Goal: Task Accomplishment & Management: Complete application form

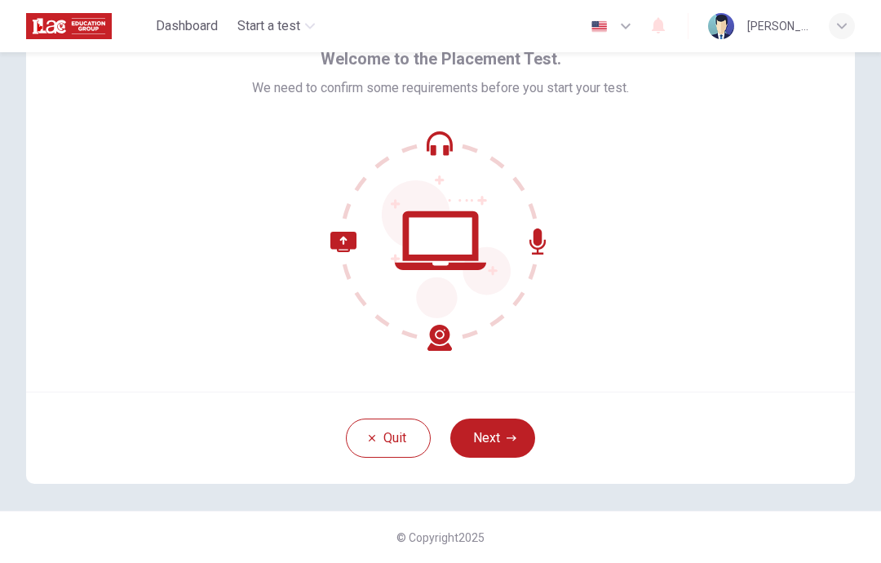
scroll to position [85, 0]
click at [521, 435] on button "Next" at bounding box center [492, 438] width 85 height 39
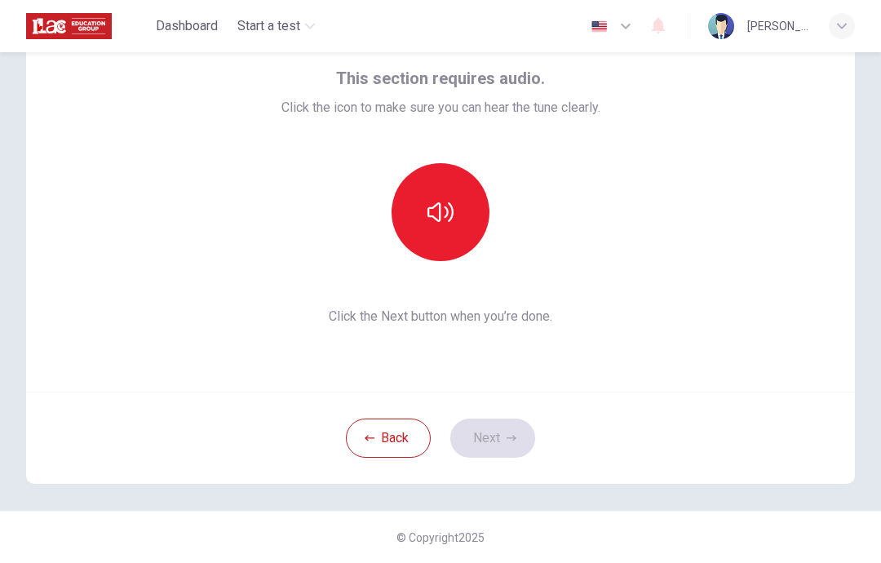
click at [459, 209] on button "button" at bounding box center [441, 212] width 98 height 98
click at [526, 445] on button "Next" at bounding box center [492, 438] width 85 height 39
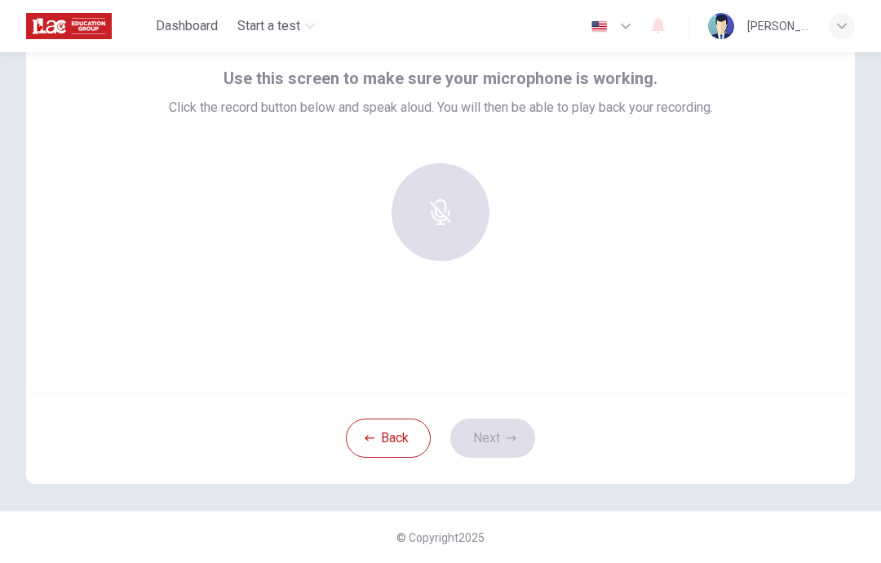
scroll to position [40, 0]
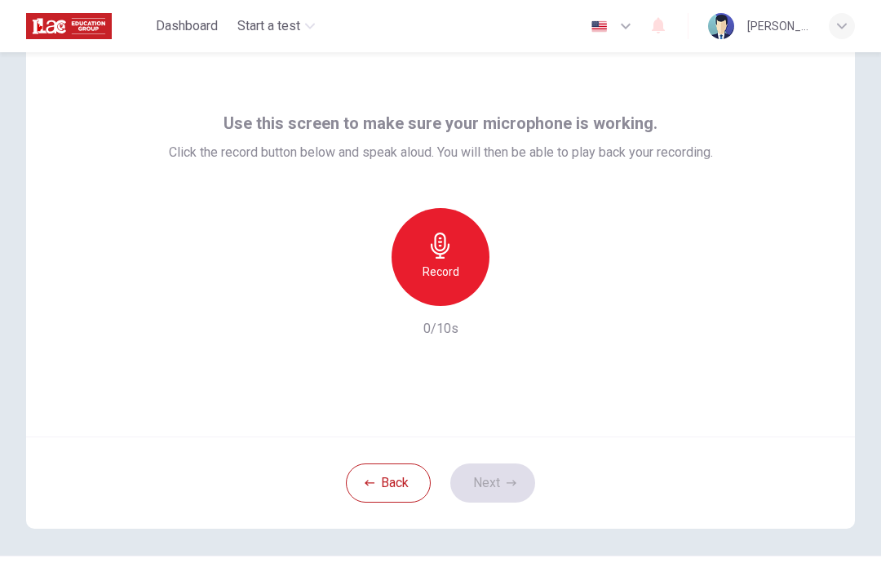
click at [463, 260] on div "Record" at bounding box center [441, 257] width 98 height 98
click at [512, 481] on icon "button" at bounding box center [512, 483] width 10 height 10
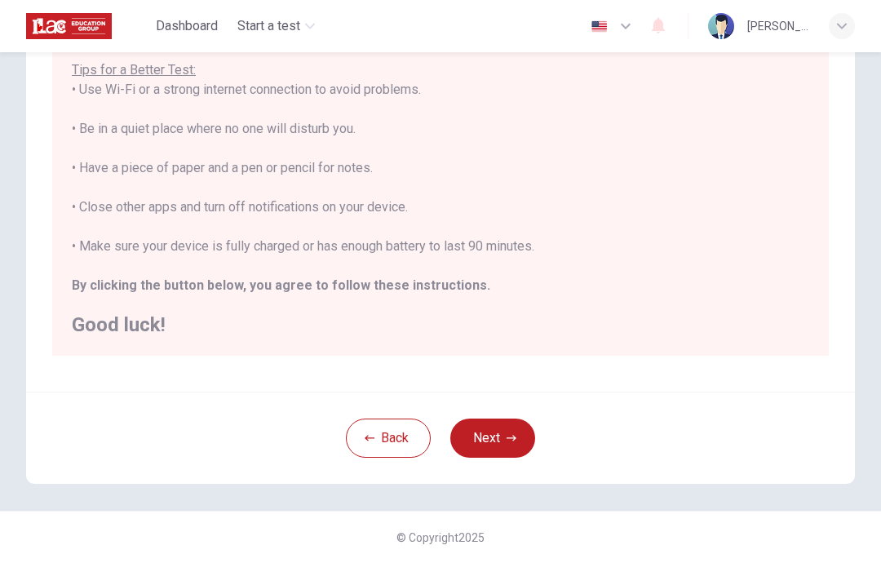
scroll to position [17, 0]
click at [503, 452] on button "Next" at bounding box center [492, 438] width 85 height 39
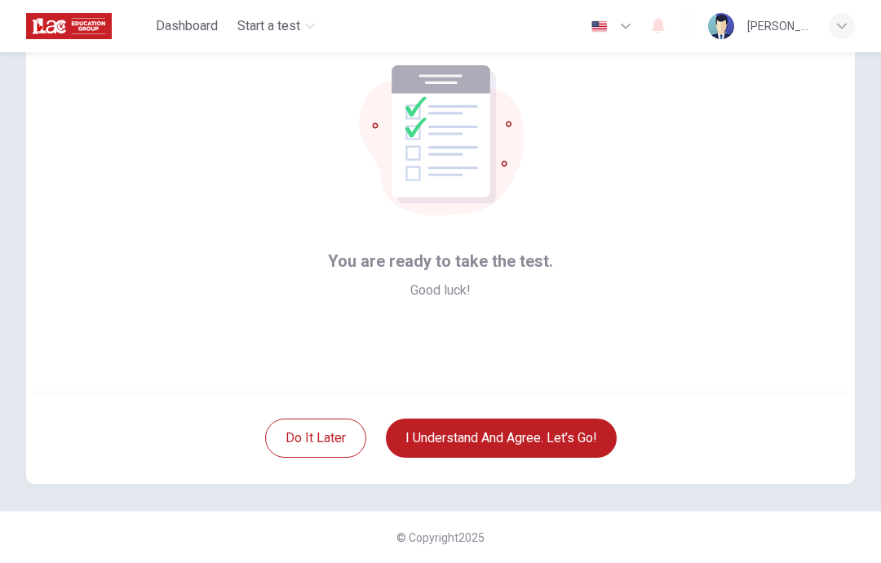
click at [544, 439] on button "I understand and agree. Let’s go!" at bounding box center [501, 438] width 231 height 39
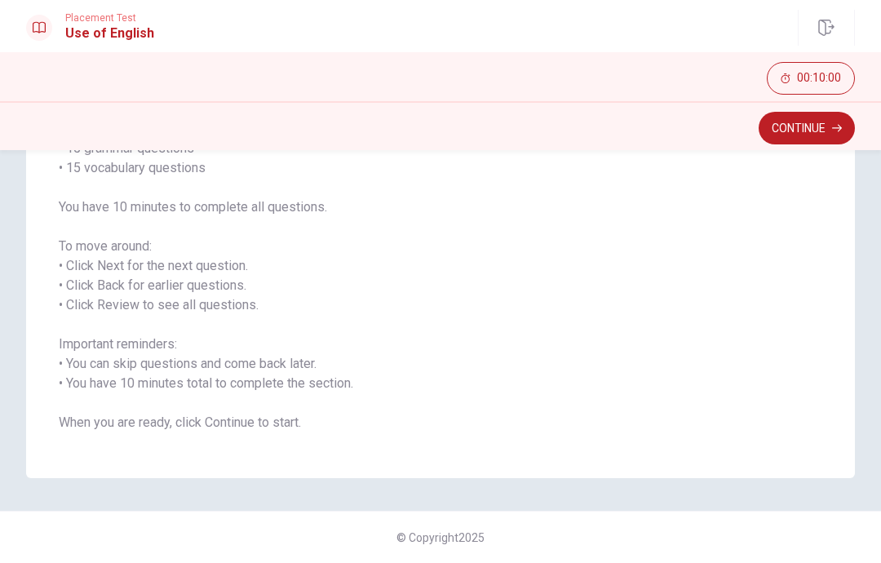
scroll to position [168, 0]
click at [826, 136] on button "Continue" at bounding box center [807, 128] width 96 height 33
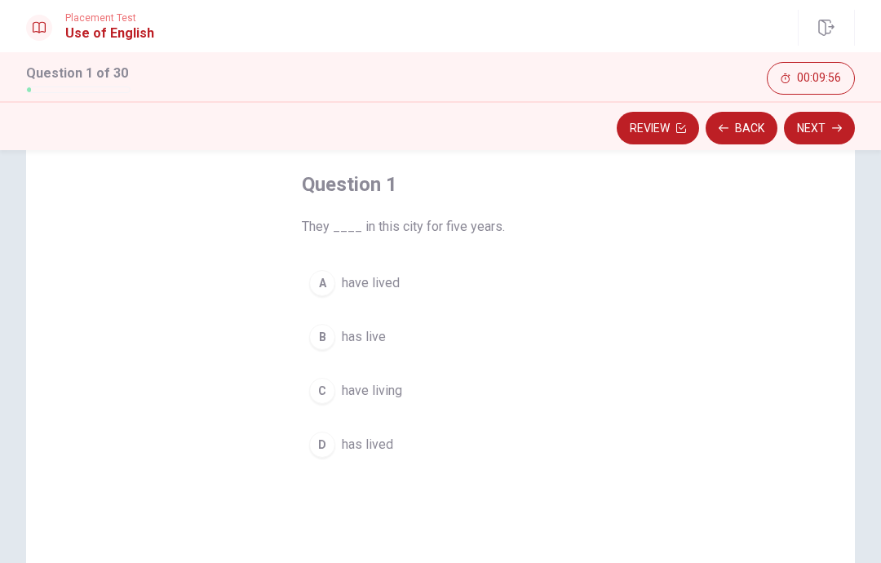
scroll to position [81, 0]
click at [326, 291] on div "A" at bounding box center [322, 281] width 26 height 26
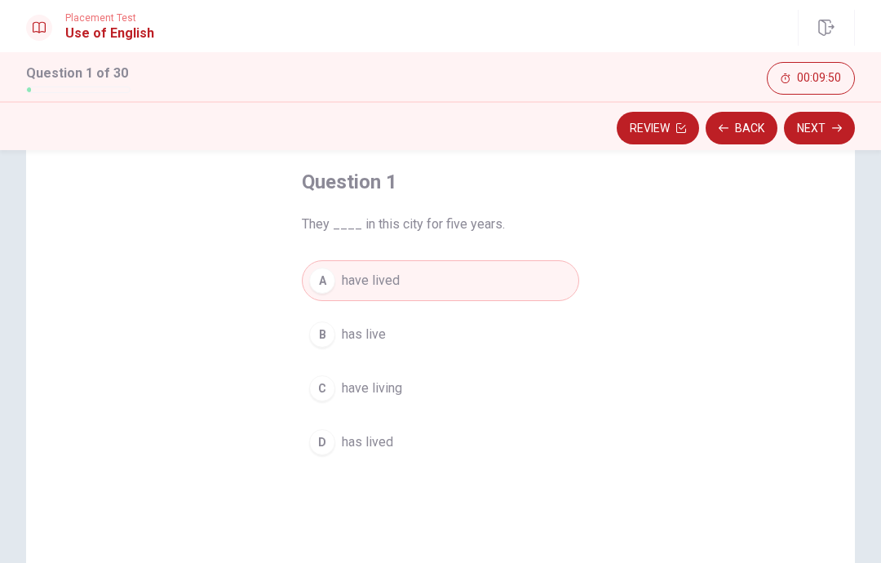
click at [832, 129] on icon "button" at bounding box center [837, 128] width 10 height 10
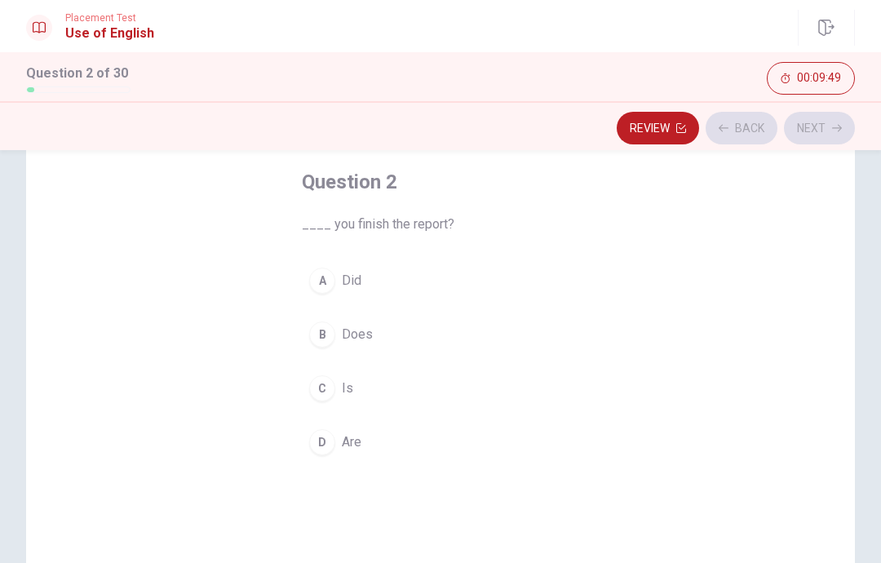
scroll to position [71, 0]
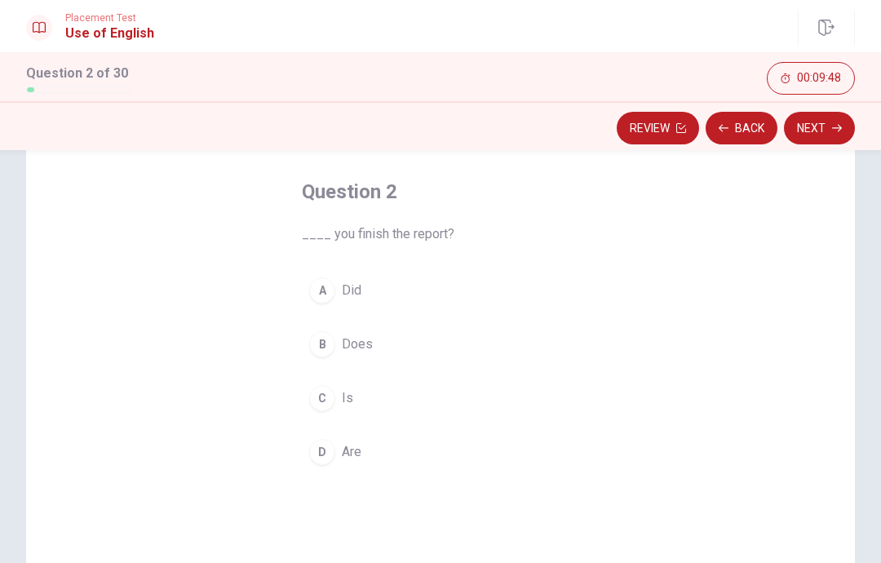
click at [338, 301] on button "A Did" at bounding box center [440, 290] width 277 height 41
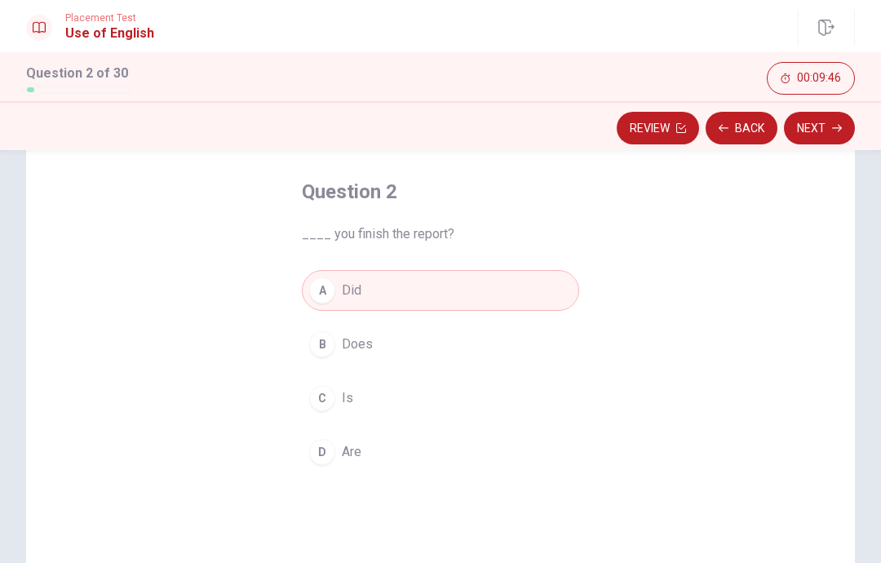
click at [840, 134] on button "Next" at bounding box center [819, 128] width 71 height 33
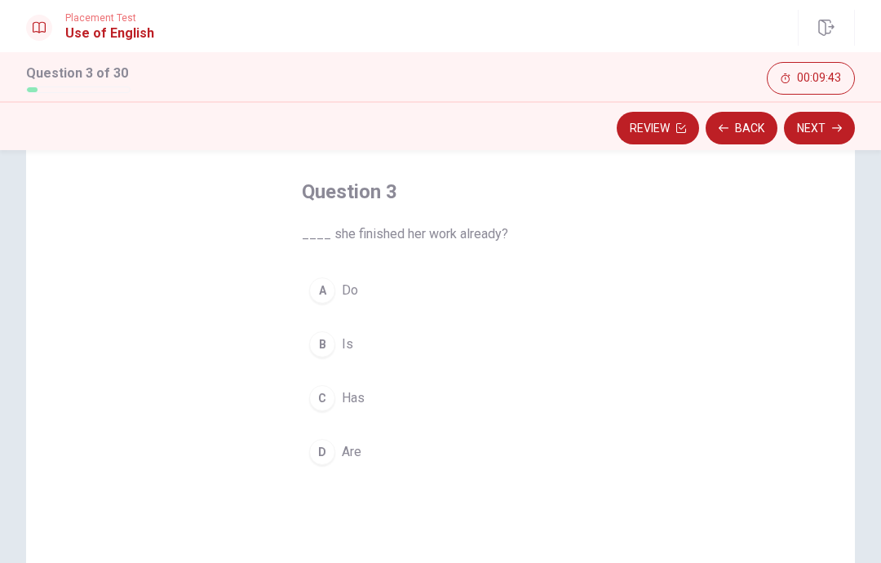
click at [430, 409] on button "C Has" at bounding box center [440, 398] width 277 height 41
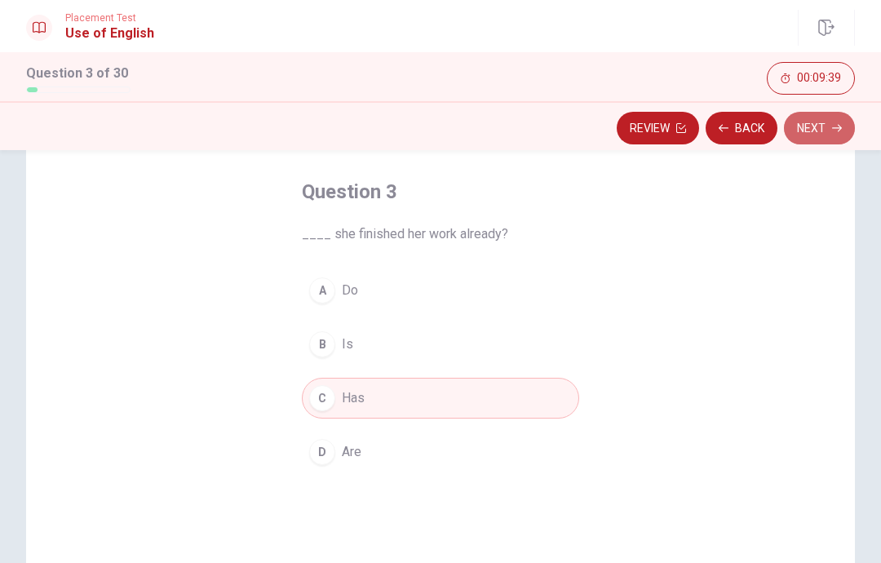
click at [831, 135] on button "Next" at bounding box center [819, 128] width 71 height 33
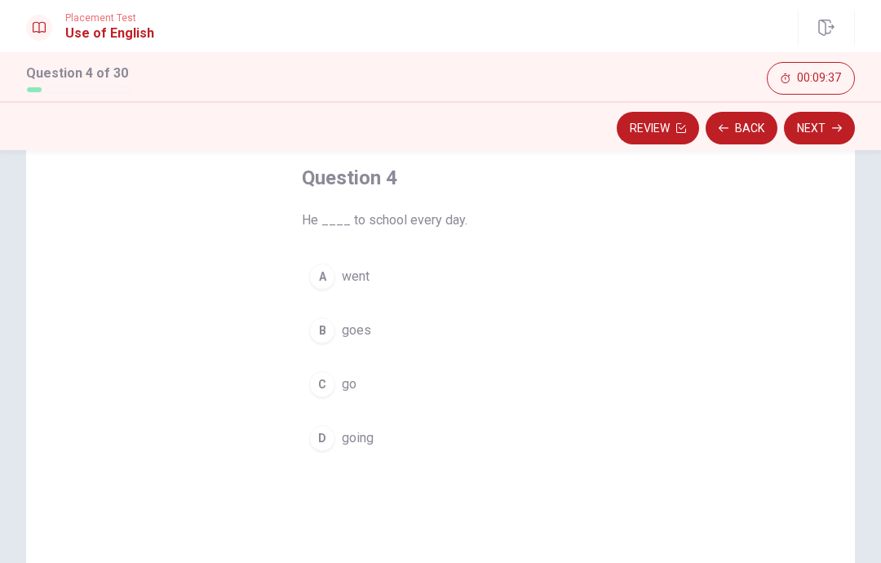
scroll to position [94, 0]
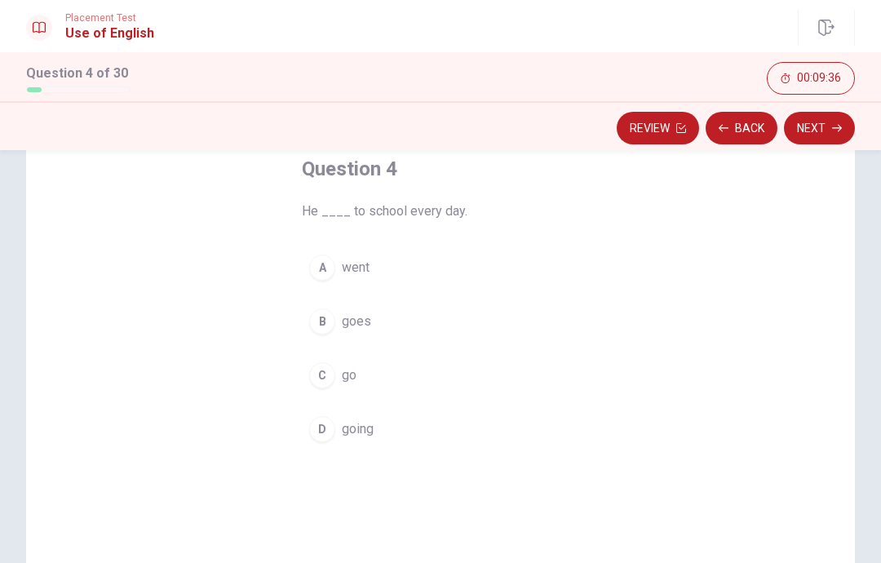
click at [501, 381] on button "C go" at bounding box center [440, 375] width 277 height 41
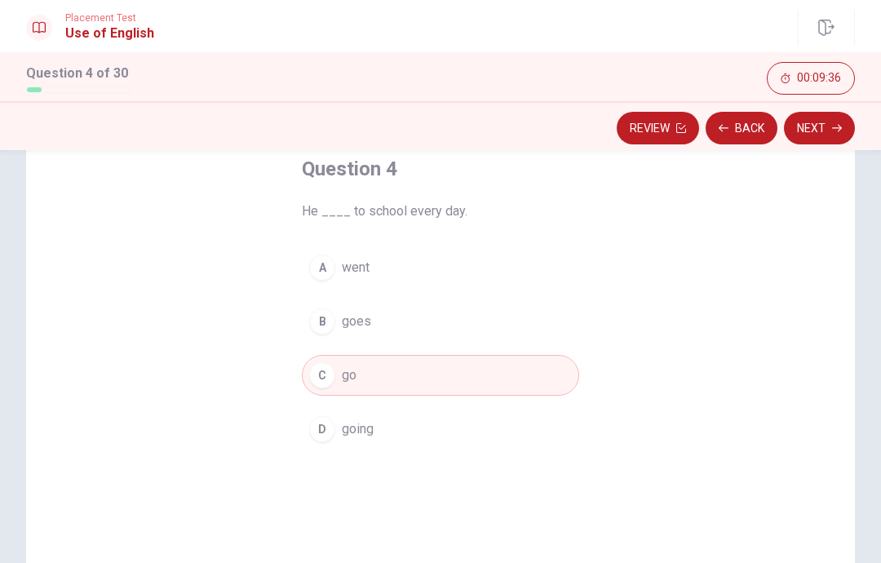
click at [465, 313] on button "B goes" at bounding box center [440, 321] width 277 height 41
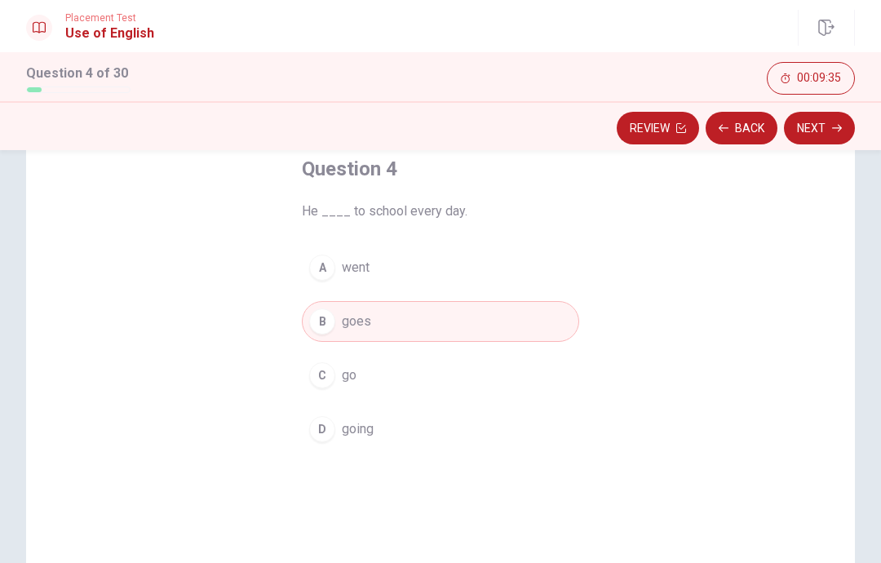
click at [829, 133] on button "Next" at bounding box center [819, 128] width 71 height 33
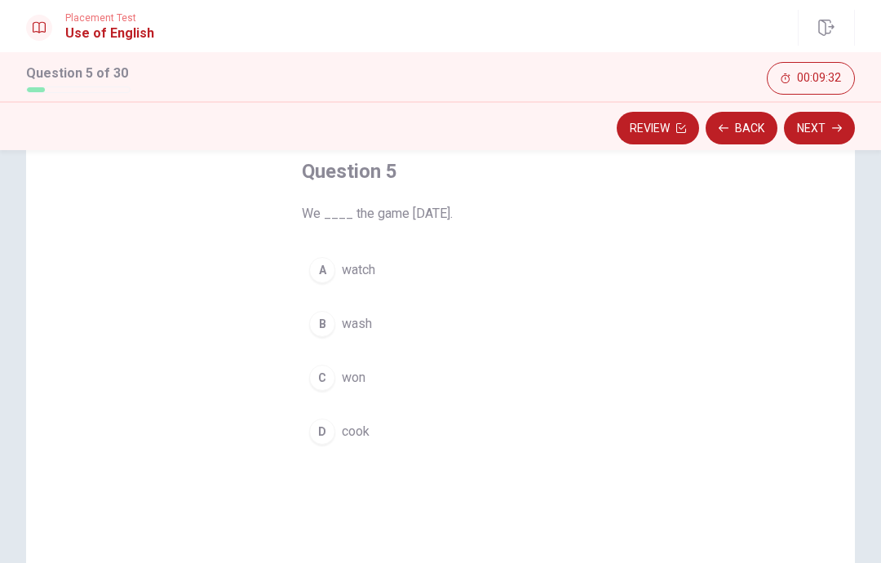
scroll to position [93, 0]
click at [551, 380] on button "C won" at bounding box center [440, 376] width 277 height 41
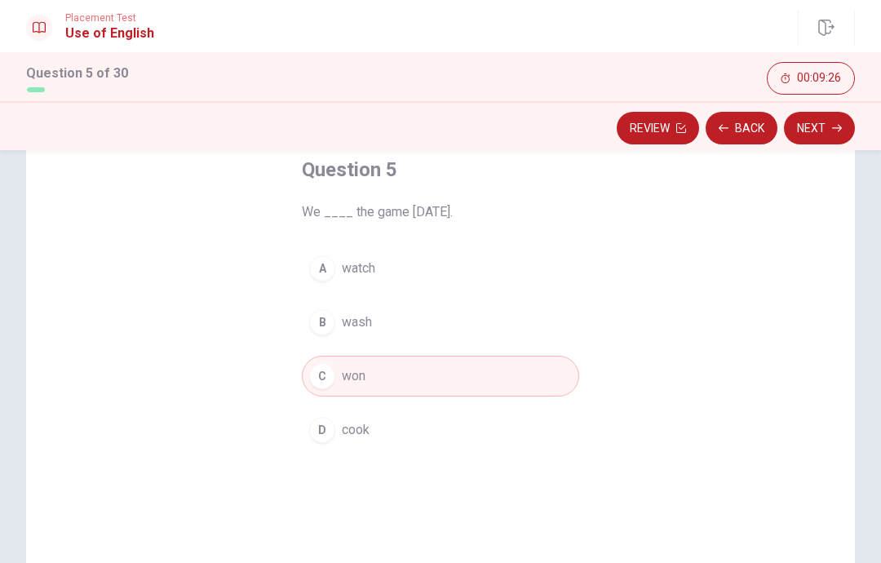
click at [829, 134] on button "Next" at bounding box center [819, 128] width 71 height 33
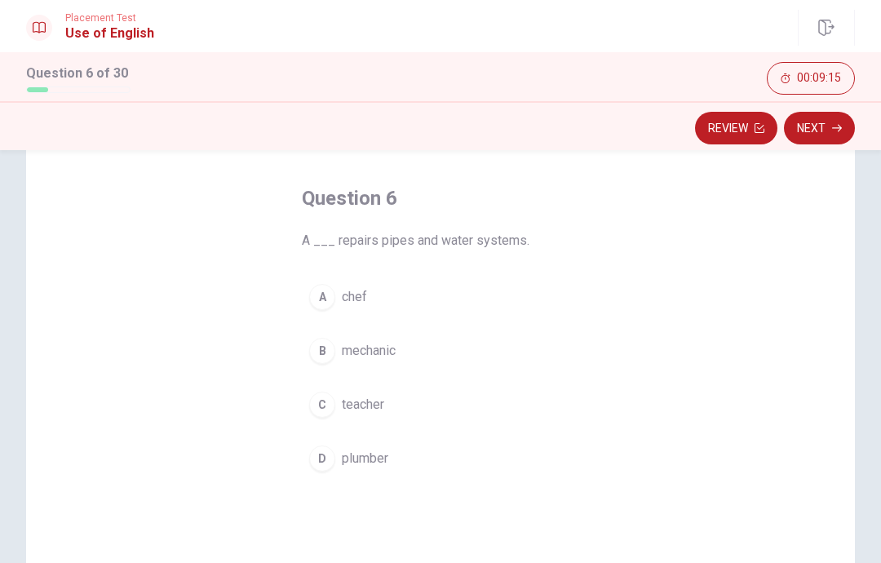
scroll to position [71, 0]
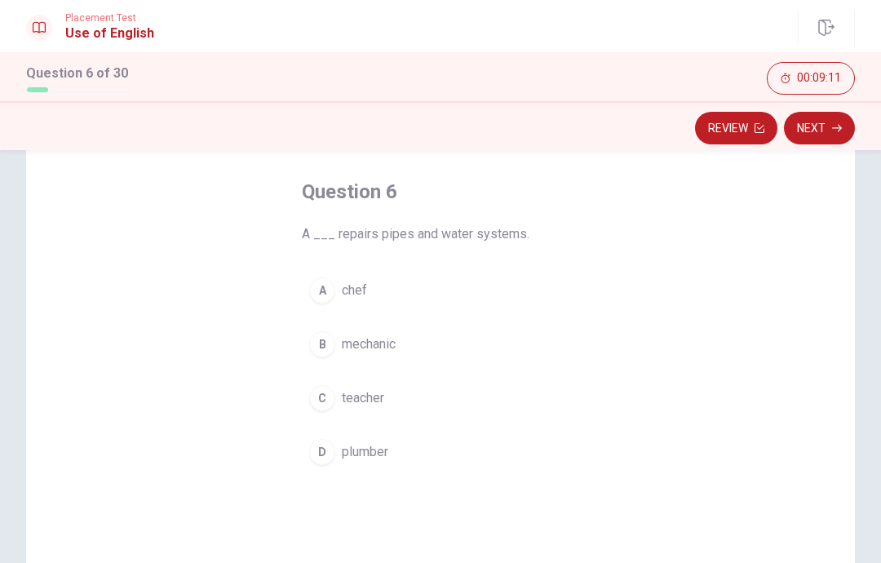
click at [332, 359] on button "B mechanic" at bounding box center [440, 344] width 277 height 41
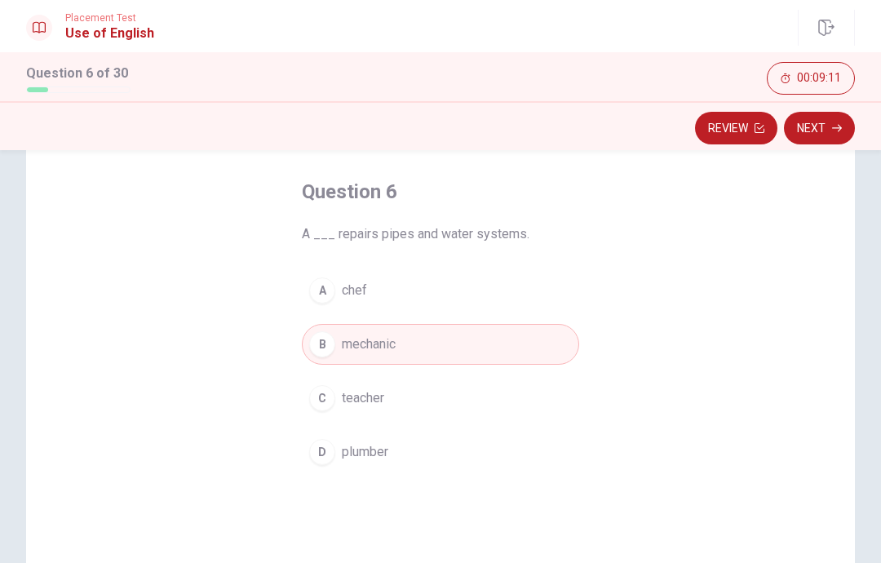
click at [844, 135] on button "Next" at bounding box center [819, 128] width 71 height 33
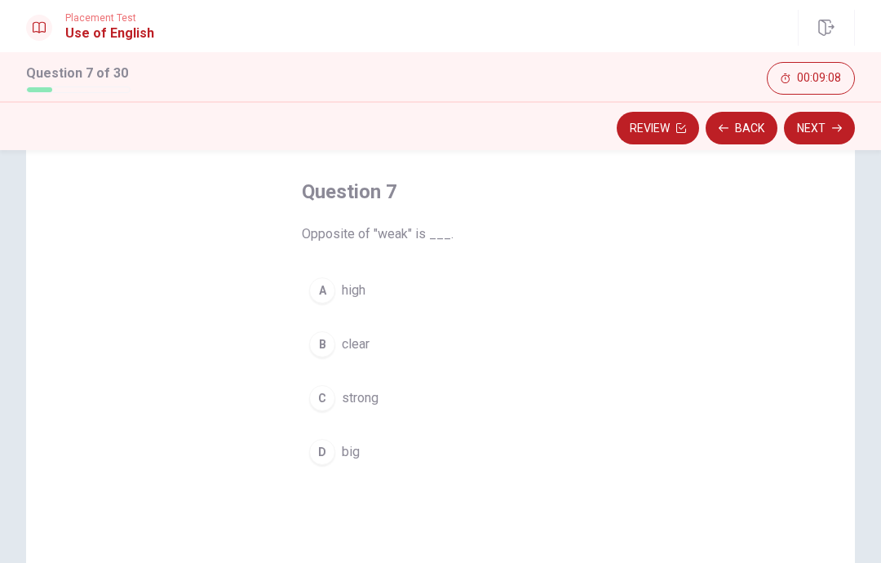
click at [330, 407] on div "C" at bounding box center [322, 398] width 26 height 26
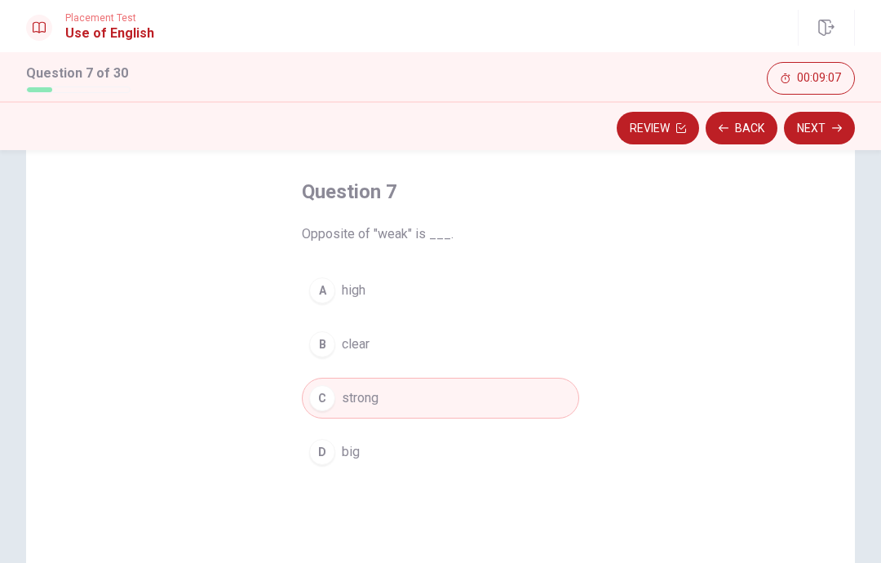
click at [826, 134] on button "Next" at bounding box center [819, 128] width 71 height 33
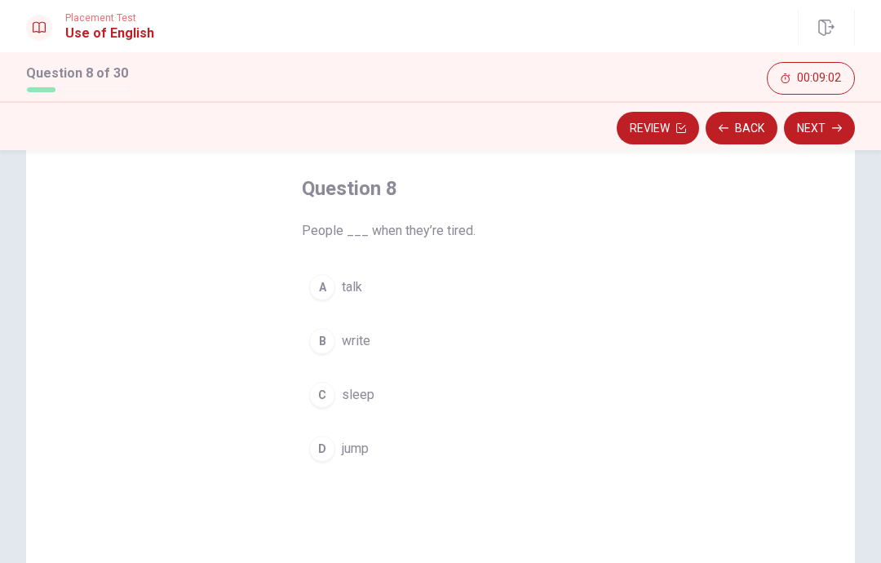
scroll to position [73, 0]
click at [441, 402] on button "C sleep" at bounding box center [440, 396] width 277 height 41
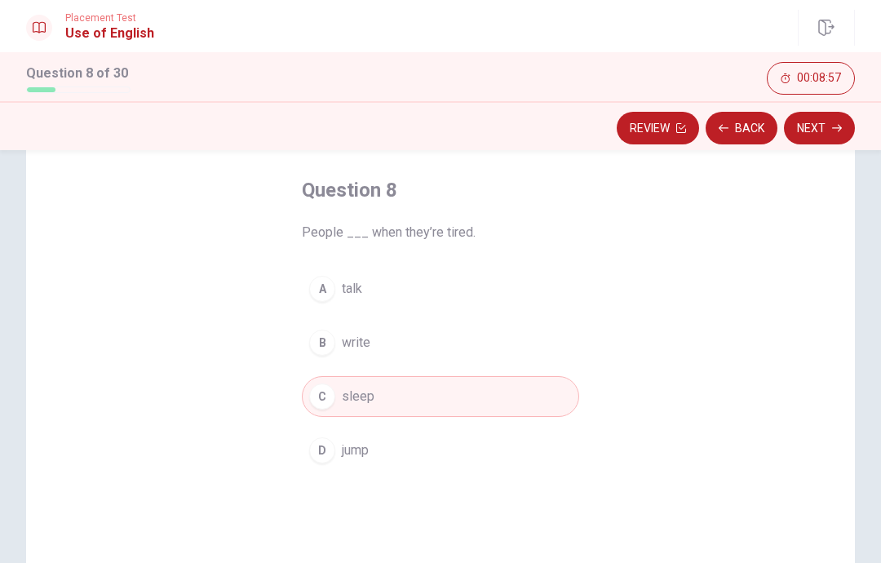
click at [828, 124] on button "Next" at bounding box center [819, 128] width 71 height 33
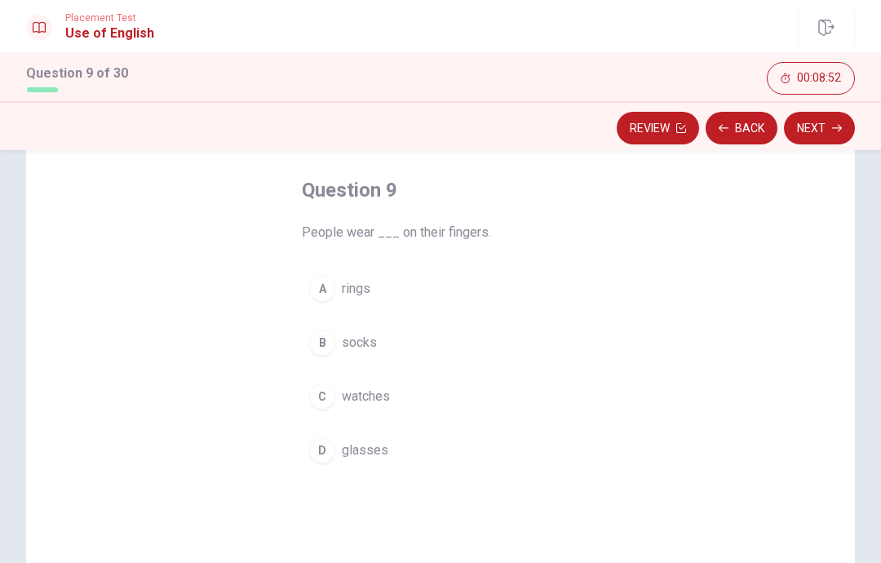
click at [589, 298] on div "Question 9 People wear ___ on their fingers. A rings B socks C watches D glasses" at bounding box center [440, 324] width 343 height 346
click at [353, 298] on span "rings" at bounding box center [356, 289] width 29 height 20
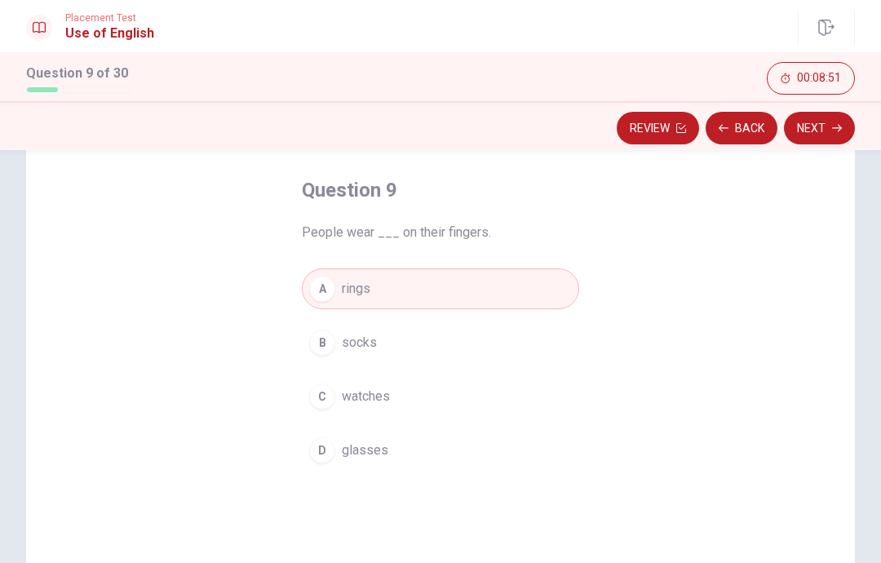
click at [831, 131] on button "Next" at bounding box center [819, 128] width 71 height 33
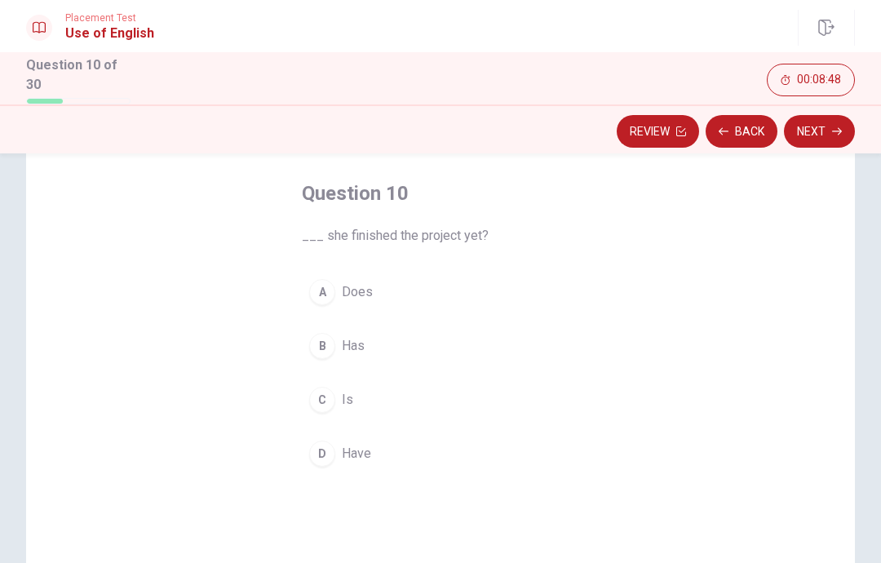
click at [410, 339] on button "B Has" at bounding box center [440, 346] width 277 height 41
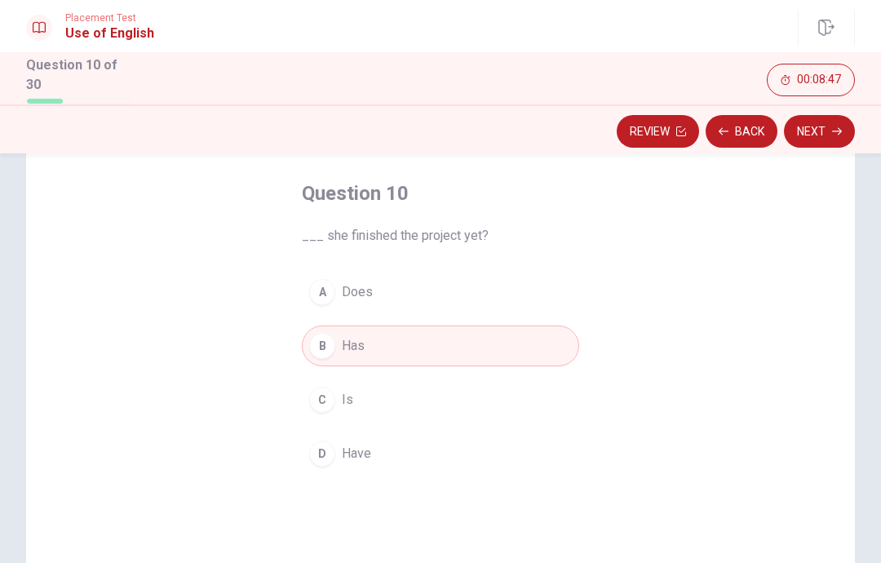
click at [833, 135] on button "Next" at bounding box center [819, 131] width 71 height 33
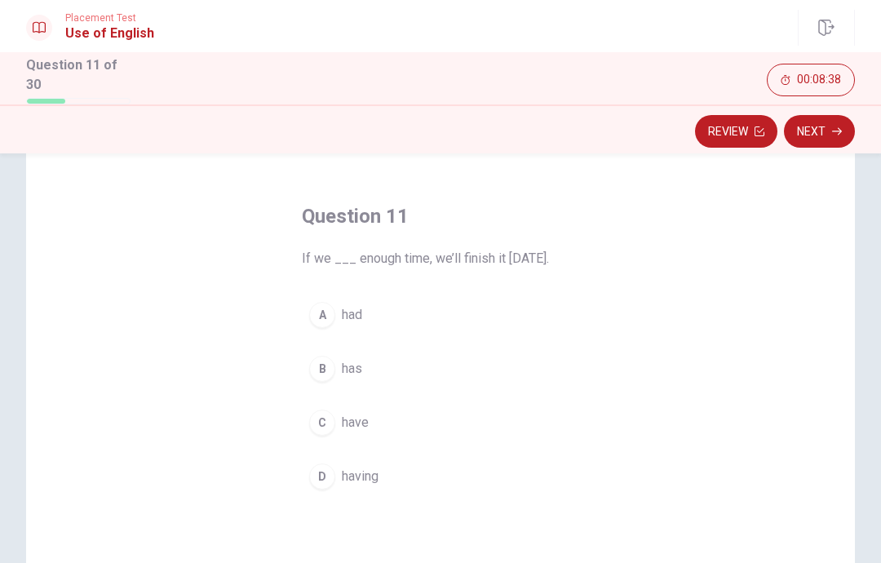
scroll to position [53, 0]
click at [415, 420] on button "C have" at bounding box center [440, 419] width 277 height 41
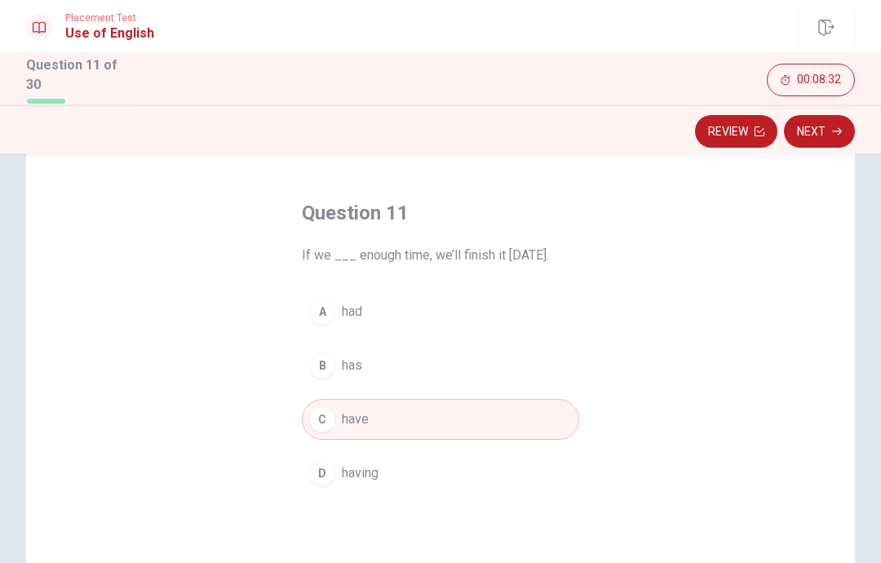
click at [835, 127] on icon "button" at bounding box center [837, 131] width 10 height 10
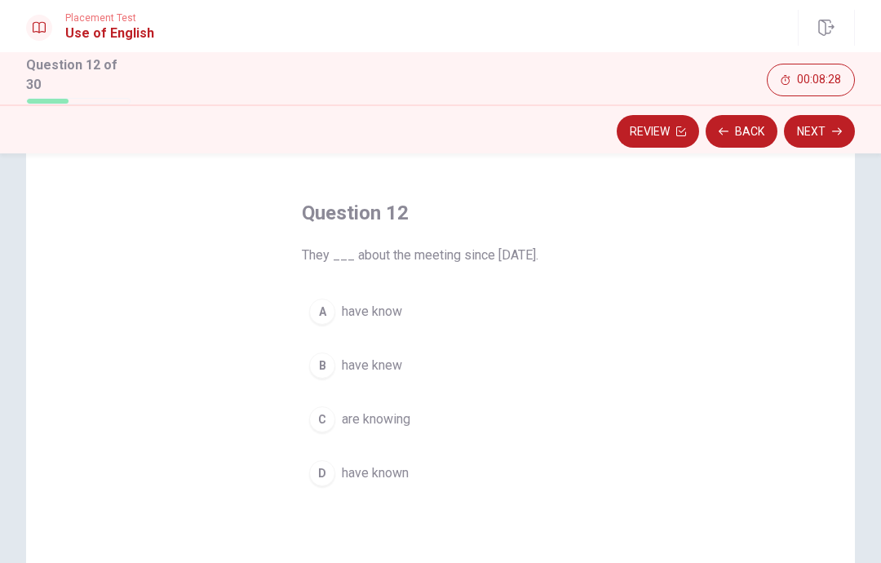
click at [384, 474] on span "have known" at bounding box center [375, 474] width 67 height 20
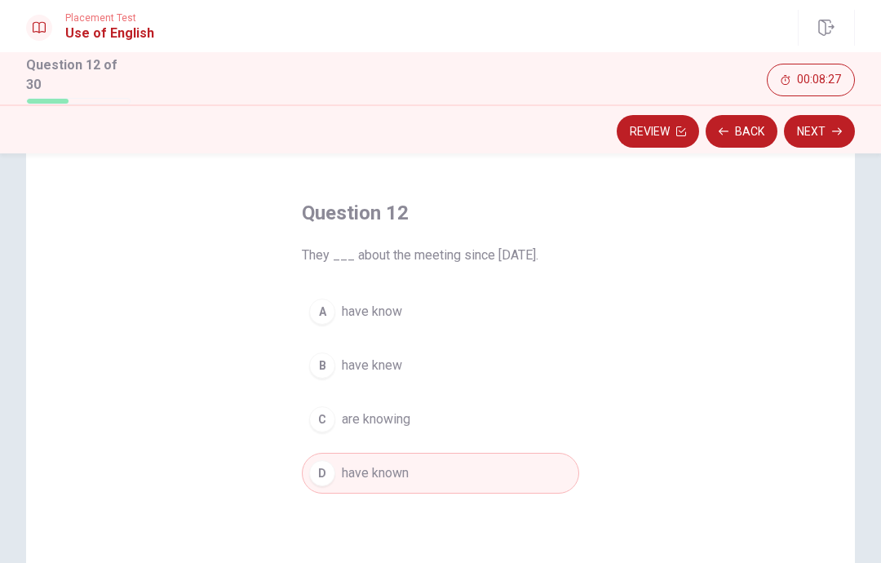
click at [831, 132] on button "Next" at bounding box center [819, 131] width 71 height 33
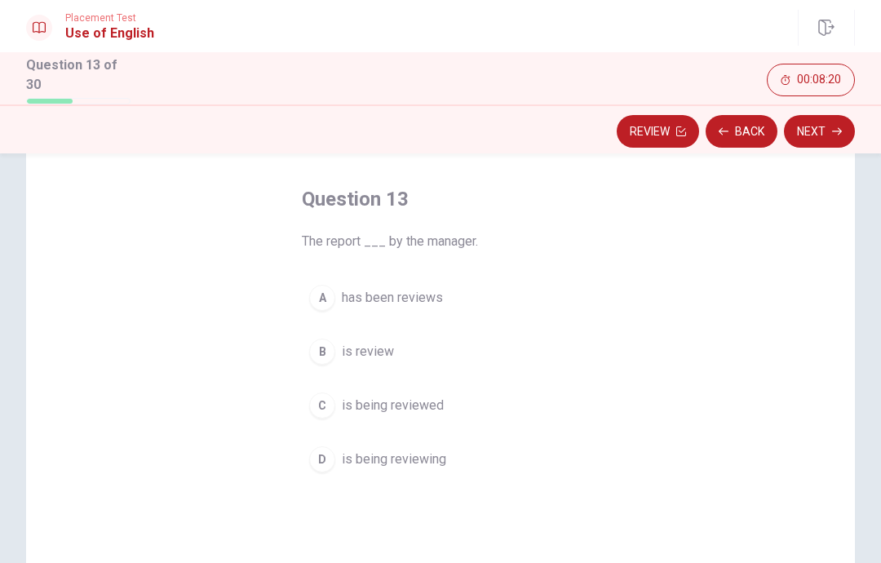
scroll to position [69, 0]
click at [463, 402] on button "C is being reviewed" at bounding box center [440, 404] width 277 height 41
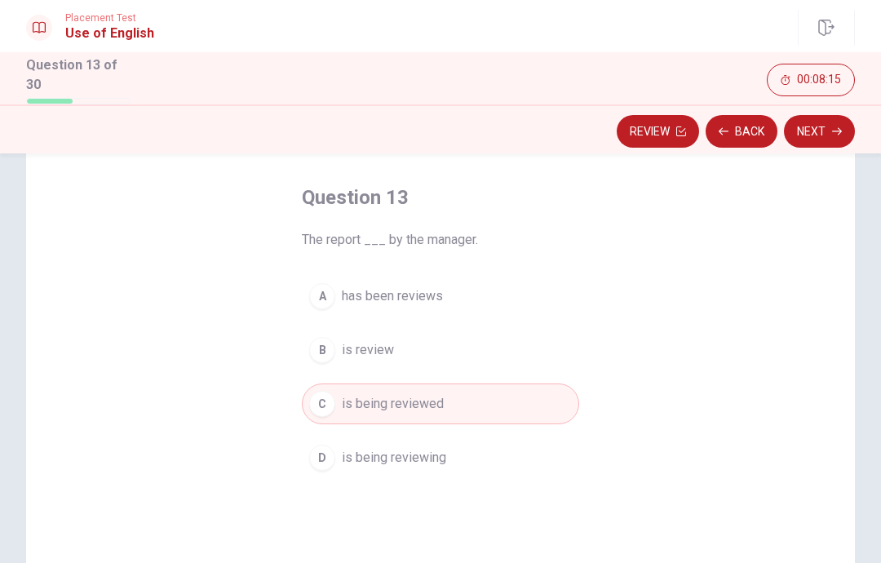
click at [833, 139] on button "Next" at bounding box center [819, 131] width 71 height 33
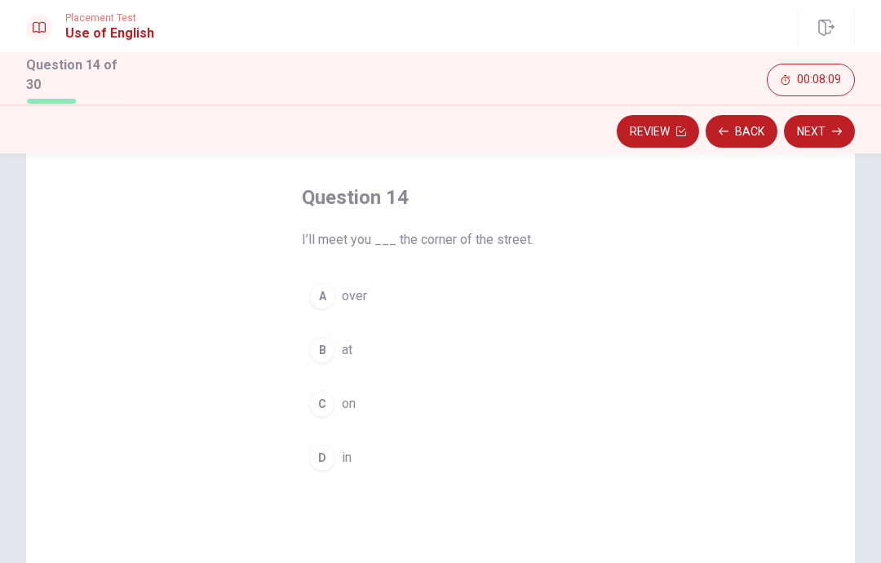
click at [424, 474] on button "D in" at bounding box center [440, 457] width 277 height 41
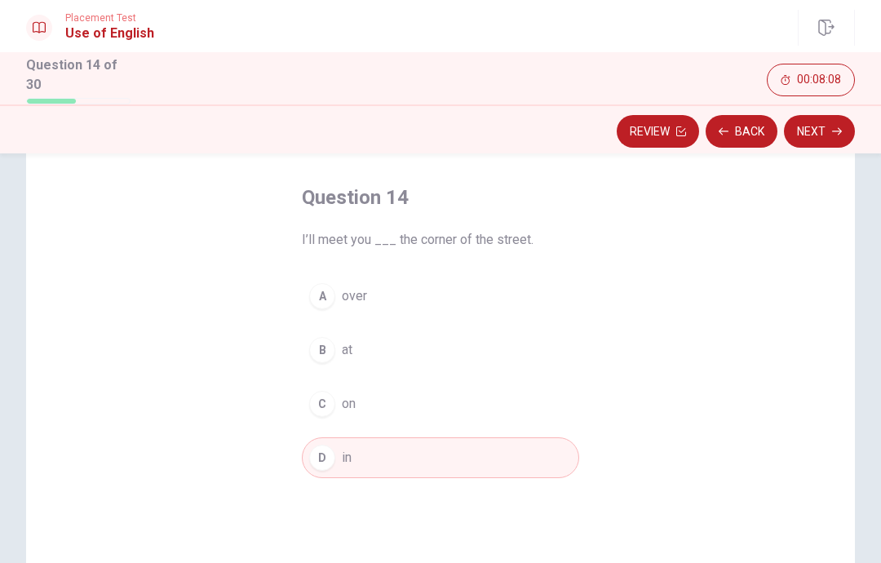
click at [827, 136] on button "Next" at bounding box center [819, 131] width 71 height 33
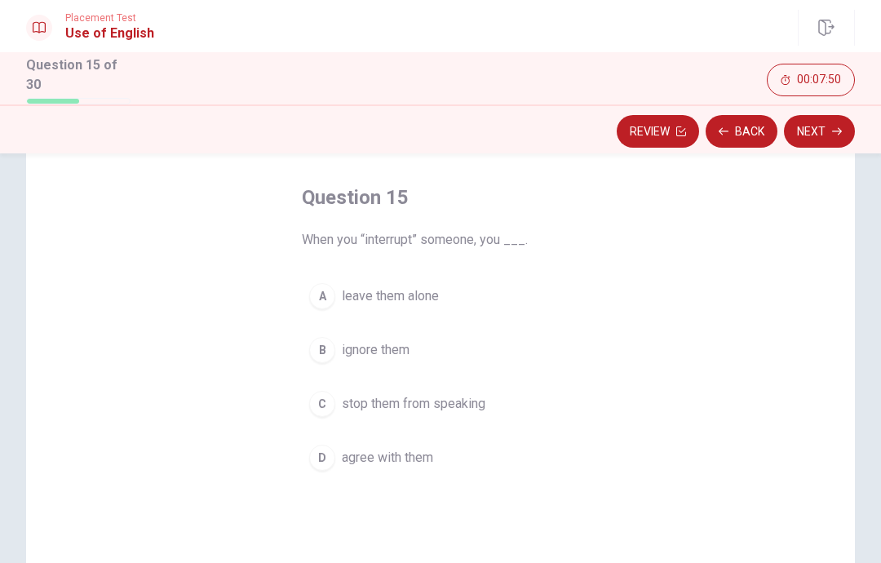
click at [495, 358] on button "B ignore them" at bounding box center [440, 350] width 277 height 41
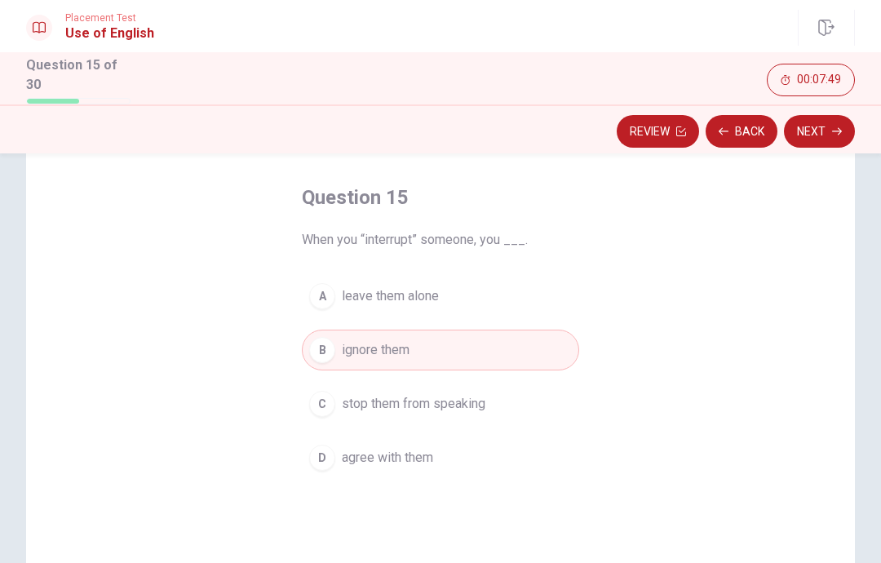
click at [841, 135] on button "Next" at bounding box center [819, 131] width 71 height 33
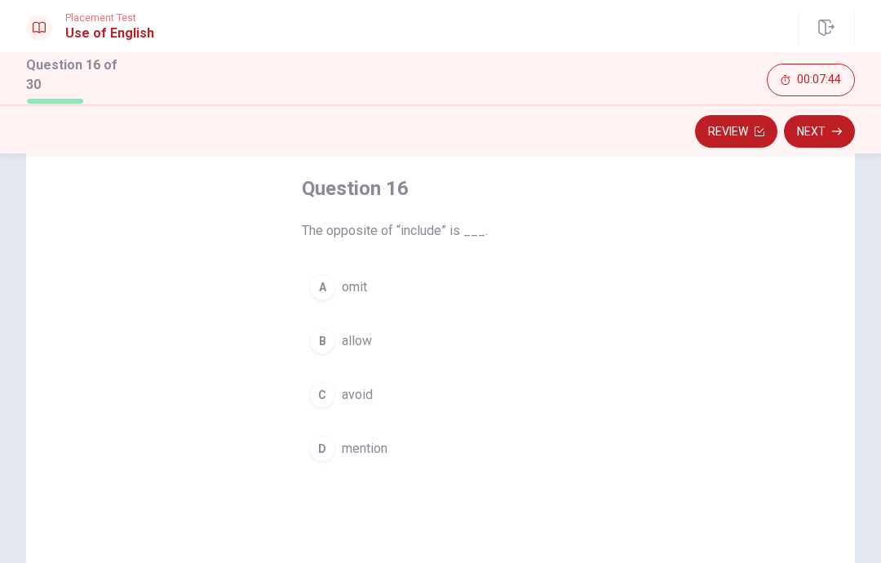
scroll to position [99, 0]
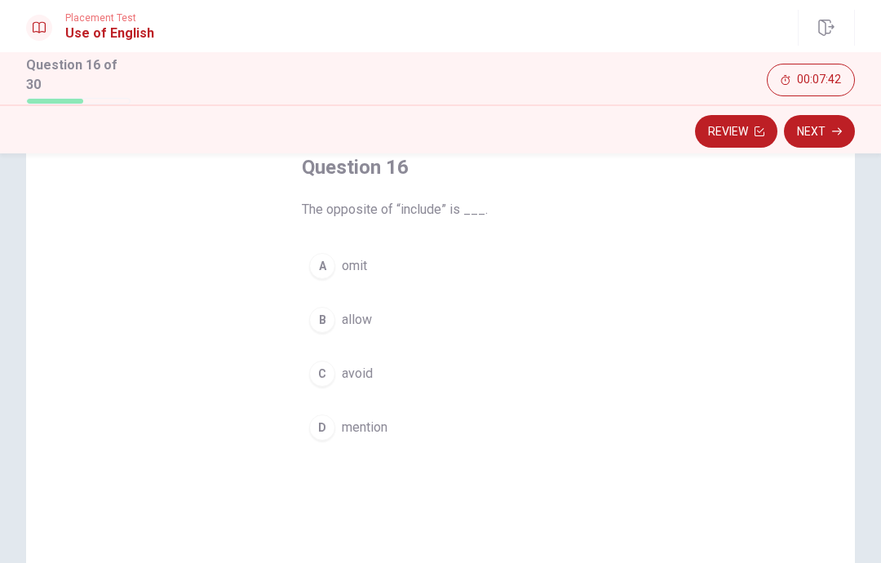
click at [497, 375] on button "C avoid" at bounding box center [440, 373] width 277 height 41
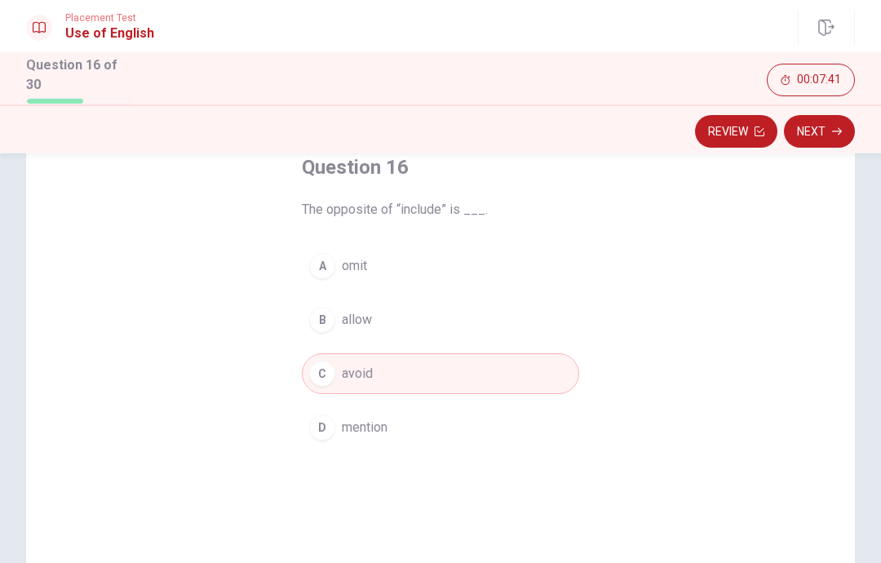
click at [829, 129] on button "Next" at bounding box center [819, 131] width 71 height 33
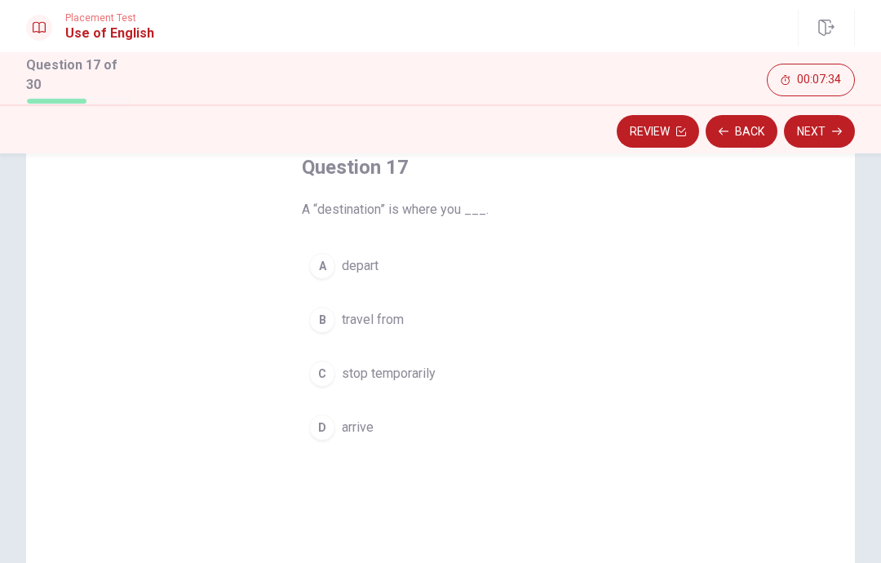
click at [384, 433] on button "D arrive" at bounding box center [440, 427] width 277 height 41
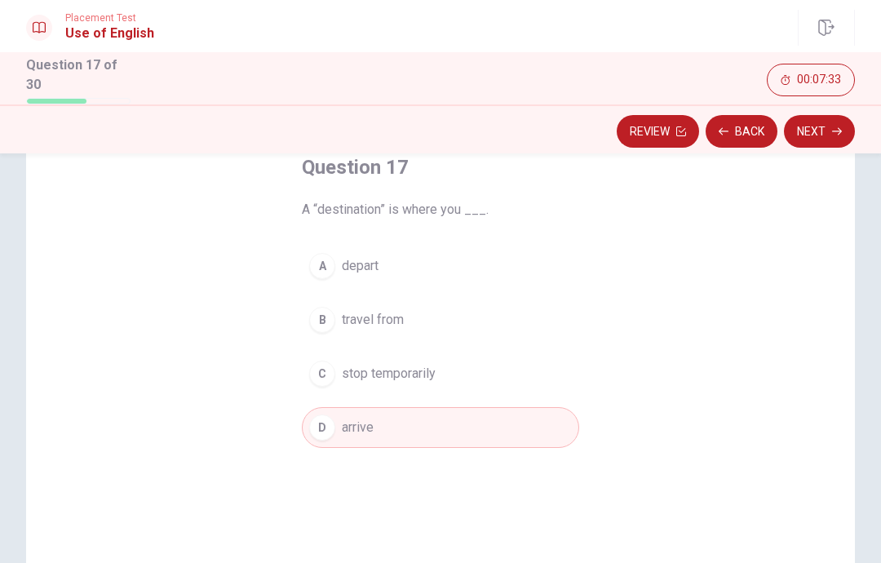
click at [836, 122] on button "Next" at bounding box center [819, 131] width 71 height 33
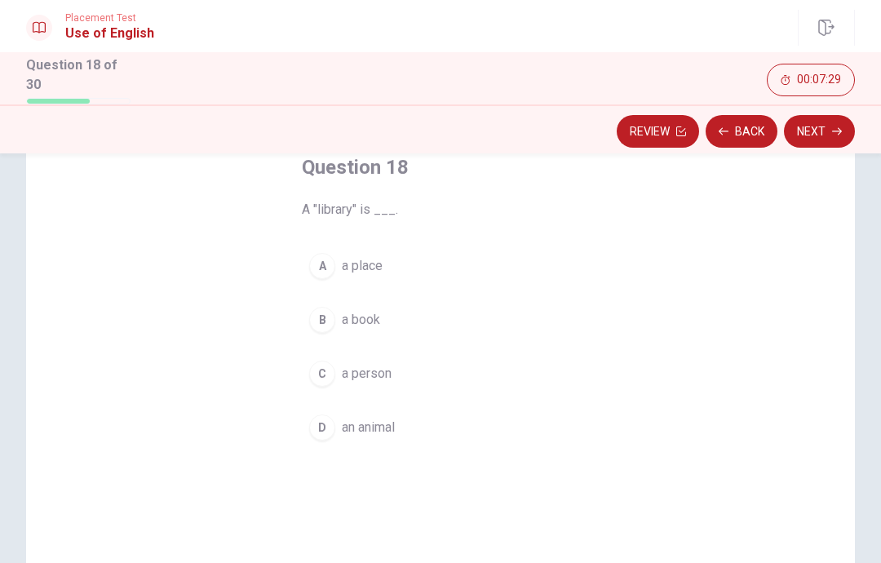
click at [390, 329] on button "B a book" at bounding box center [440, 320] width 277 height 41
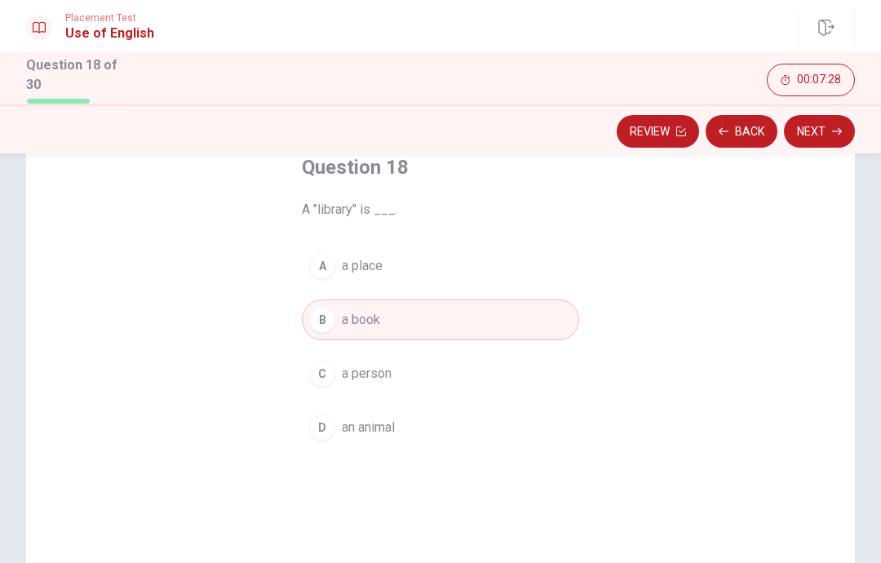
click at [844, 135] on button "Next" at bounding box center [819, 131] width 71 height 33
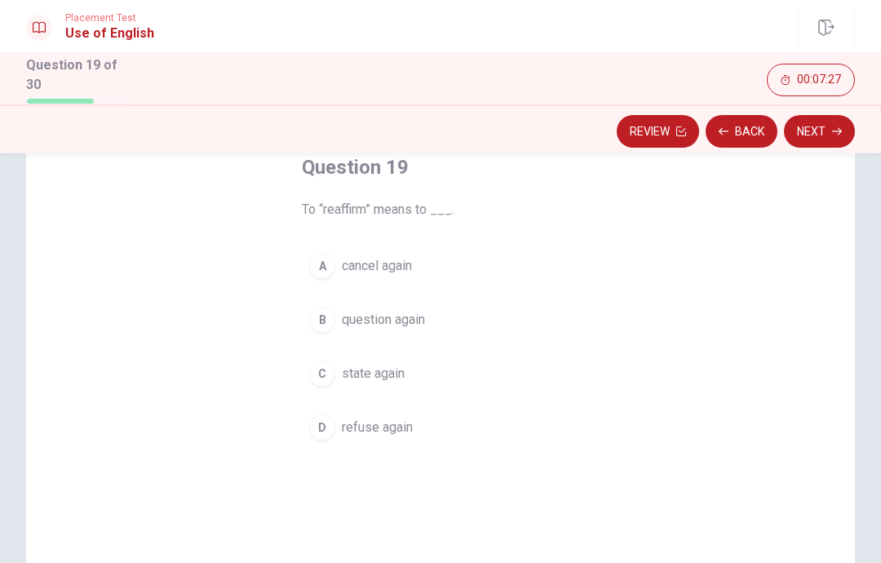
click at [759, 131] on button "Back" at bounding box center [742, 131] width 72 height 33
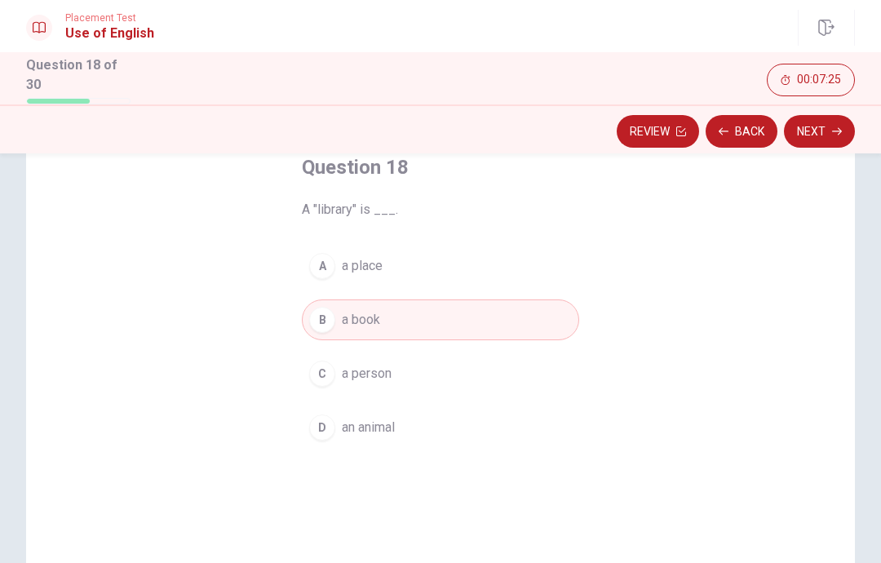
click at [481, 380] on button "C a person" at bounding box center [440, 373] width 277 height 41
click at [476, 434] on button "D an animal" at bounding box center [440, 427] width 277 height 41
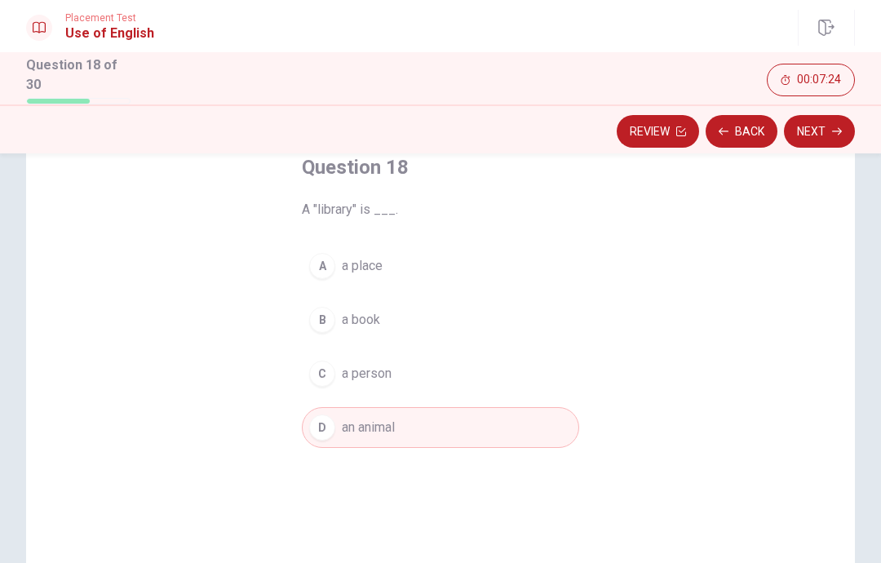
click at [522, 253] on button "A a place" at bounding box center [440, 266] width 277 height 41
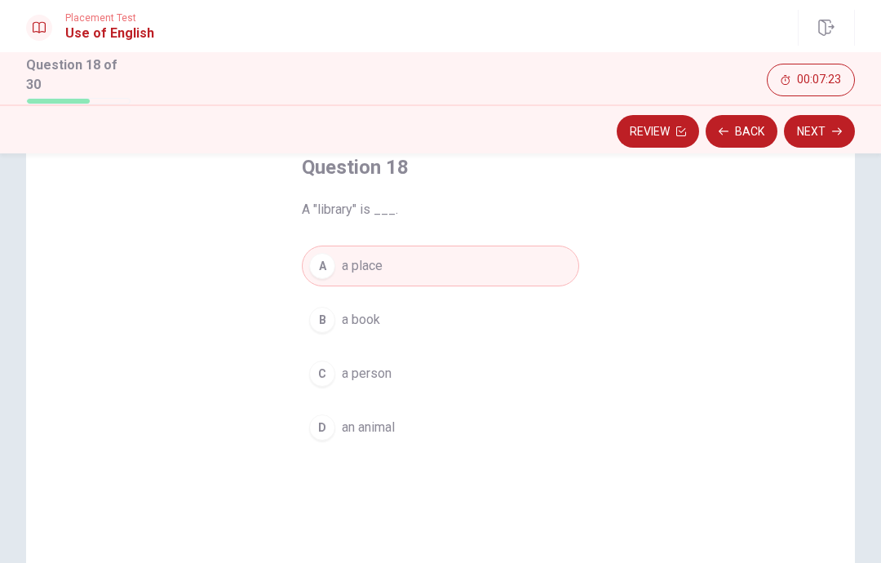
click at [828, 131] on button "Next" at bounding box center [819, 131] width 71 height 33
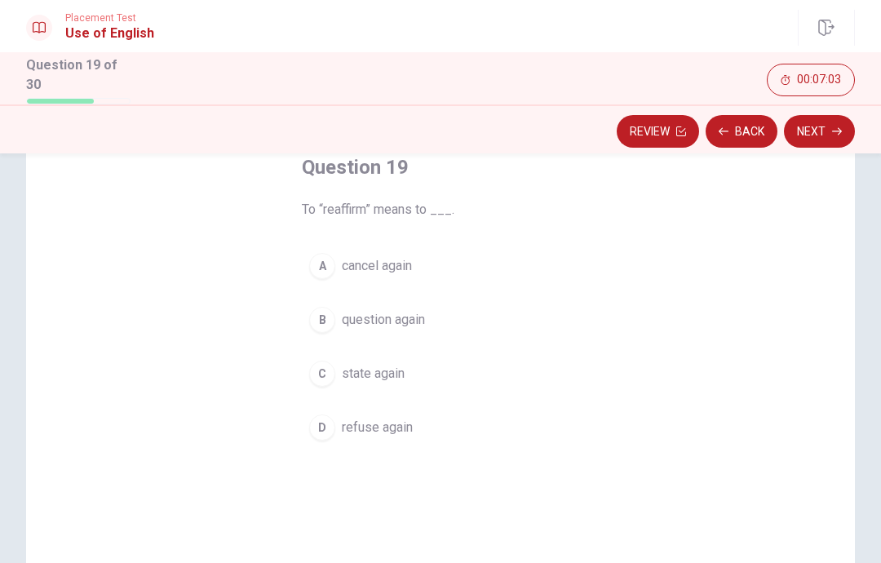
click at [482, 313] on button "B question again" at bounding box center [440, 320] width 277 height 41
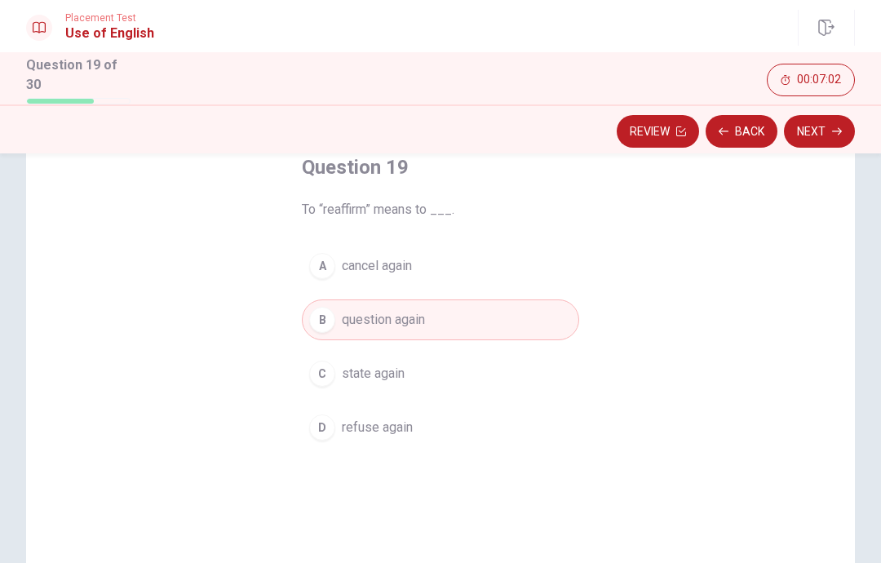
click at [830, 125] on button "Next" at bounding box center [819, 131] width 71 height 33
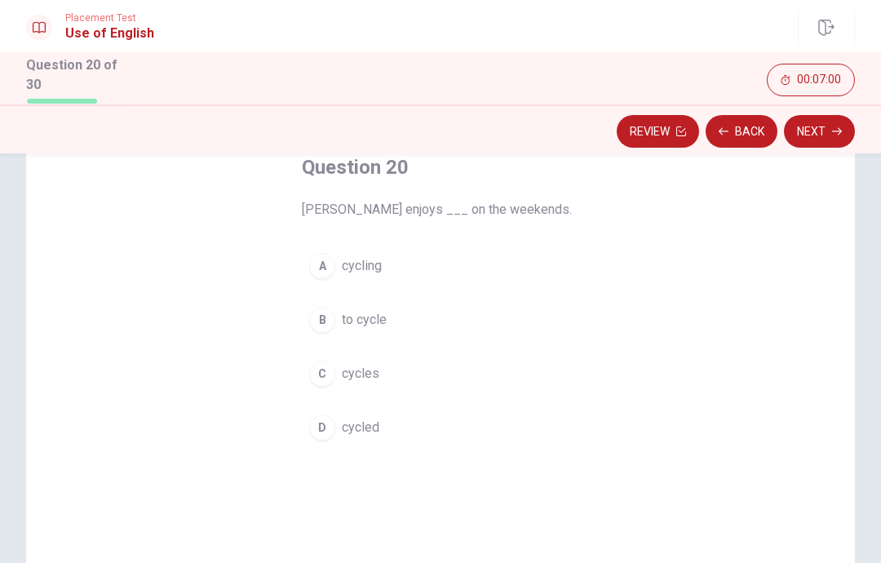
click at [746, 131] on button "Back" at bounding box center [742, 131] width 72 height 33
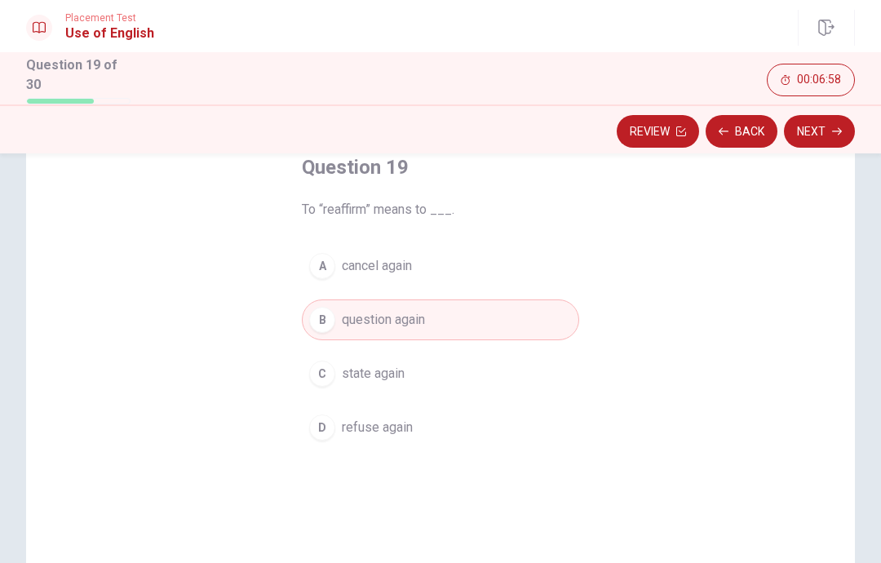
click at [455, 378] on button "C state again" at bounding box center [440, 373] width 277 height 41
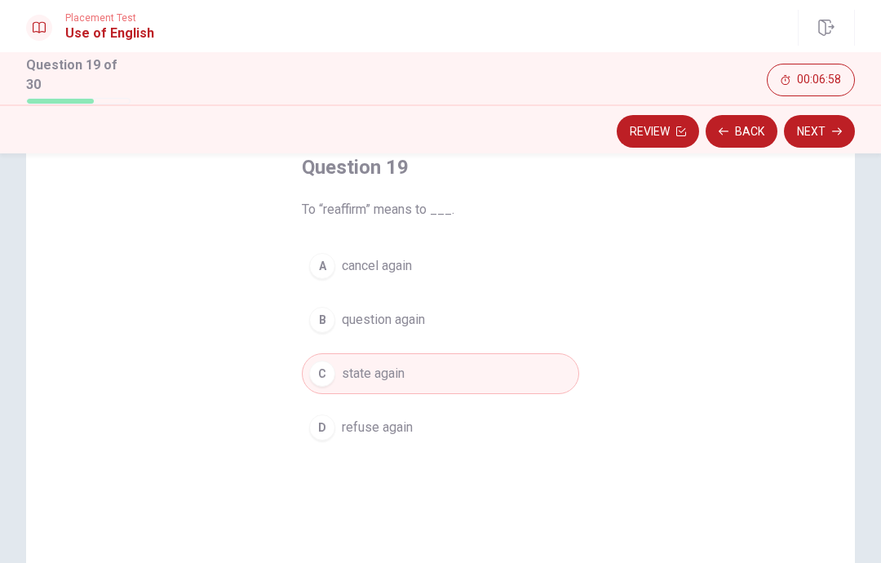
click at [807, 129] on button "Next" at bounding box center [819, 131] width 71 height 33
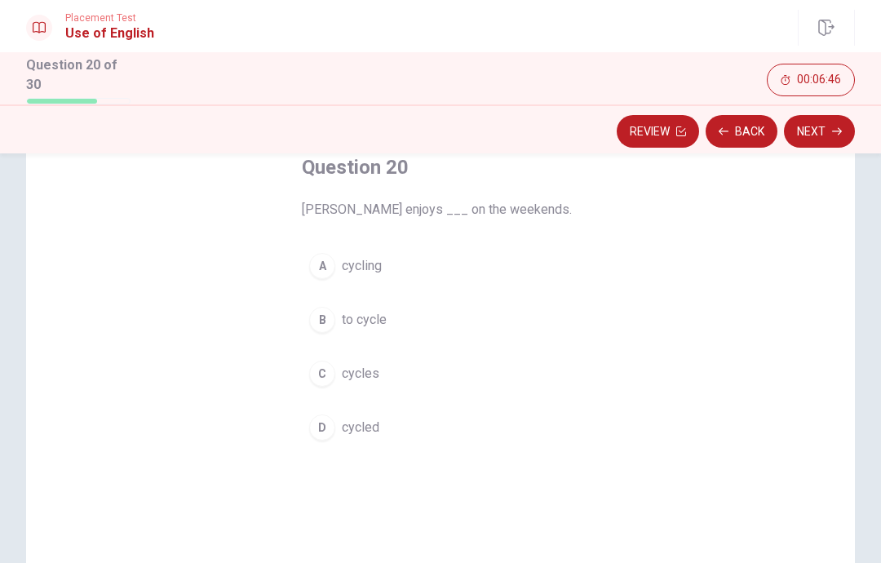
click at [425, 278] on button "A cycling" at bounding box center [440, 266] width 277 height 41
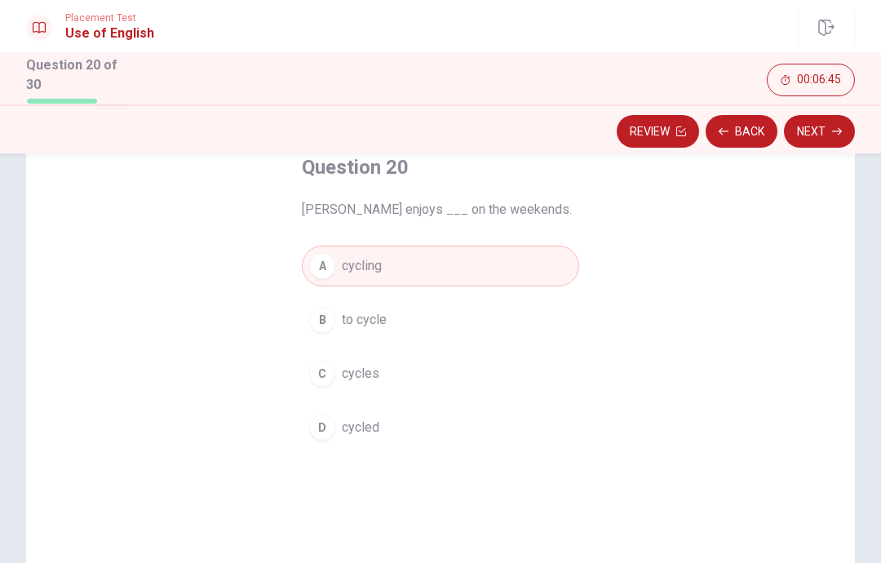
click at [823, 139] on button "Next" at bounding box center [819, 131] width 71 height 33
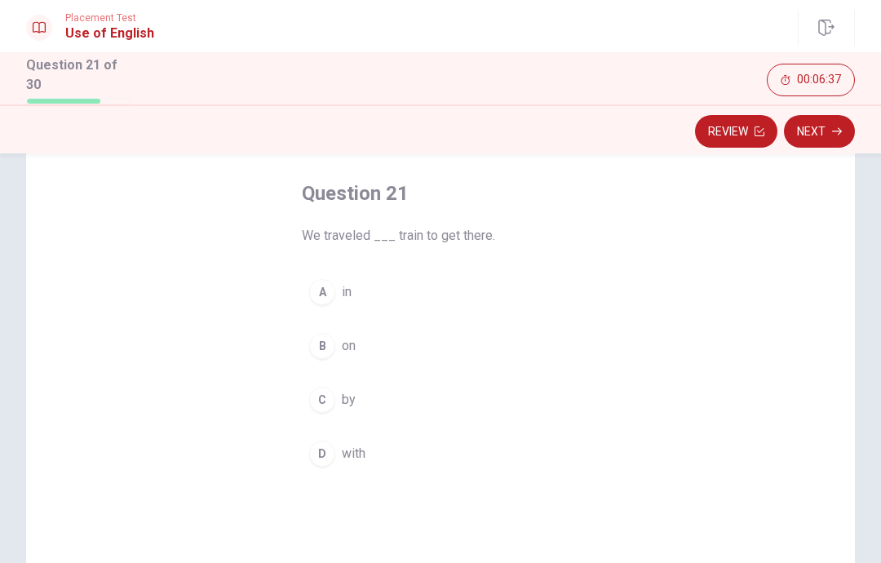
scroll to position [72, 0]
click at [464, 401] on button "C by" at bounding box center [440, 400] width 277 height 41
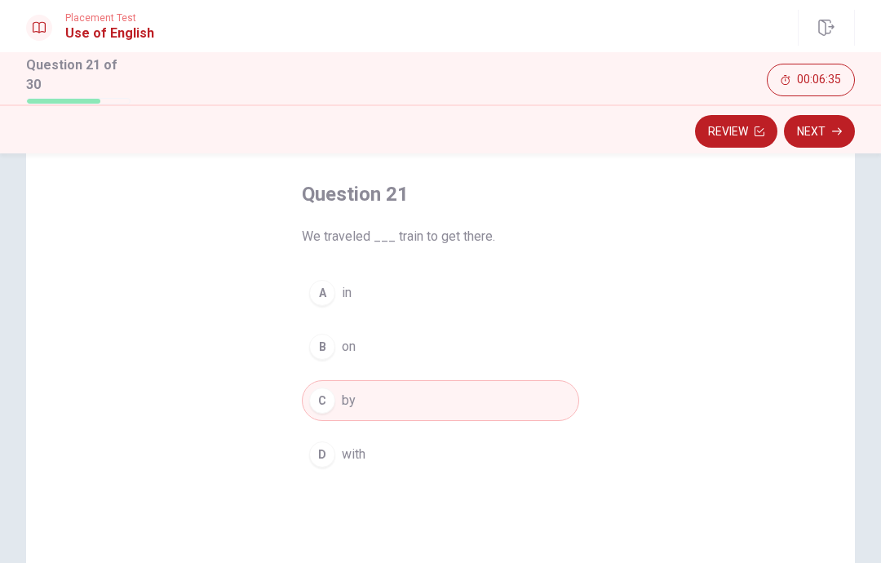
click at [826, 129] on button "Next" at bounding box center [819, 131] width 71 height 33
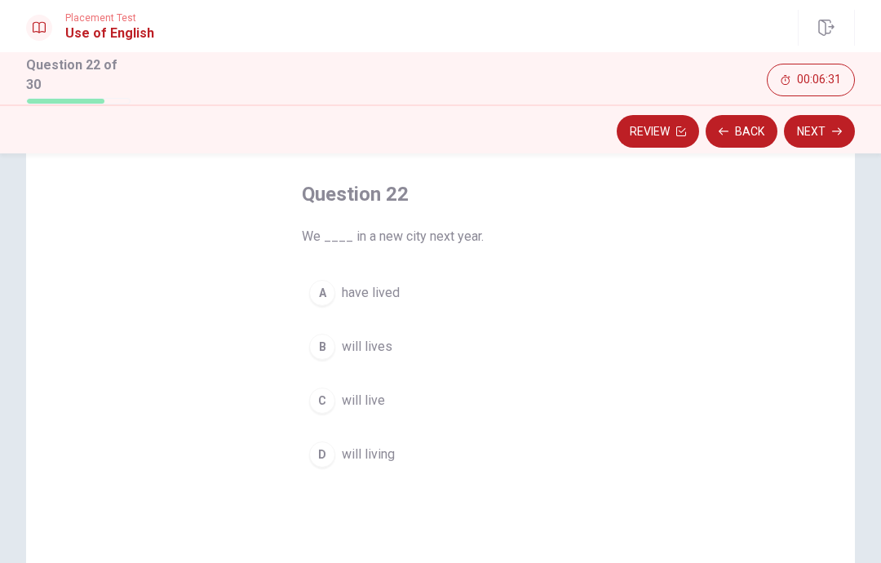
click at [442, 411] on button "C will live" at bounding box center [440, 400] width 277 height 41
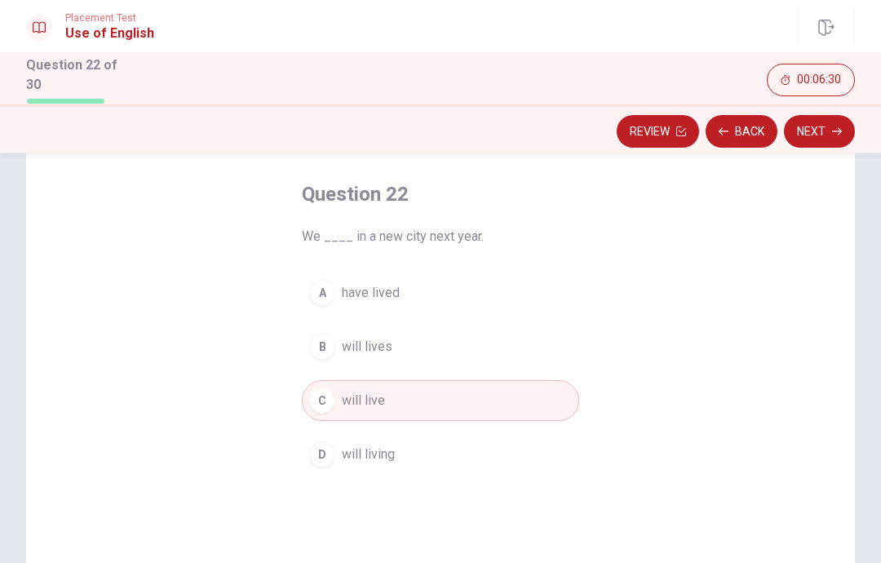
click at [813, 144] on button "Next" at bounding box center [819, 131] width 71 height 33
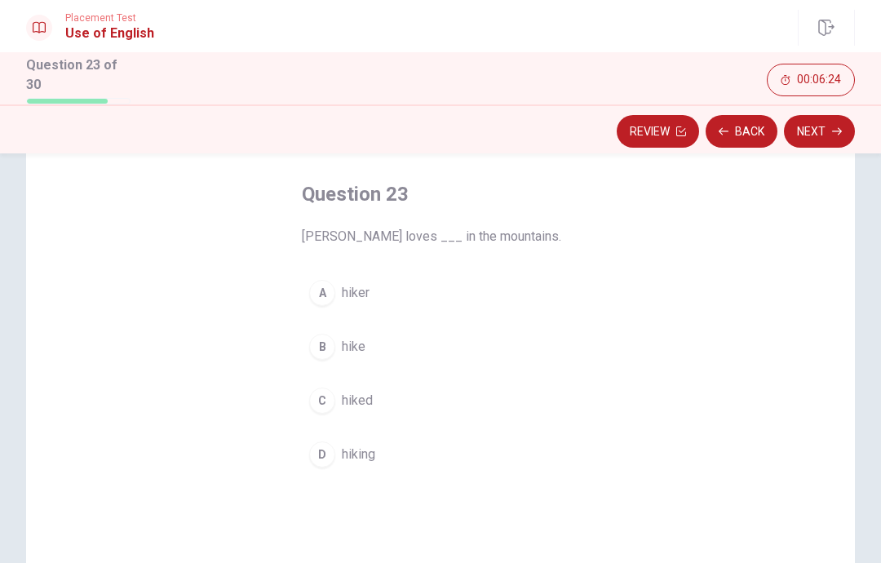
click at [437, 455] on button "D hiking" at bounding box center [440, 454] width 277 height 41
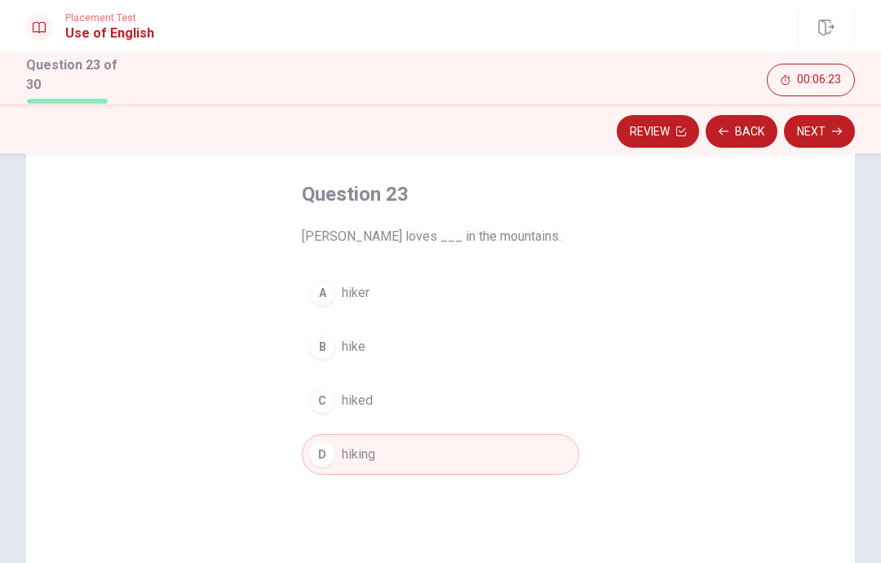
click at [824, 117] on button "Next" at bounding box center [819, 131] width 71 height 33
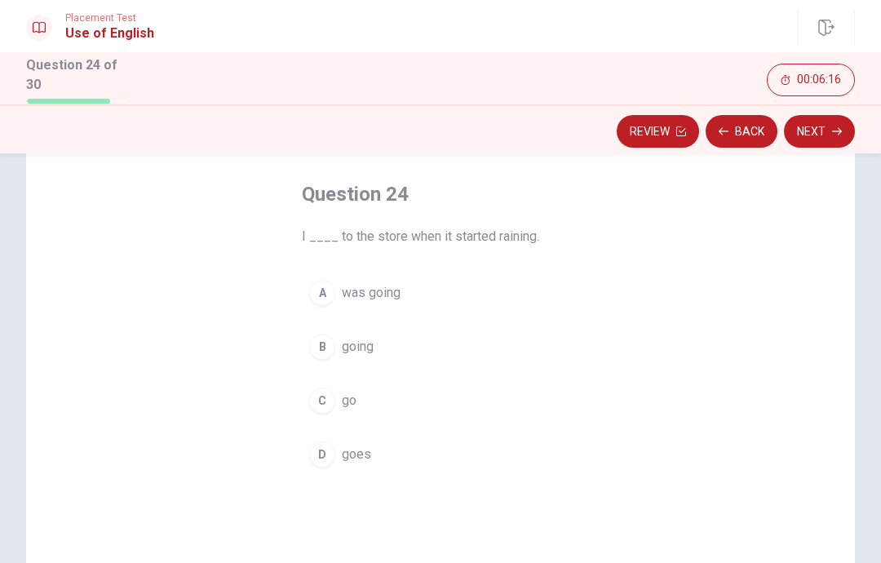
click at [409, 293] on button "A was going" at bounding box center [440, 293] width 277 height 41
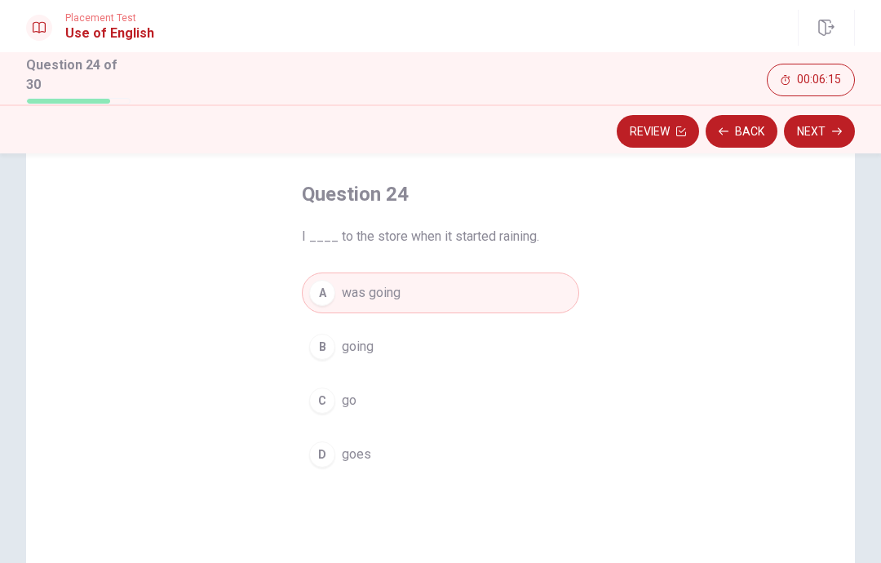
click at [828, 135] on button "Next" at bounding box center [819, 131] width 71 height 33
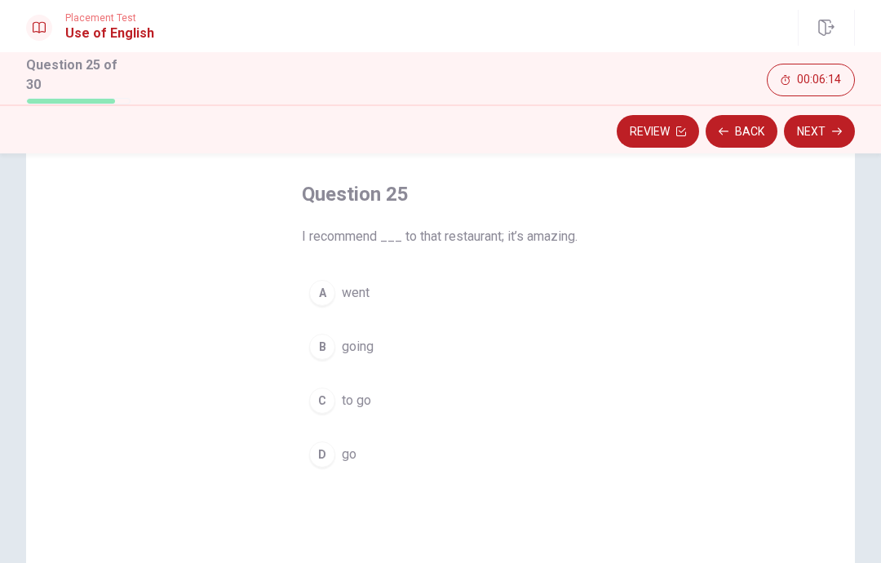
click at [744, 126] on button "Back" at bounding box center [742, 131] width 72 height 33
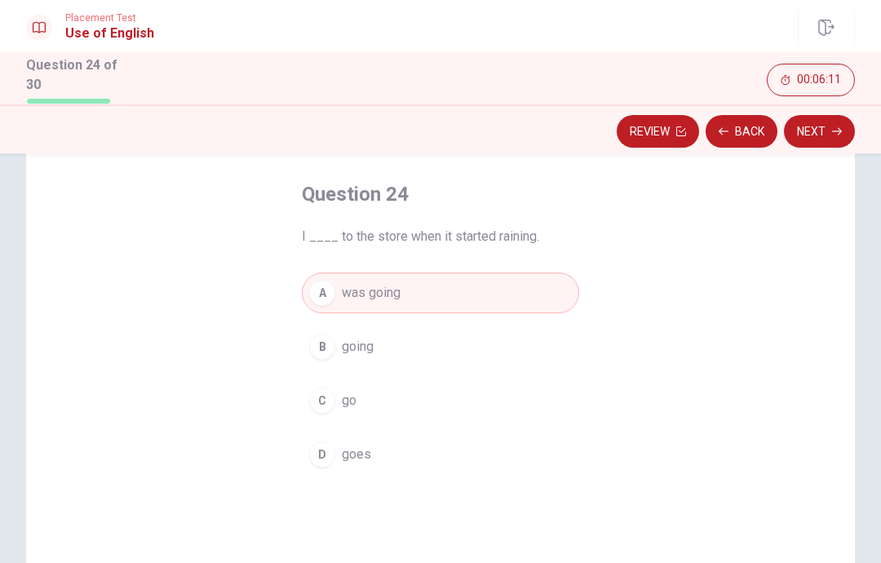
click at [810, 141] on button "Next" at bounding box center [819, 131] width 71 height 33
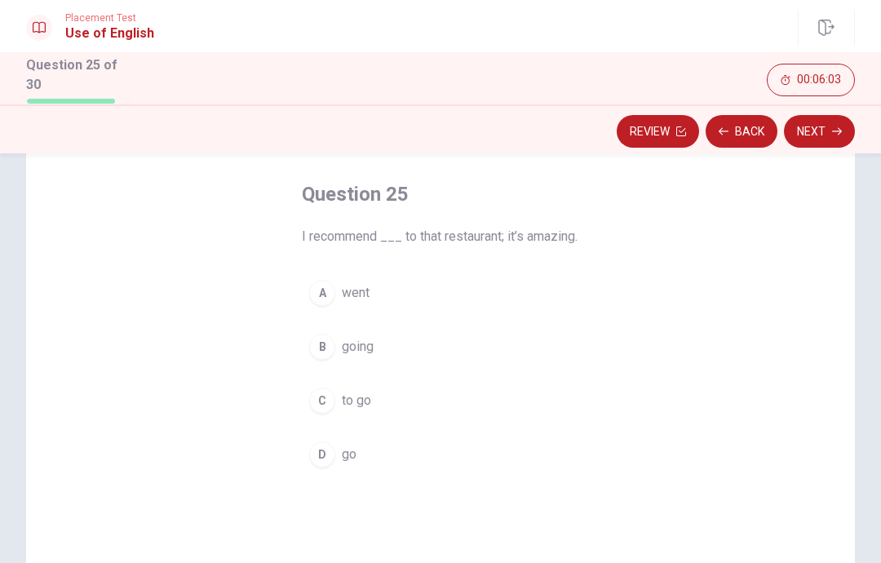
click at [424, 419] on button "C to go" at bounding box center [440, 400] width 277 height 41
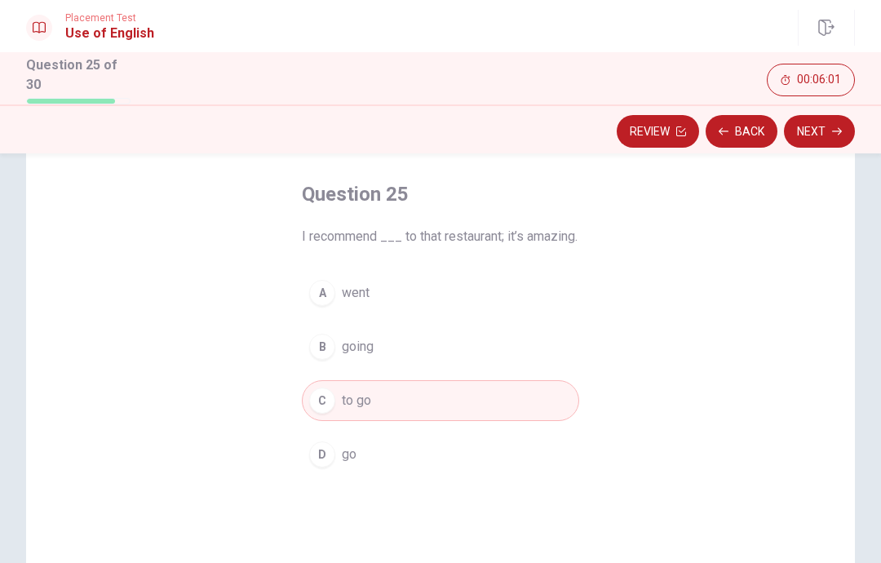
click at [563, 367] on button "B going" at bounding box center [440, 346] width 277 height 41
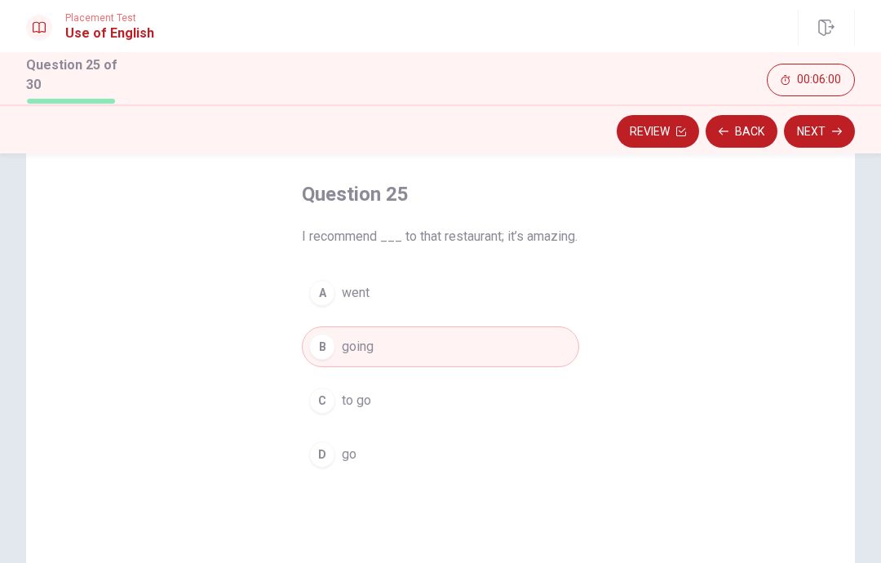
click at [540, 421] on button "C to go" at bounding box center [440, 400] width 277 height 41
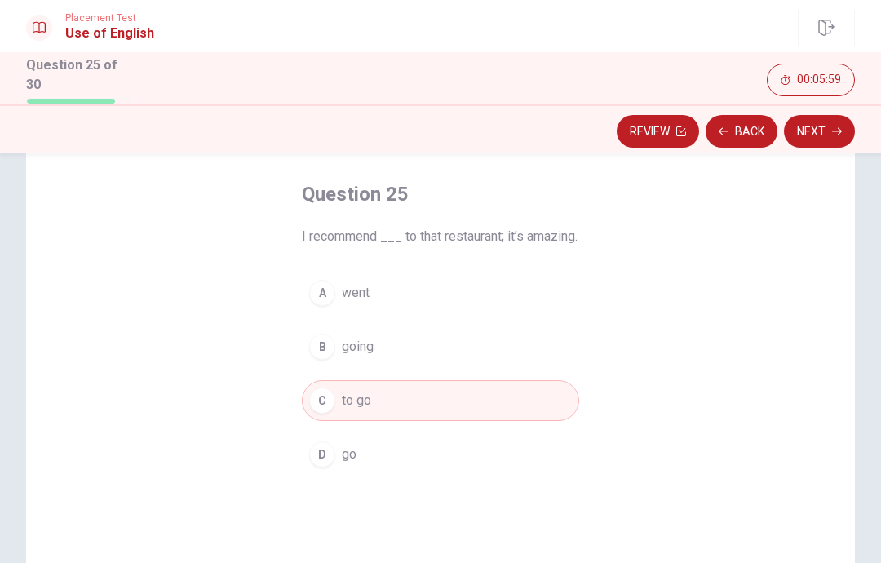
click at [825, 132] on button "Next" at bounding box center [819, 131] width 71 height 33
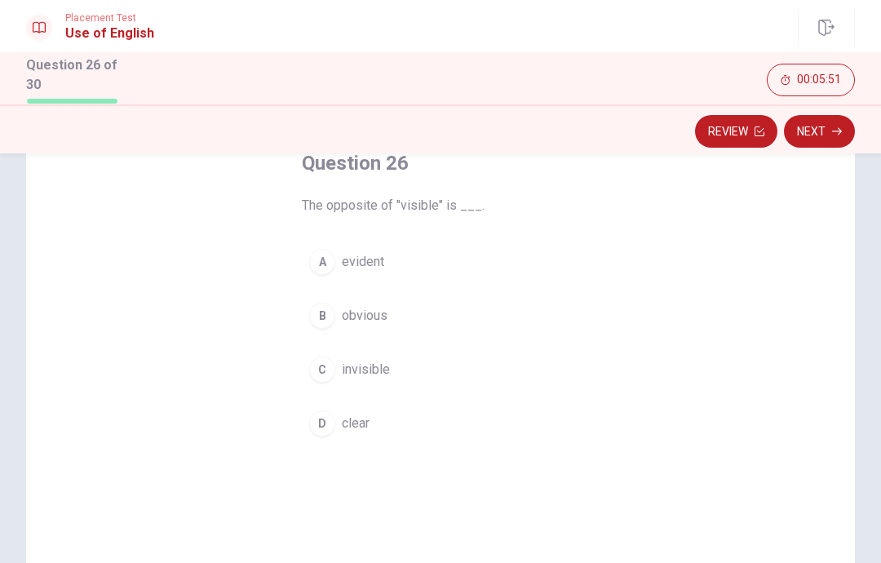
scroll to position [91, 0]
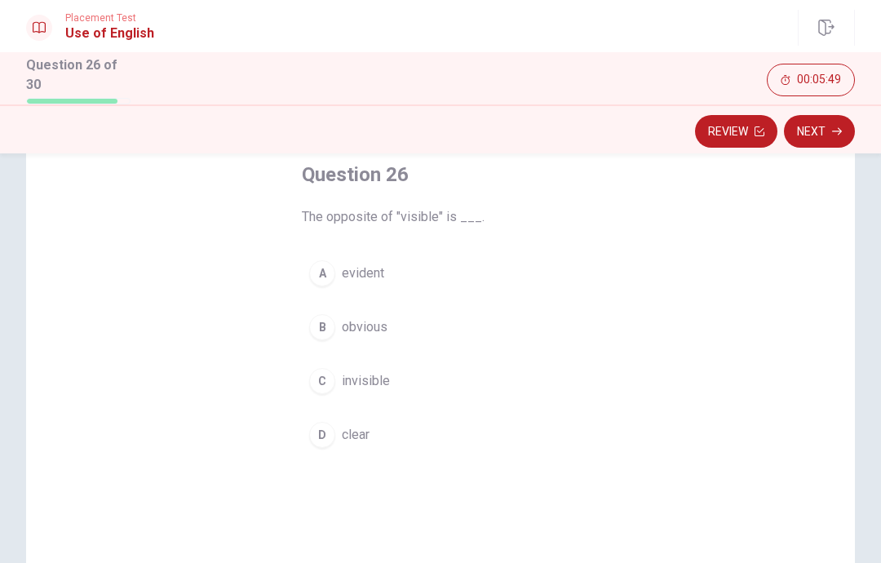
click at [477, 383] on button "C invisible" at bounding box center [440, 381] width 277 height 41
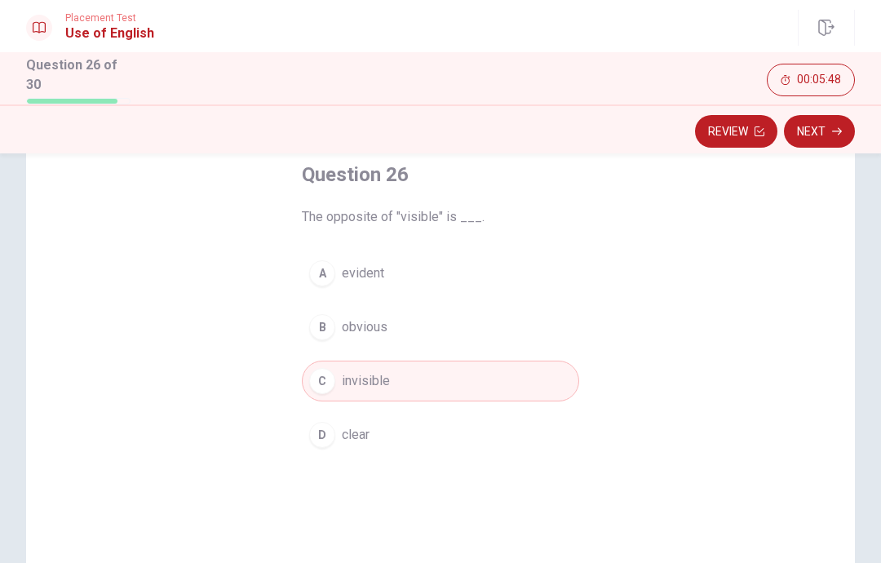
click at [828, 130] on button "Next" at bounding box center [819, 131] width 71 height 33
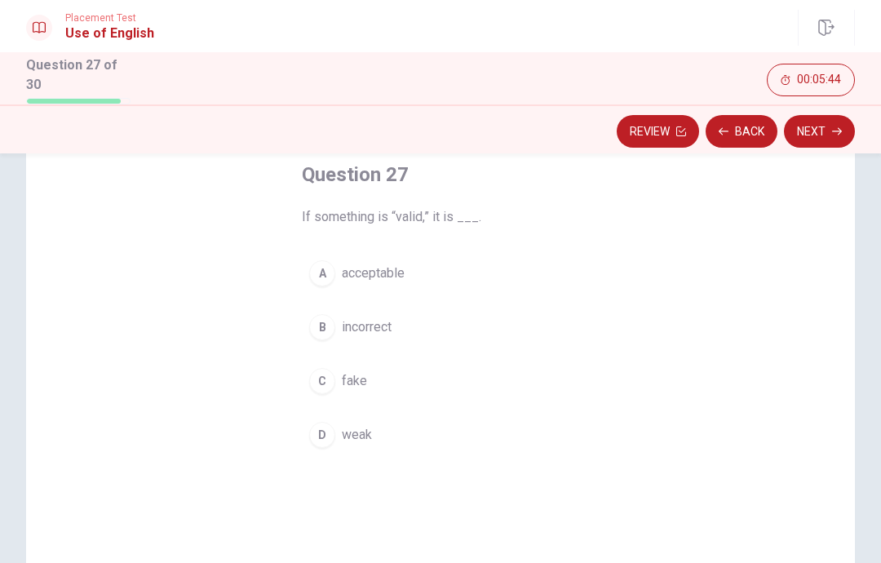
click at [478, 277] on button "A acceptable" at bounding box center [440, 273] width 277 height 41
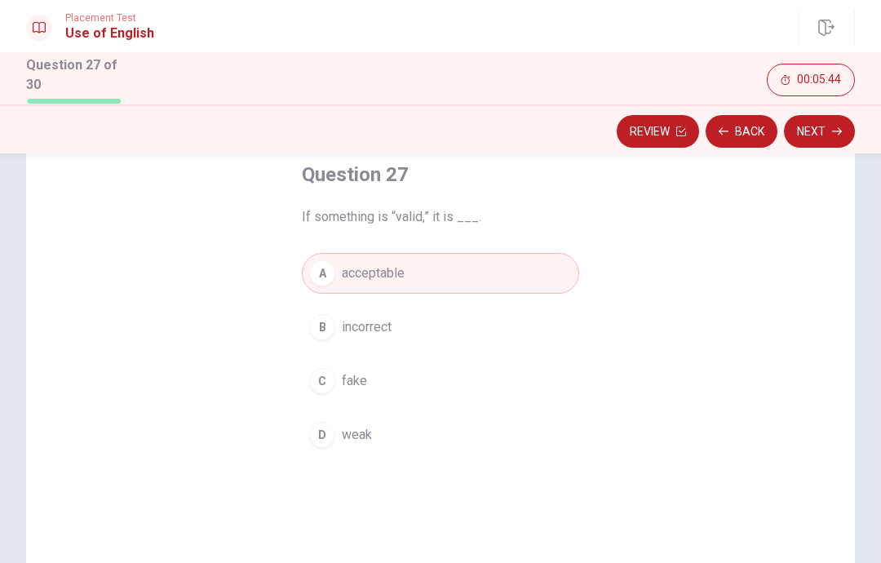
click at [839, 131] on icon "button" at bounding box center [837, 130] width 10 height 7
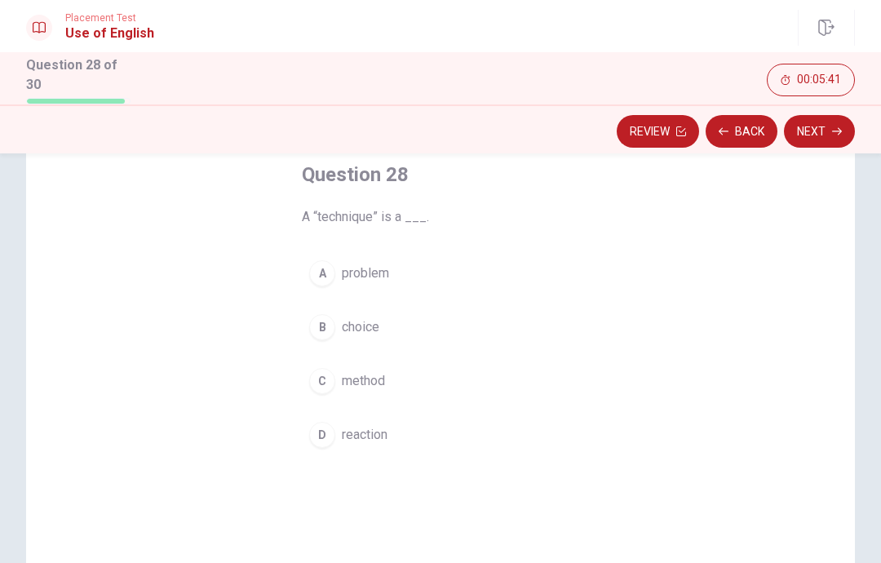
click at [442, 388] on button "C method" at bounding box center [440, 381] width 277 height 41
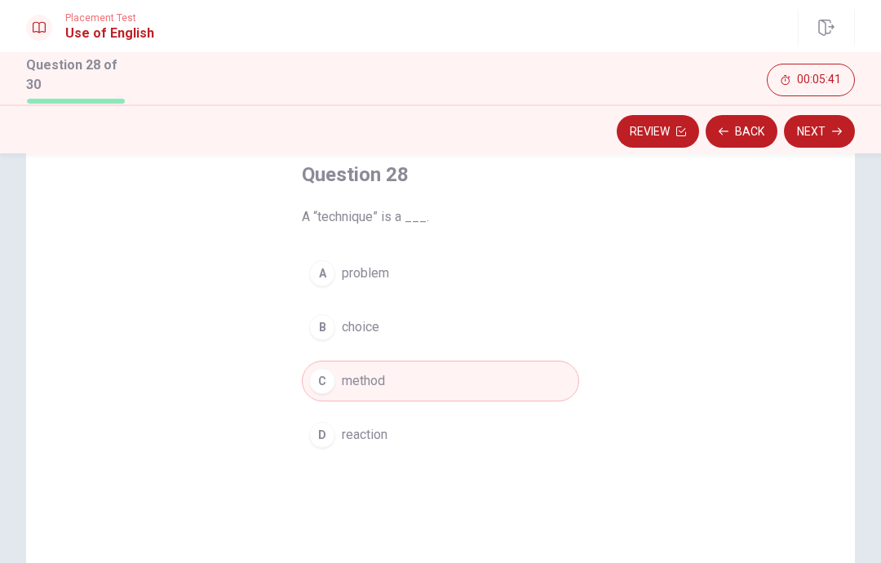
click at [831, 134] on button "Next" at bounding box center [819, 131] width 71 height 33
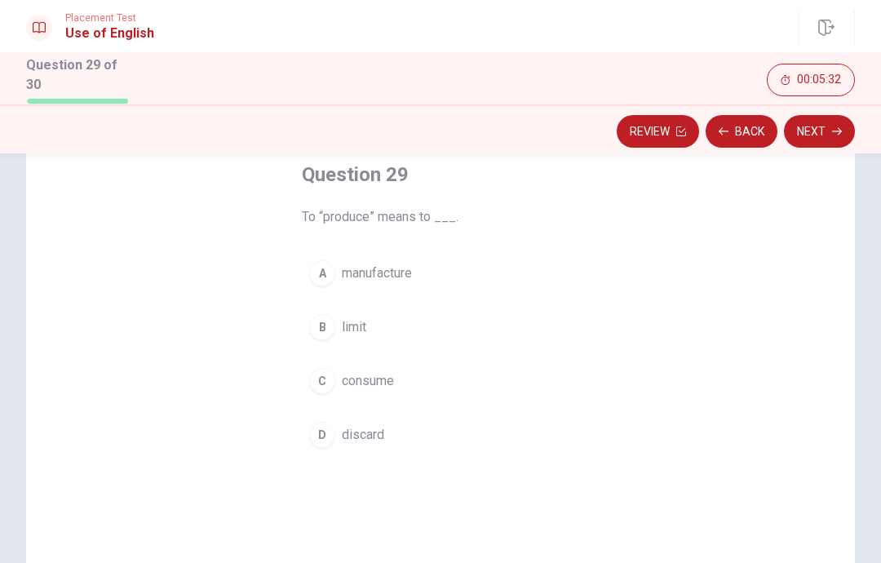
click at [460, 272] on button "A manufacture" at bounding box center [440, 273] width 277 height 41
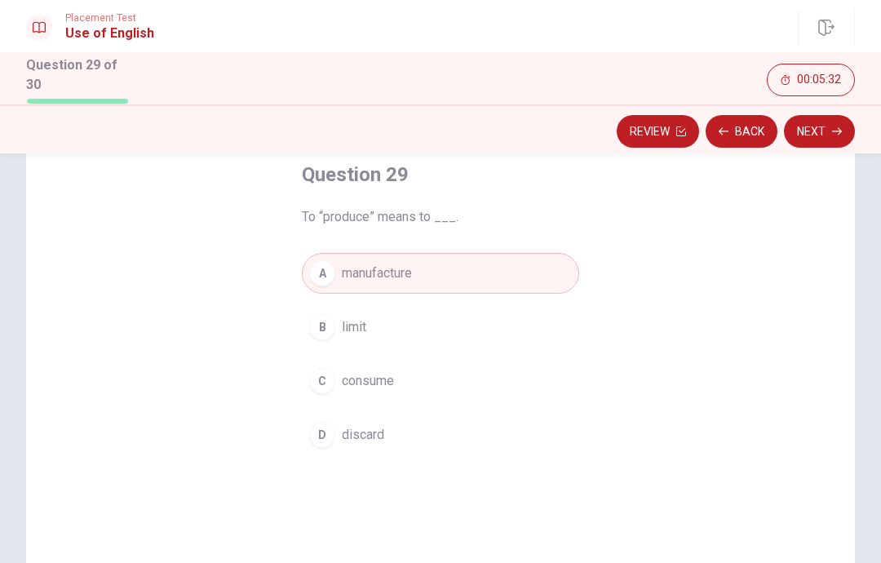
click at [832, 131] on button "Next" at bounding box center [819, 131] width 71 height 33
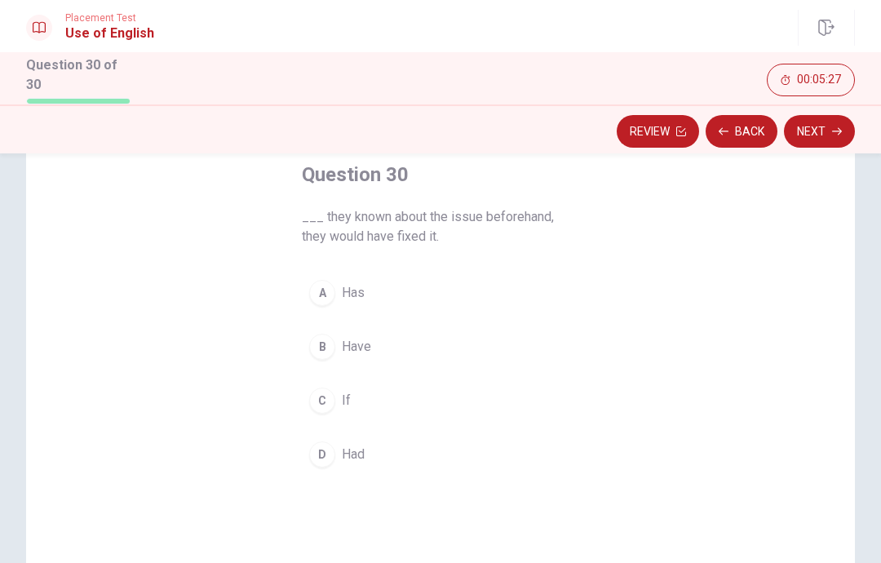
click at [452, 353] on button "B Have" at bounding box center [440, 346] width 277 height 41
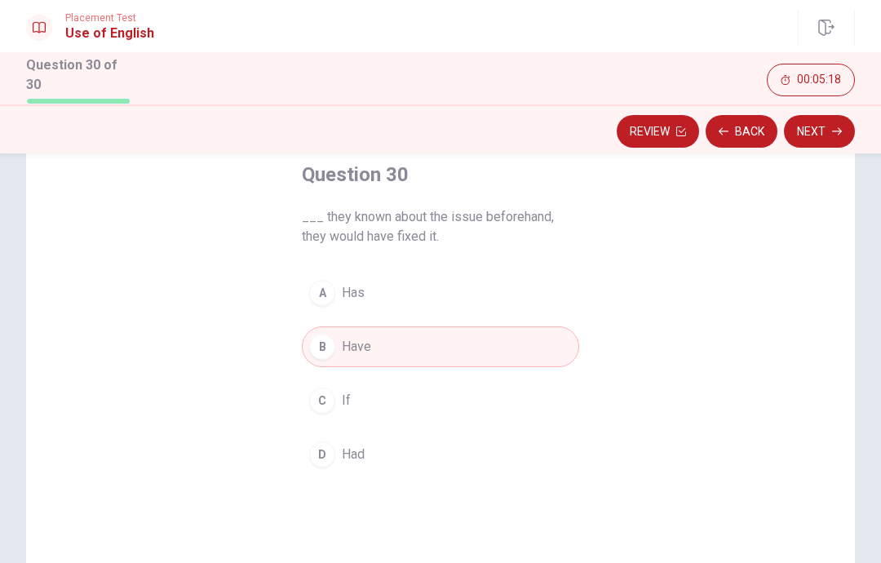
click at [421, 460] on button "D Had" at bounding box center [440, 454] width 277 height 41
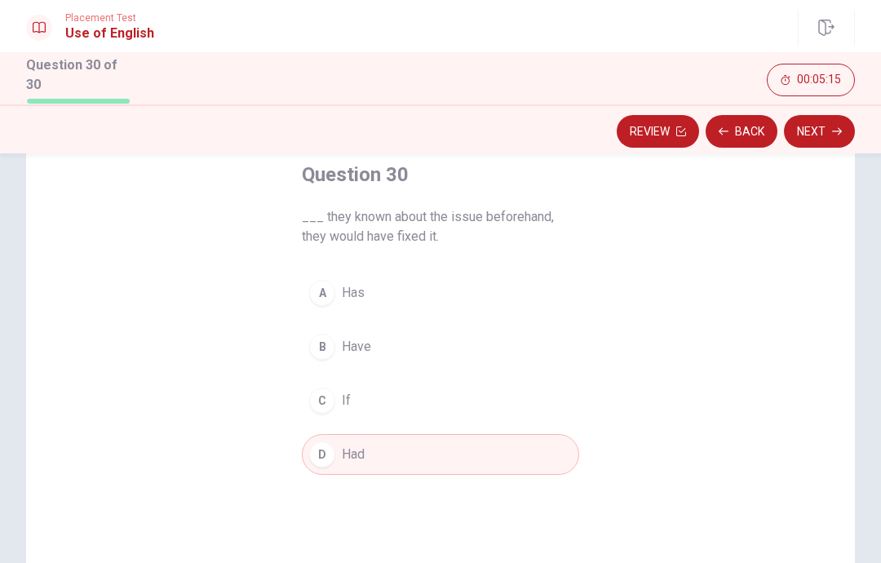
click at [832, 139] on button "Next" at bounding box center [819, 131] width 71 height 33
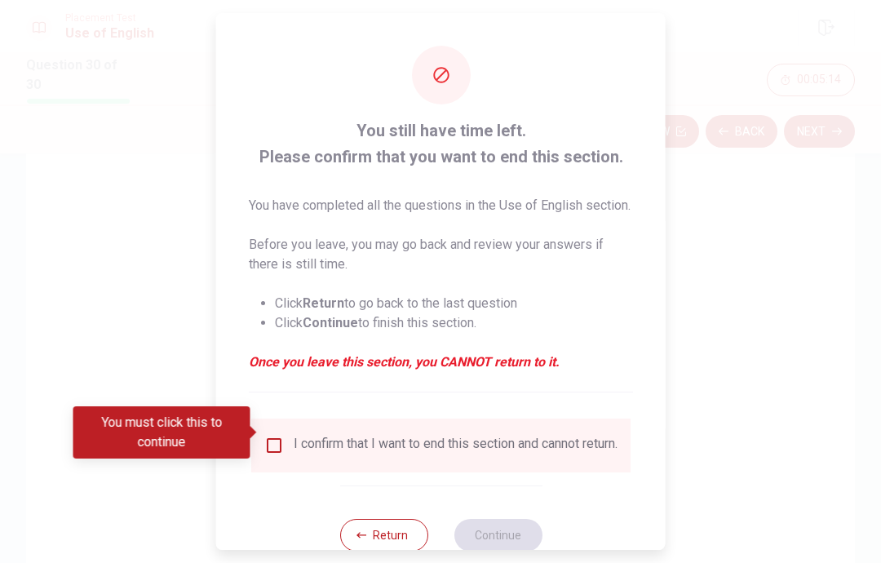
click at [281, 436] on input "You must click this to continue" at bounding box center [274, 446] width 20 height 20
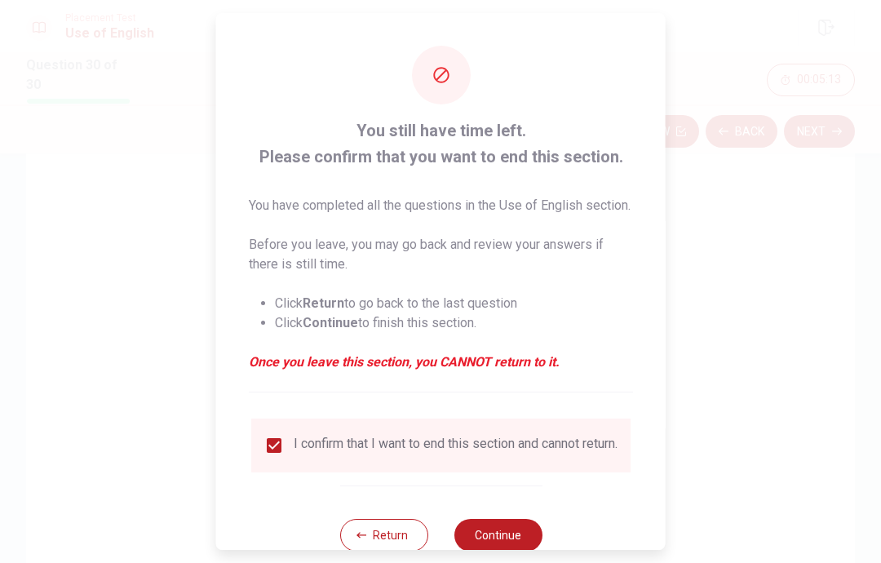
click at [510, 532] on button "Continue" at bounding box center [498, 535] width 88 height 33
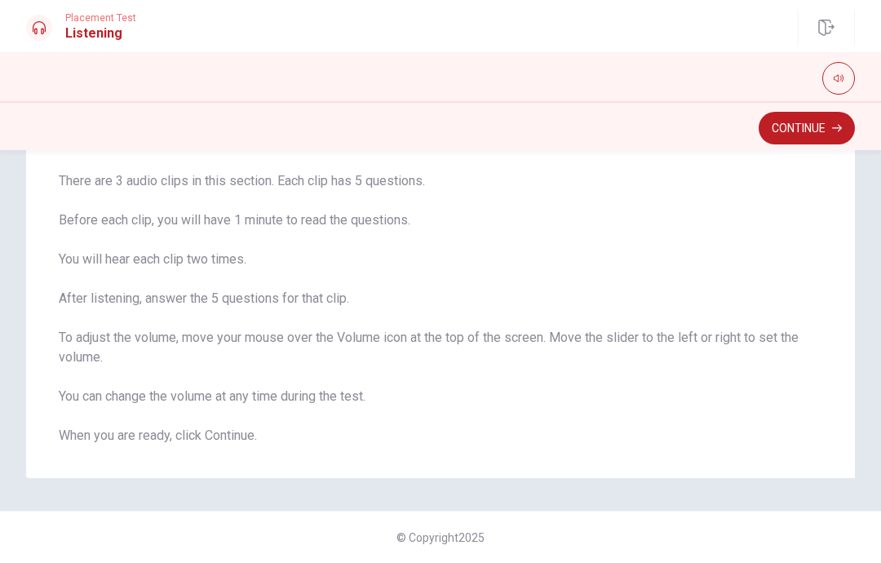
scroll to position [103, 0]
click at [828, 136] on button "Continue" at bounding box center [807, 128] width 96 height 33
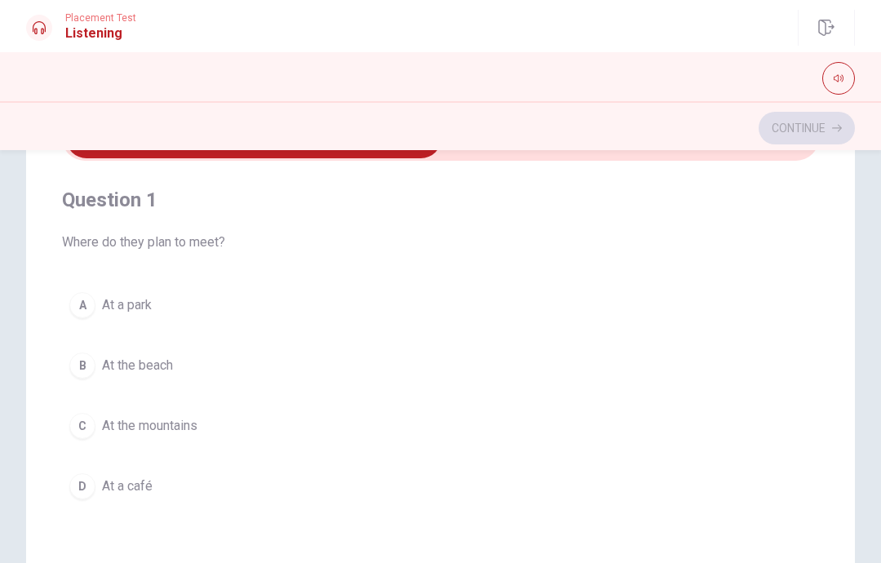
scroll to position [0, 0]
click at [93, 302] on div "A" at bounding box center [82, 305] width 26 height 26
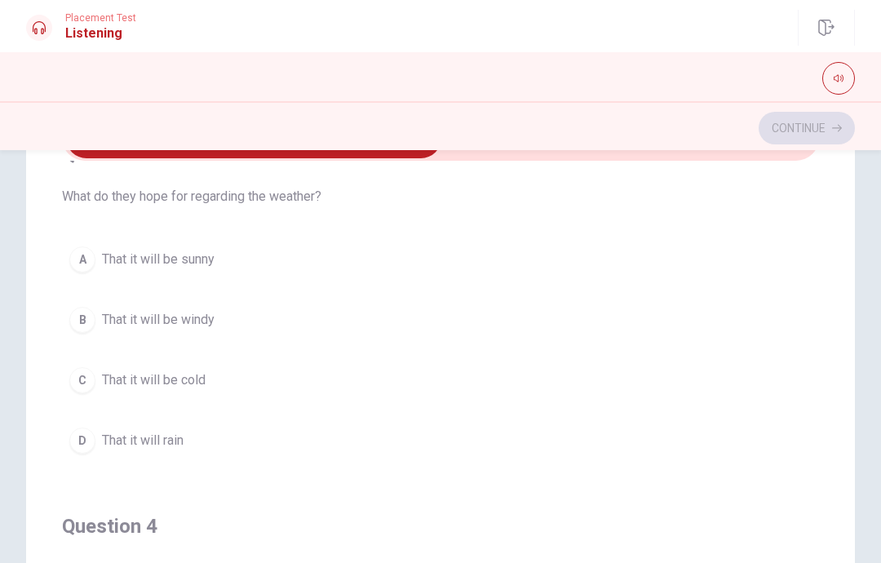
scroll to position [791, 0]
click at [395, 264] on button "A That it will be sunny" at bounding box center [440, 258] width 757 height 41
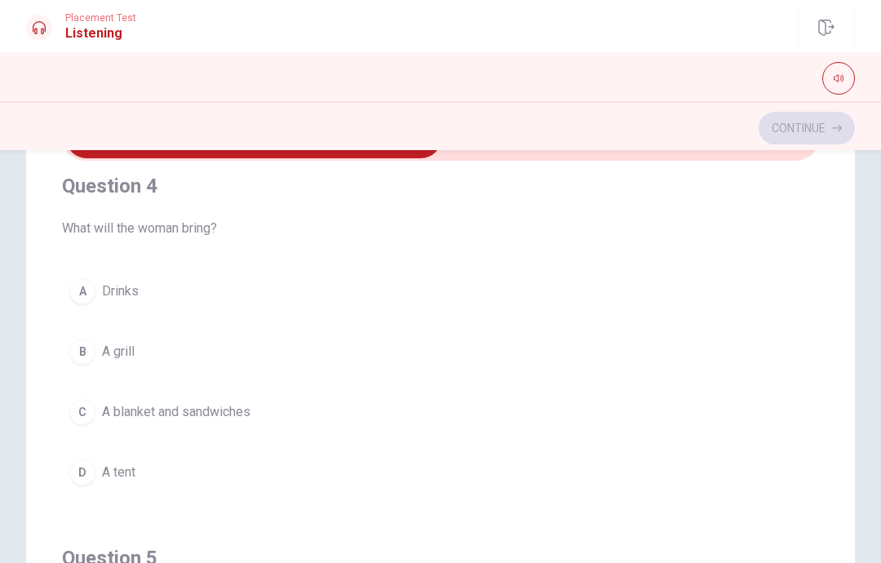
scroll to position [1129, 0]
click at [361, 411] on button "C A blanket and sandwiches" at bounding box center [440, 413] width 757 height 41
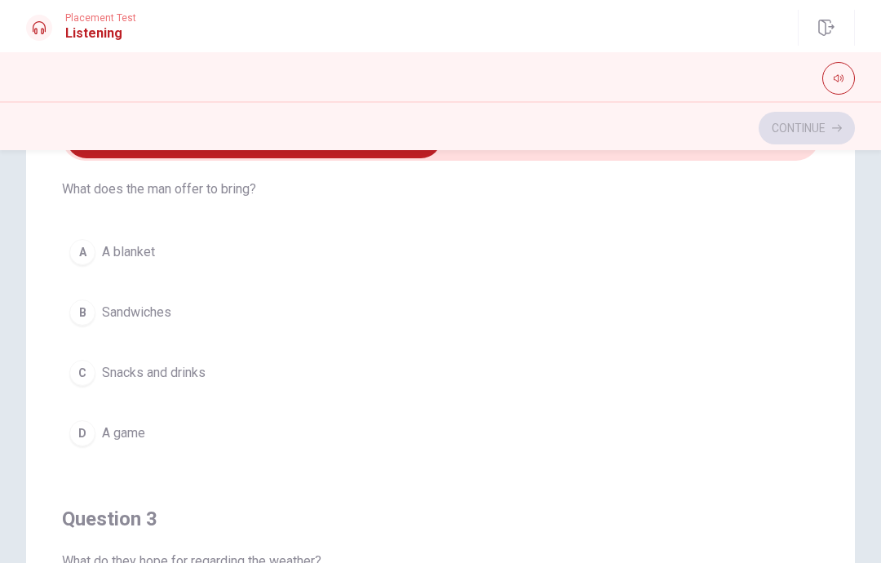
scroll to position [422, 0]
click at [384, 384] on button "C Snacks and drinks" at bounding box center [440, 376] width 757 height 41
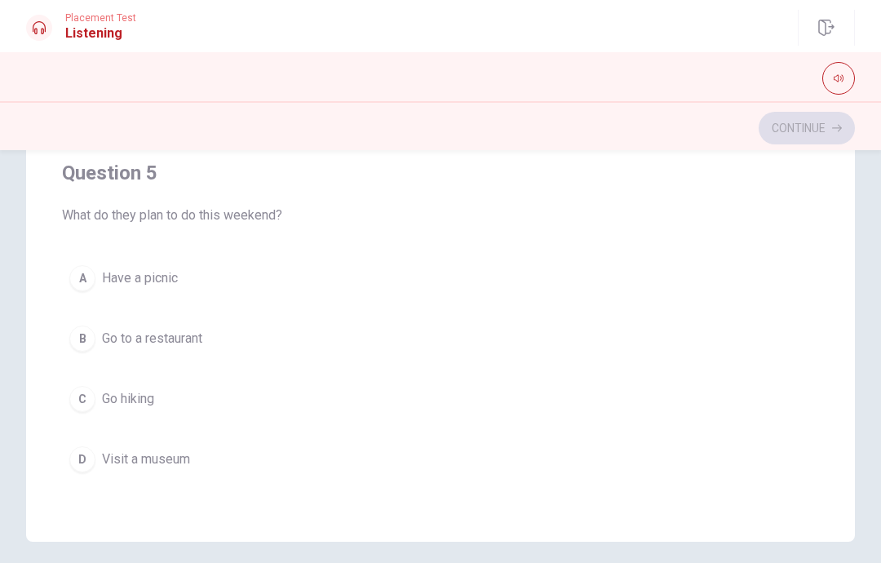
scroll to position [303, 0]
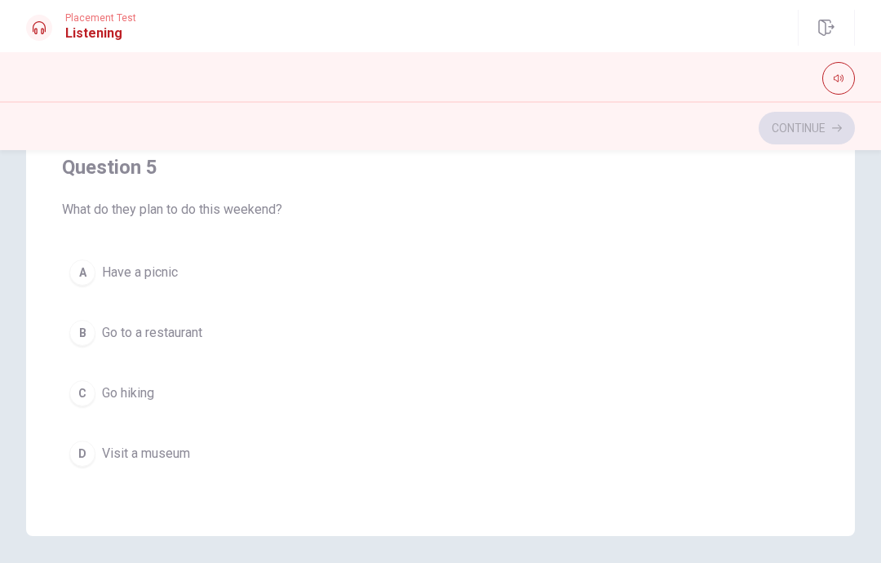
click at [291, 275] on button "A Have a picnic" at bounding box center [440, 272] width 757 height 41
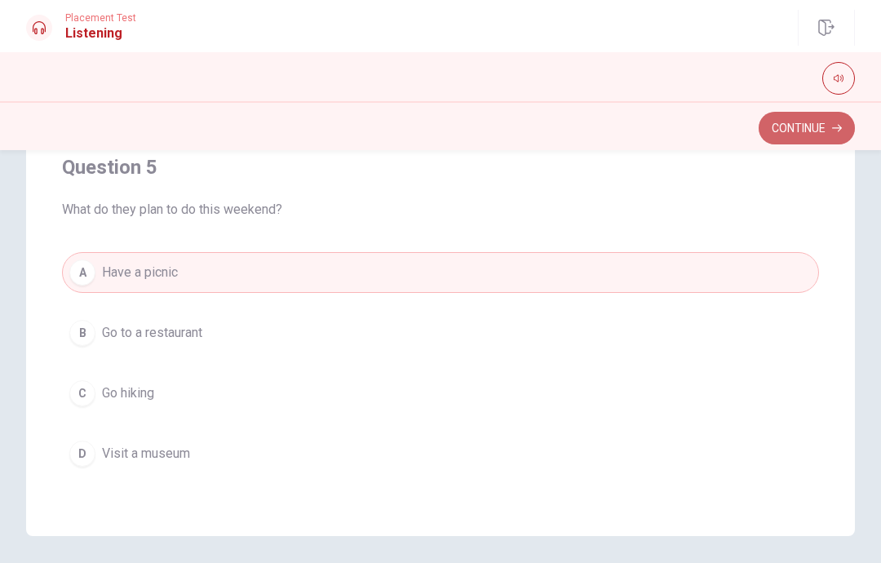
click at [827, 122] on button "Continue" at bounding box center [807, 128] width 96 height 33
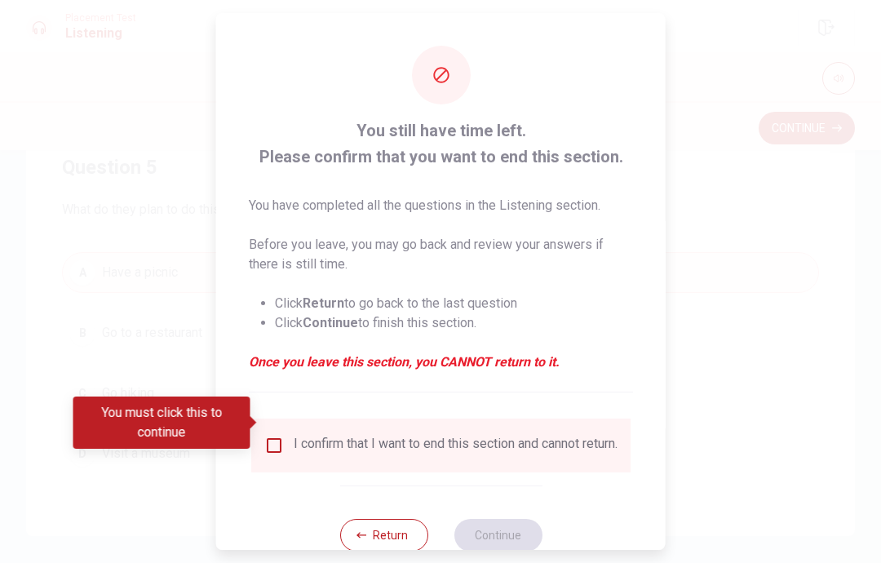
click at [397, 525] on button "Return" at bounding box center [383, 535] width 88 height 33
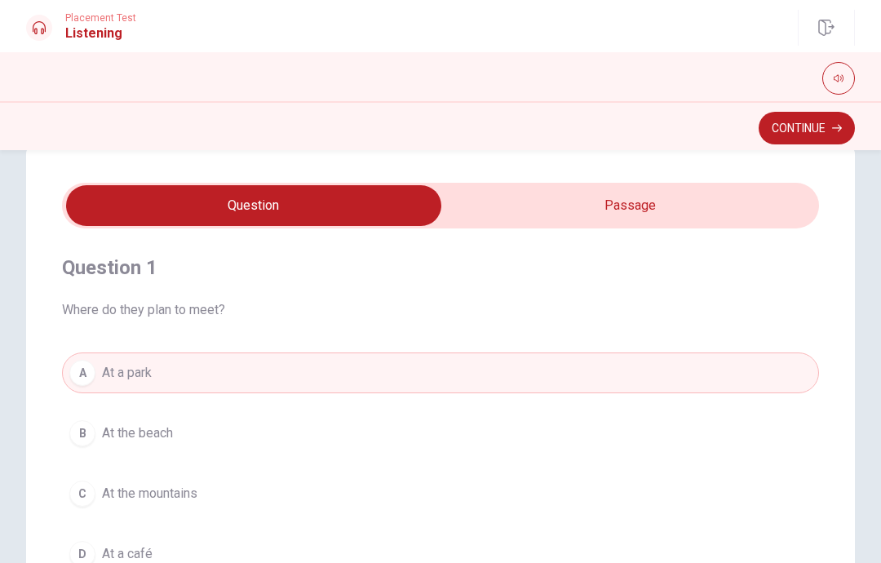
scroll to position [39, 0]
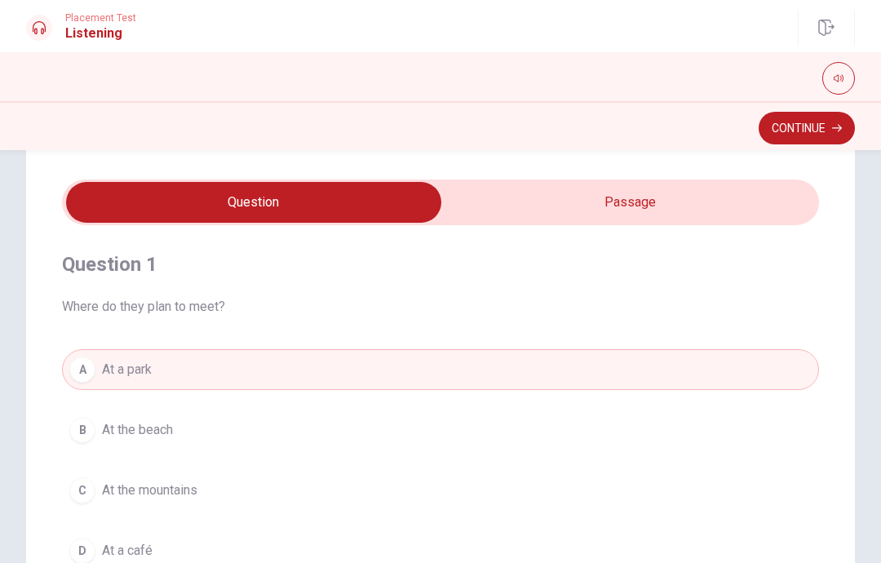
type input "52"
click at [782, 210] on input "checkbox" at bounding box center [254, 202] width 1136 height 41
checkbox input "true"
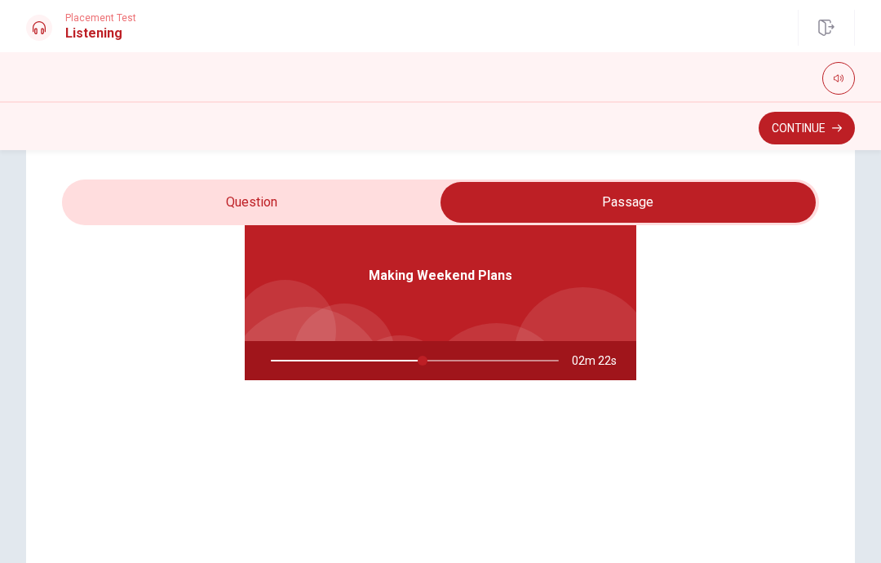
scroll to position [91, 0]
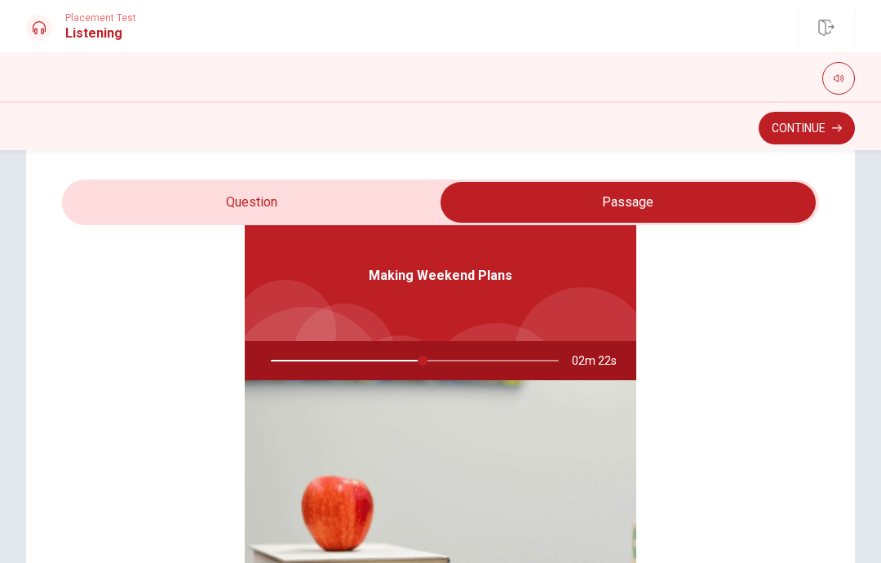
type input "53"
click at [398, 202] on input "checkbox" at bounding box center [628, 202] width 1136 height 41
checkbox input "false"
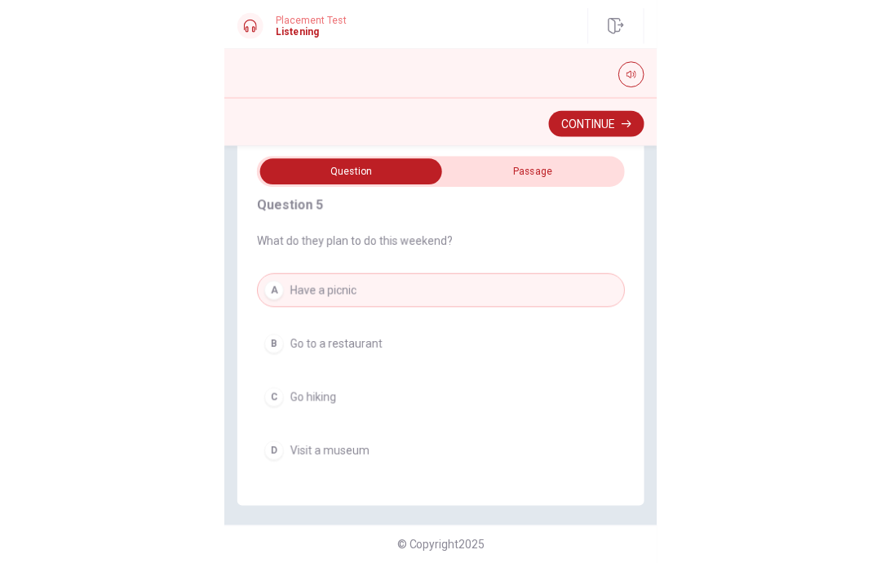
scroll to position [1205, 0]
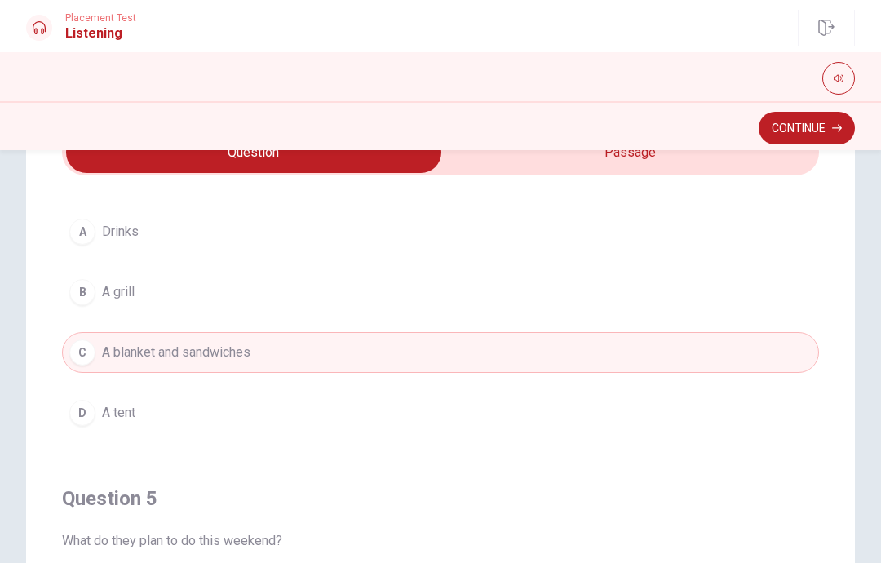
click at [819, 136] on button "Continue" at bounding box center [807, 128] width 96 height 33
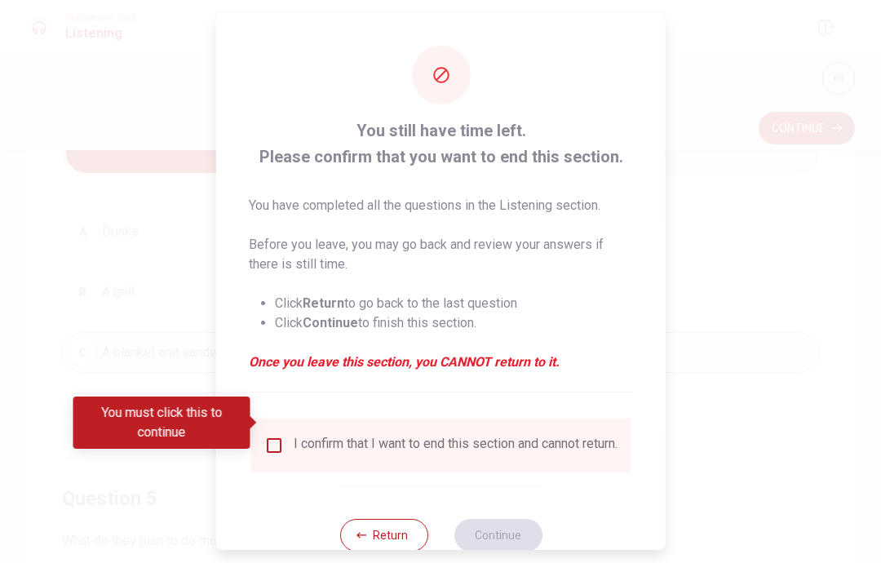
click at [339, 436] on div "I confirm that I want to end this section and cannot return." at bounding box center [456, 446] width 324 height 20
click at [264, 436] on input "You must click this to continue" at bounding box center [274, 446] width 20 height 20
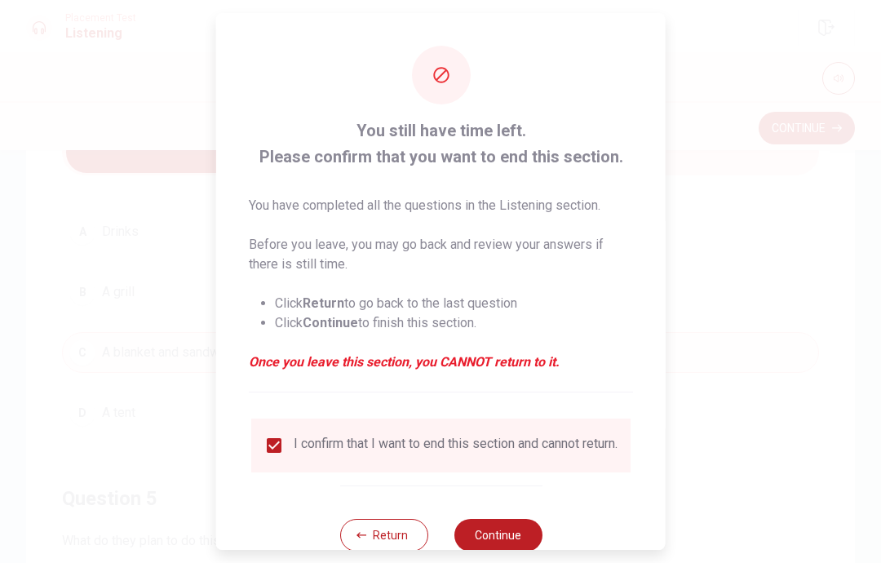
click at [521, 522] on button "Continue" at bounding box center [498, 535] width 88 height 33
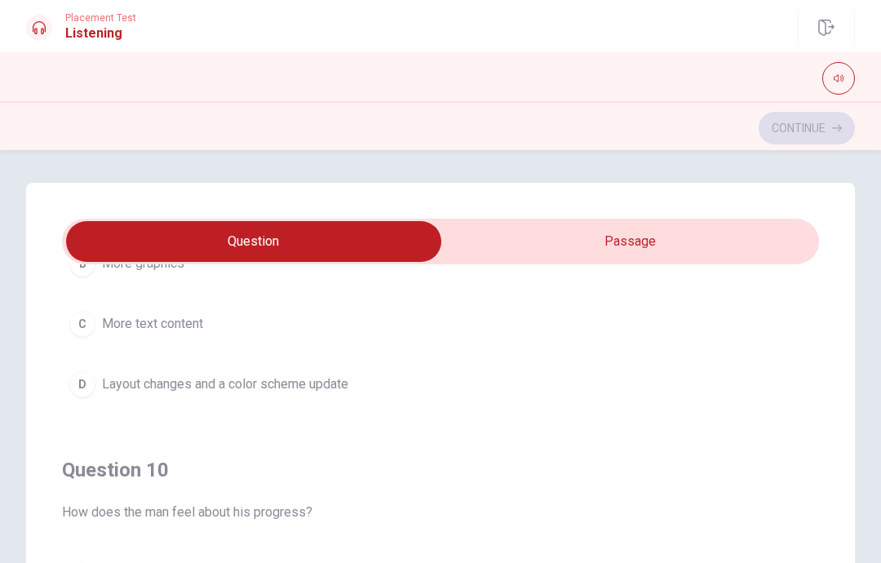
scroll to position [-58, 0]
checkbox input "true"
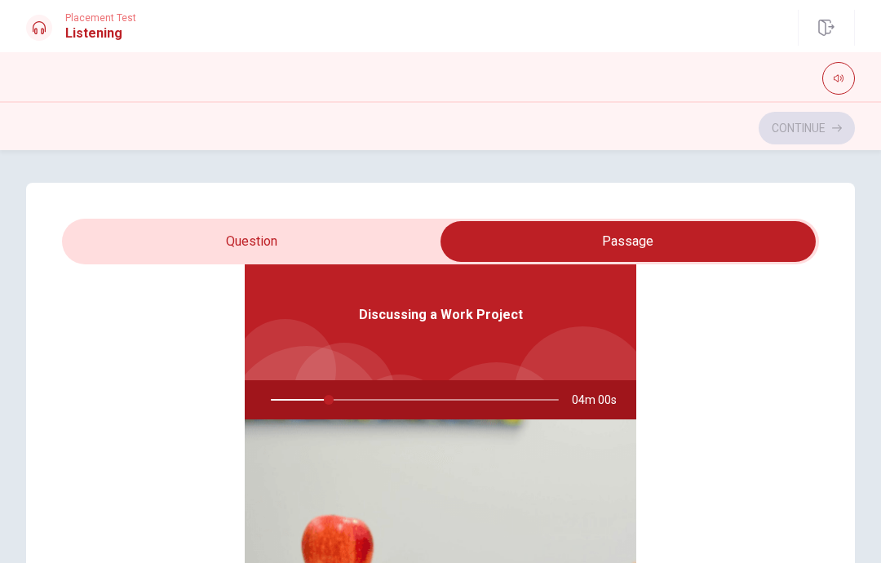
scroll to position [38, 0]
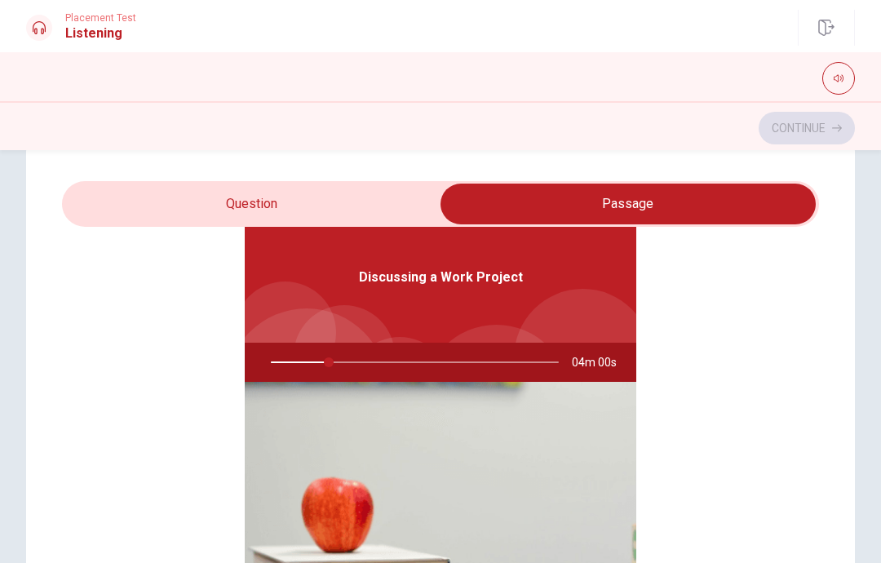
type input "20"
click at [378, 189] on input "checkbox" at bounding box center [628, 204] width 1136 height 41
checkbox input "false"
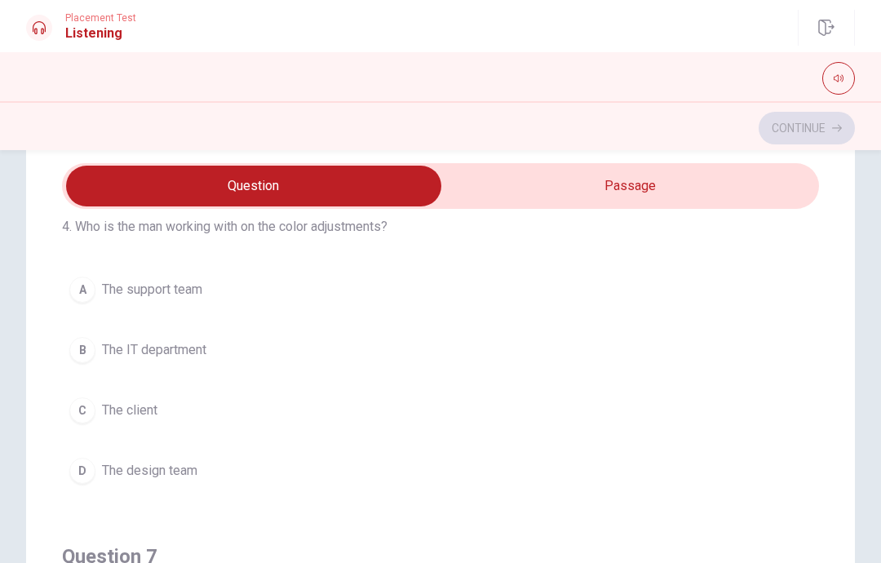
scroll to position [65, 0]
click at [173, 473] on span "The design team" at bounding box center [149, 469] width 95 height 20
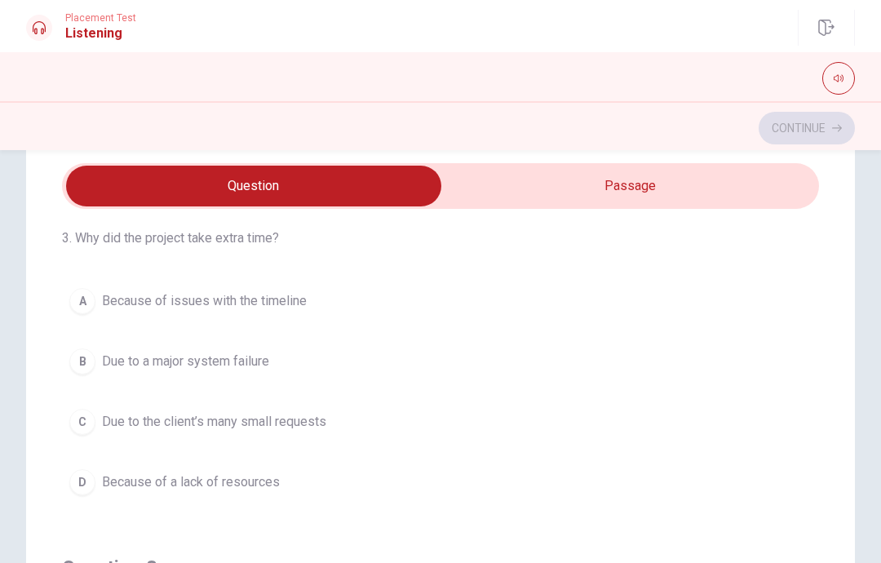
scroll to position [424, 0]
click at [326, 442] on button "C Due to the client’s many small requests" at bounding box center [440, 422] width 757 height 41
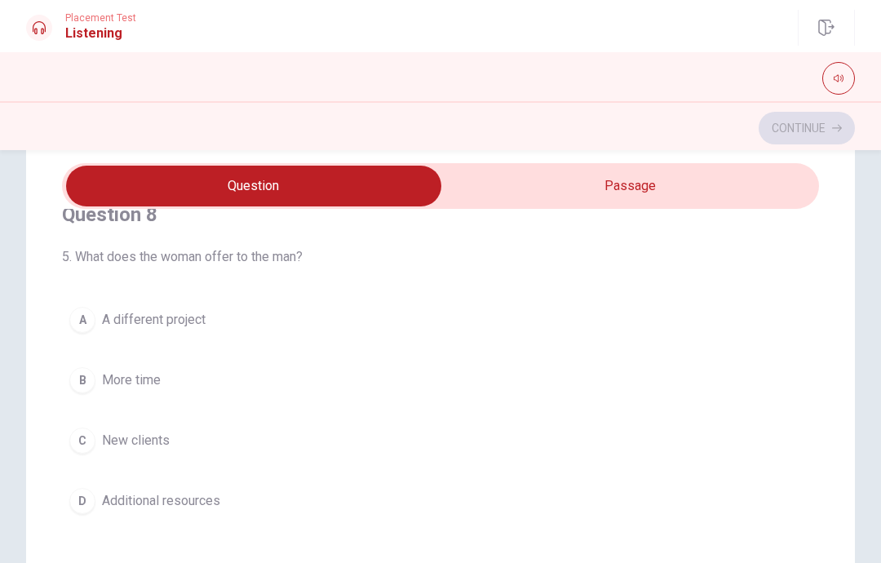
scroll to position [779, 0]
click at [448, 494] on button "D Additional resources" at bounding box center [440, 499] width 757 height 41
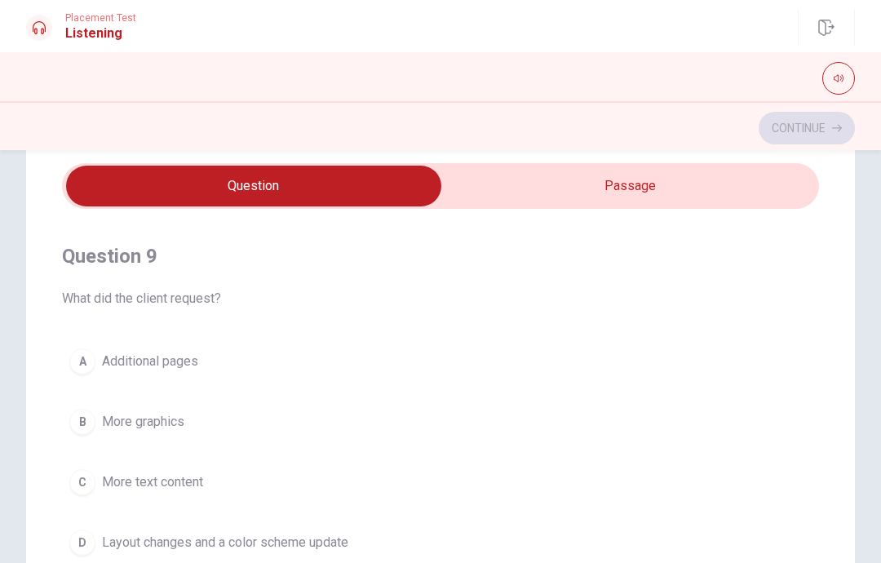
scroll to position [1126, 0]
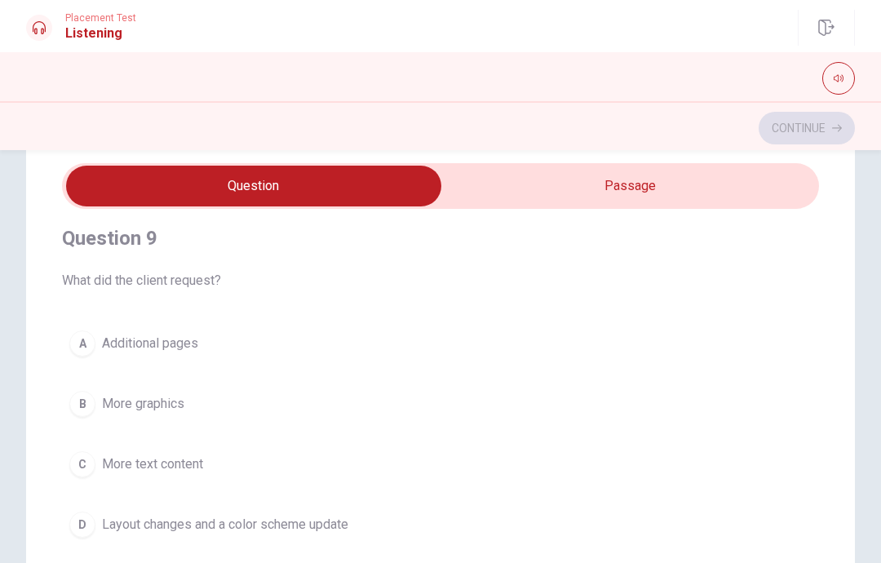
click at [346, 524] on span "Layout changes and a color scheme update" at bounding box center [225, 525] width 246 height 20
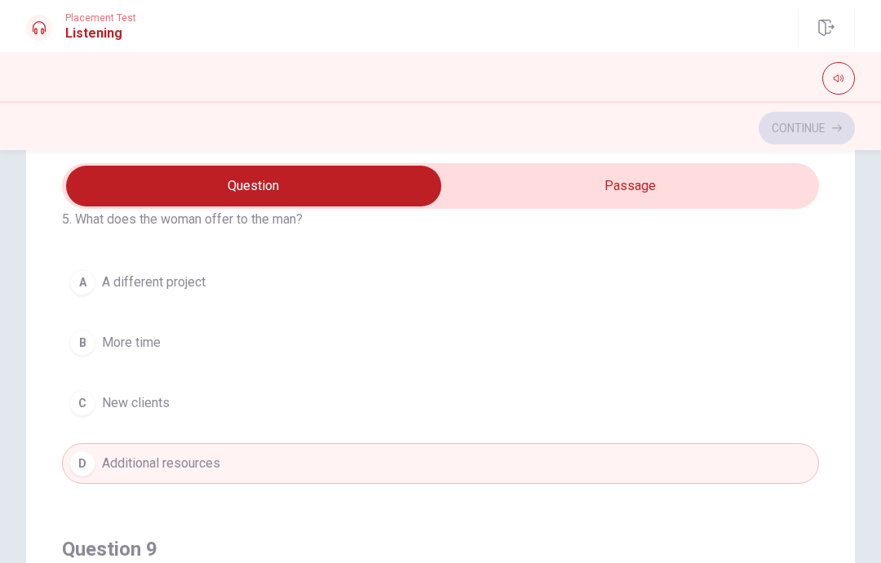
scroll to position [814, 0]
click at [450, 332] on button "B More time" at bounding box center [440, 344] width 757 height 41
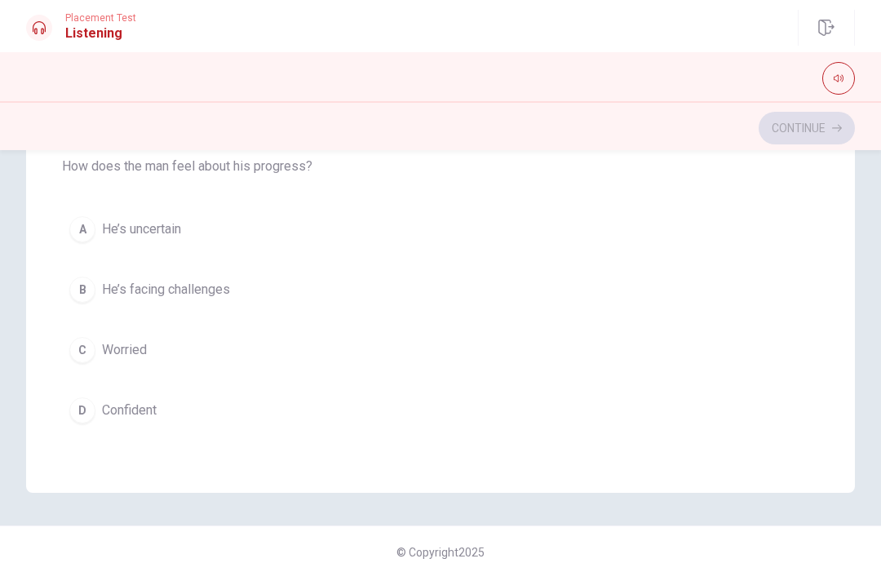
scroll to position [348, 0]
click at [224, 295] on span "He’s facing challenges" at bounding box center [166, 287] width 128 height 20
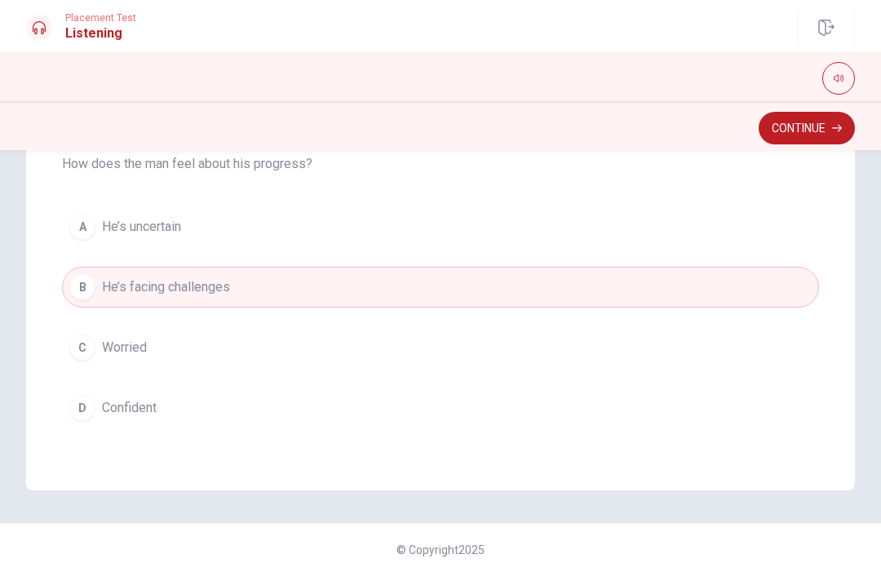
click at [811, 131] on button "Continue" at bounding box center [807, 128] width 96 height 33
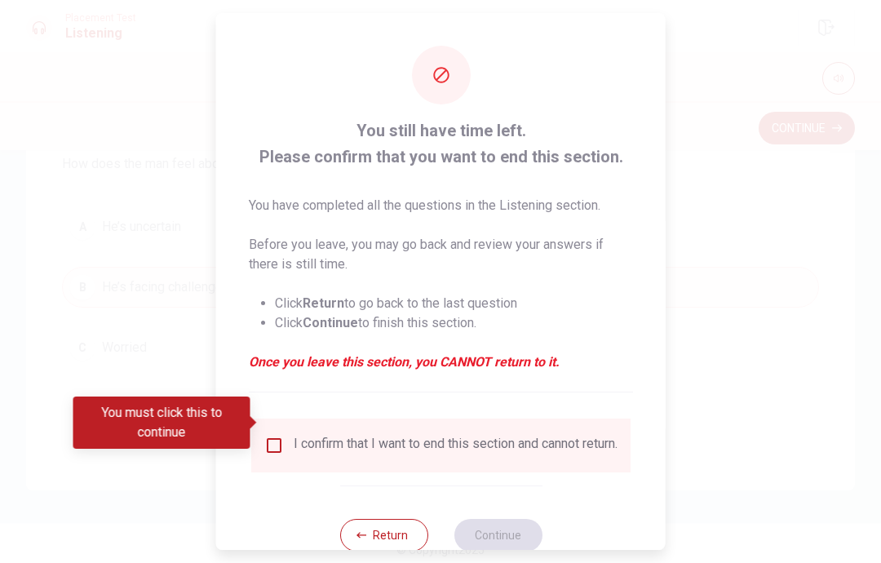
click at [351, 436] on div "I confirm that I want to end this section and cannot return." at bounding box center [456, 446] width 324 height 20
click at [288, 436] on div "I confirm that I want to end this section and cannot return." at bounding box center [440, 446] width 353 height 20
click at [277, 436] on input "You must click this to continue" at bounding box center [274, 446] width 20 height 20
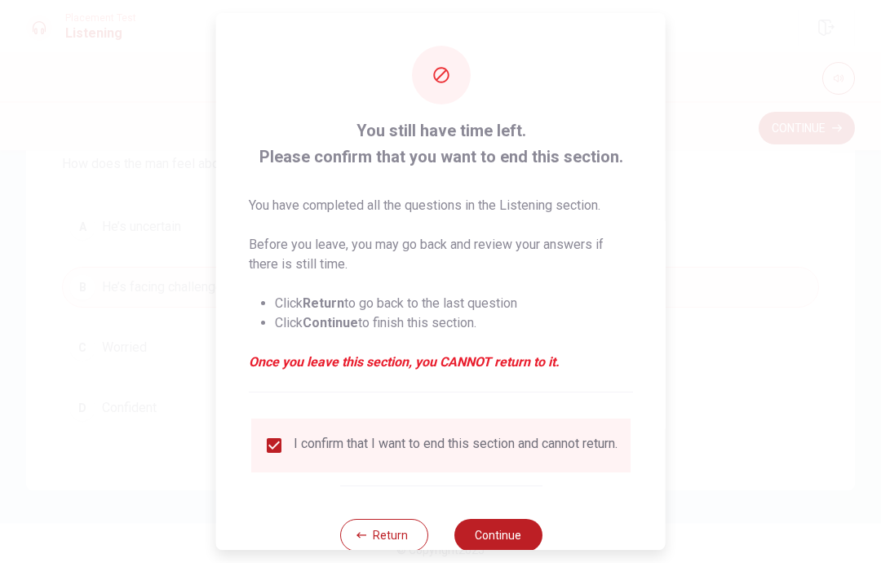
click at [514, 519] on button "Continue" at bounding box center [498, 535] width 88 height 33
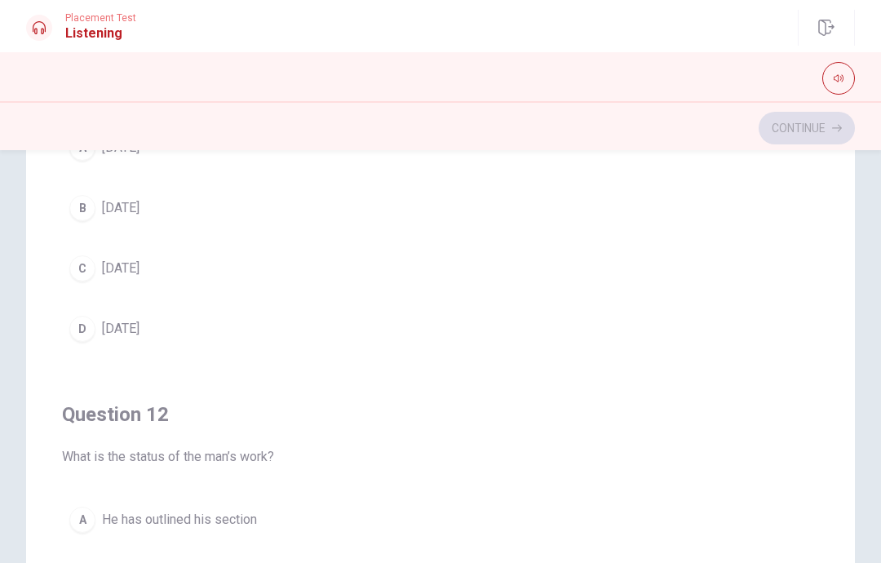
scroll to position [142, 0]
click at [105, 271] on span "[DATE]" at bounding box center [121, 270] width 38 height 20
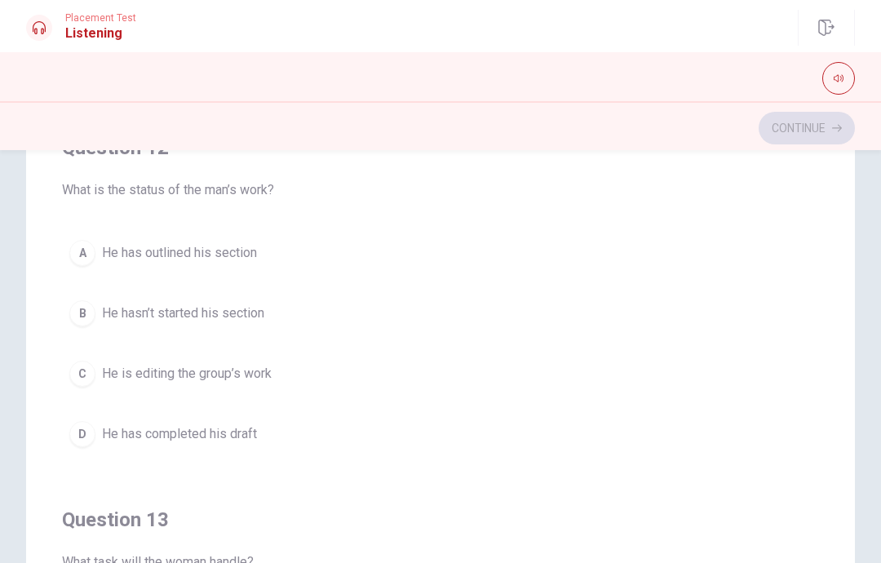
scroll to position [444, 0]
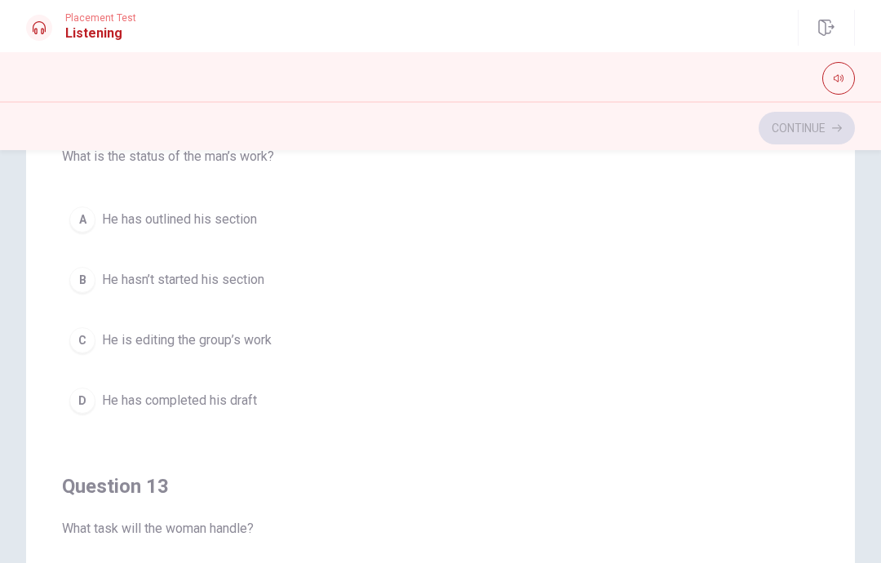
click at [481, 215] on button "A He has outlined his section" at bounding box center [440, 219] width 757 height 41
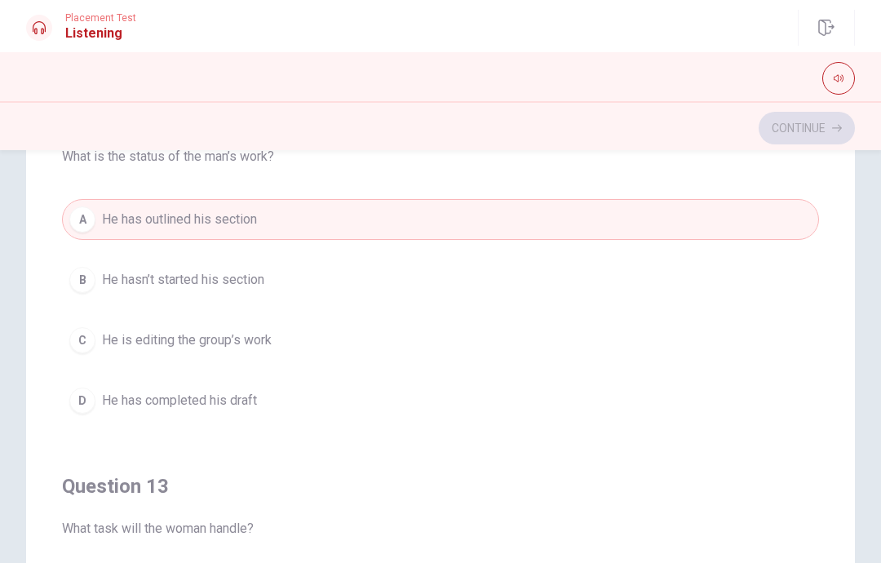
click at [471, 295] on button "B He hasn’t started his section" at bounding box center [440, 280] width 757 height 41
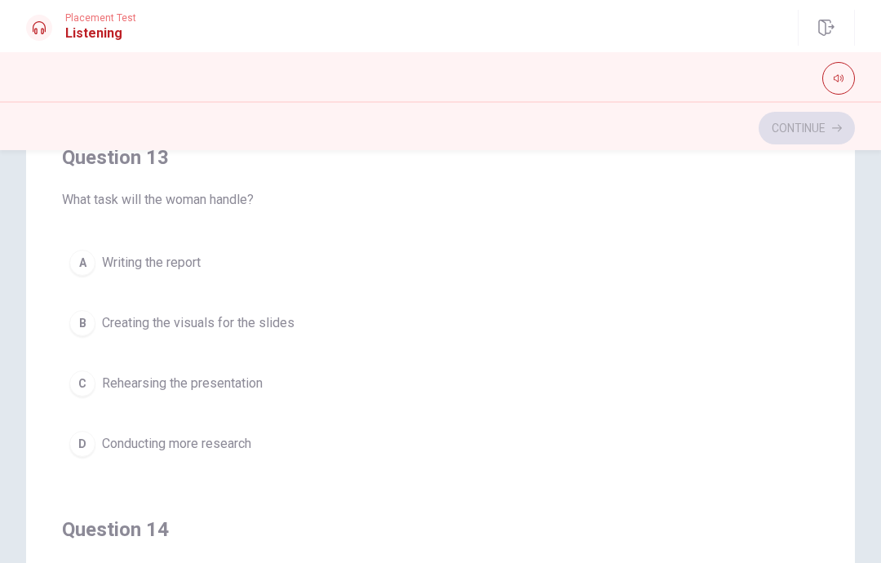
scroll to position [772, 0]
click at [401, 327] on button "B Creating the visuals for the slides" at bounding box center [440, 324] width 757 height 41
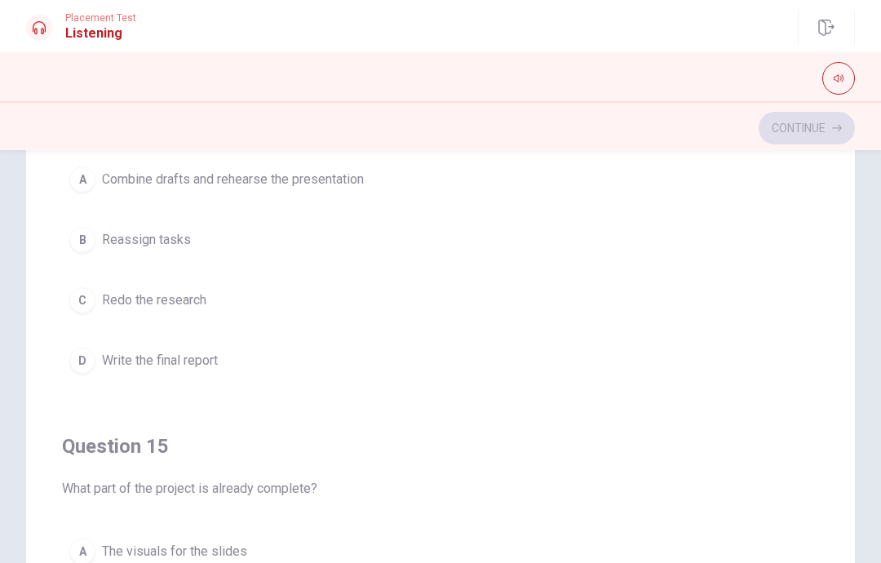
scroll to position [1193, 0]
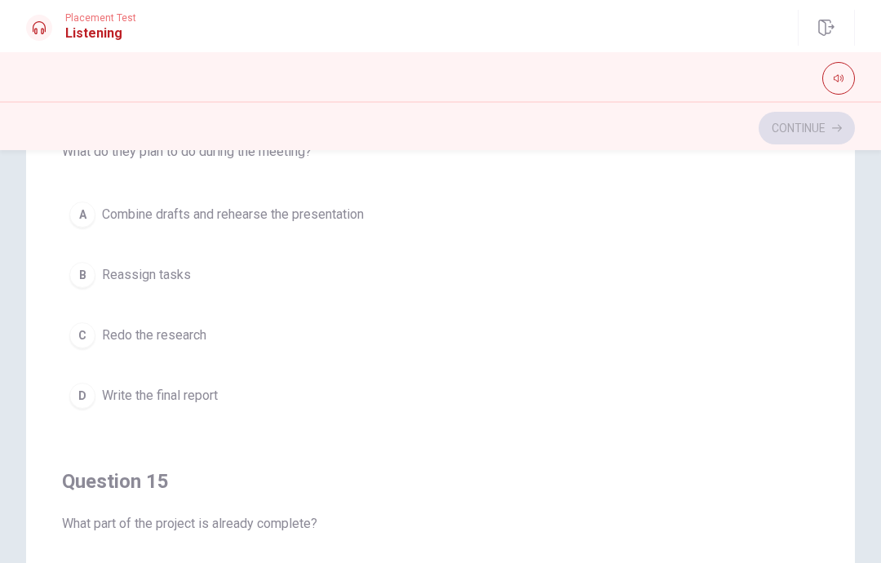
click at [402, 336] on button "C Redo the research" at bounding box center [440, 335] width 757 height 41
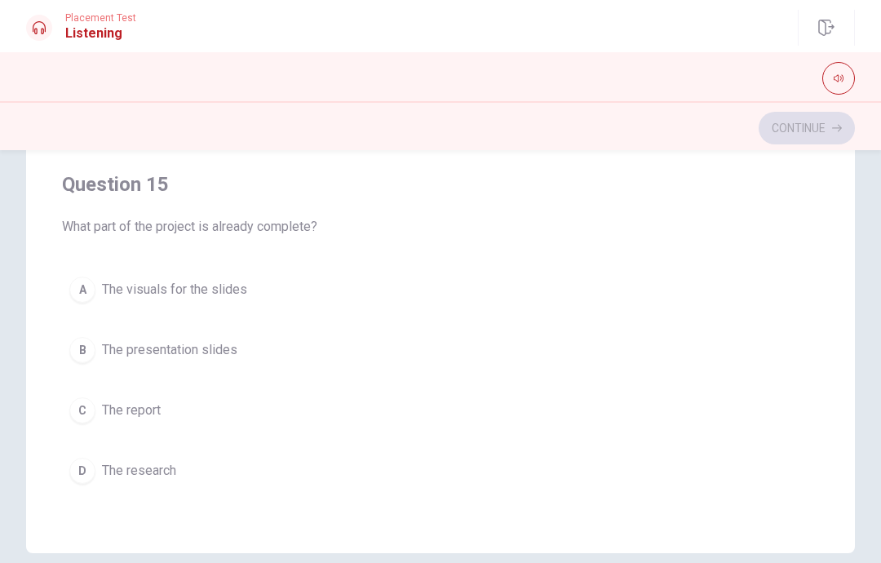
scroll to position [288, 0]
click at [406, 407] on button "C The report" at bounding box center [440, 408] width 757 height 41
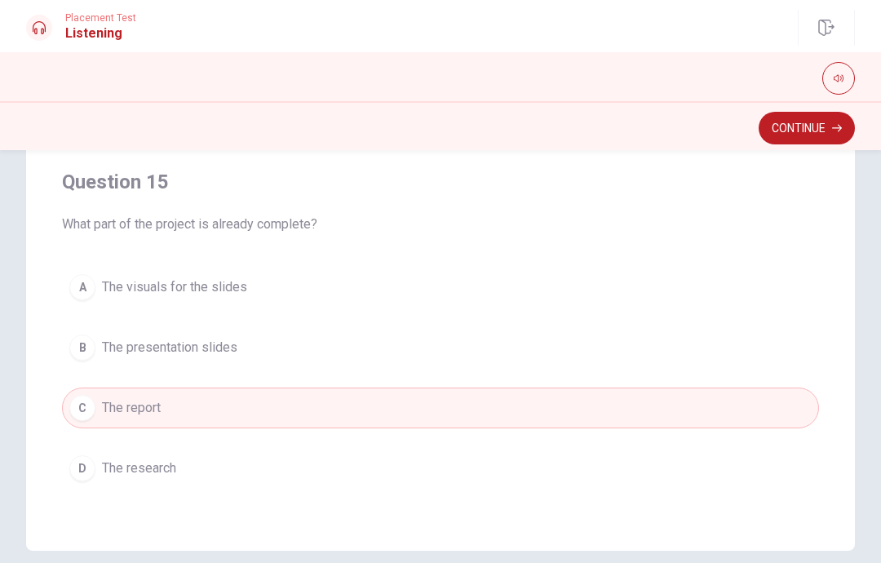
click at [811, 126] on button "Continue" at bounding box center [807, 128] width 96 height 33
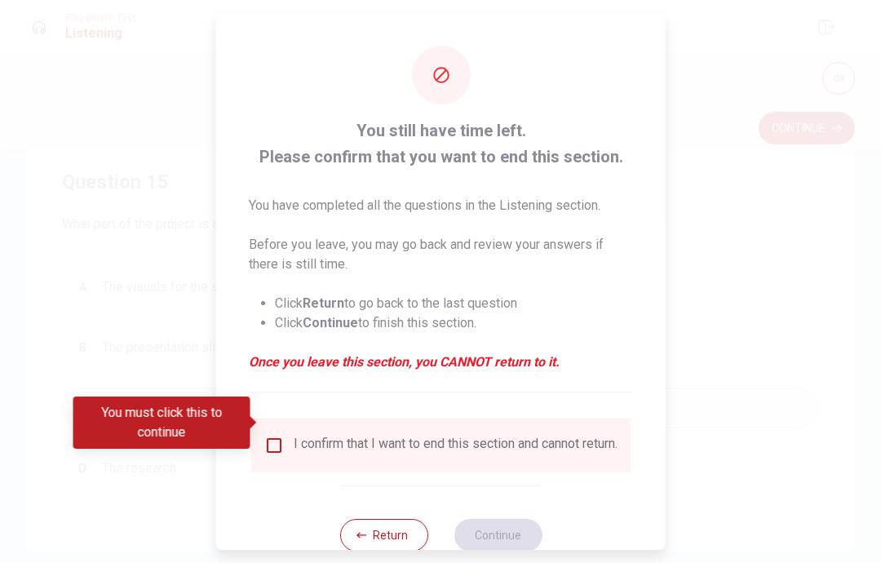
click at [277, 436] on input "You must click this to continue" at bounding box center [274, 446] width 20 height 20
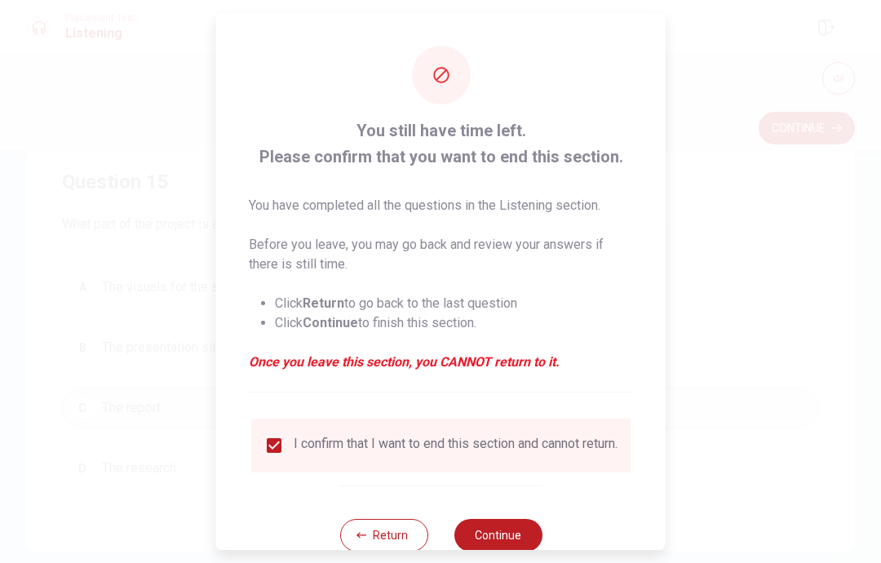
click at [375, 519] on button "Return" at bounding box center [383, 535] width 88 height 33
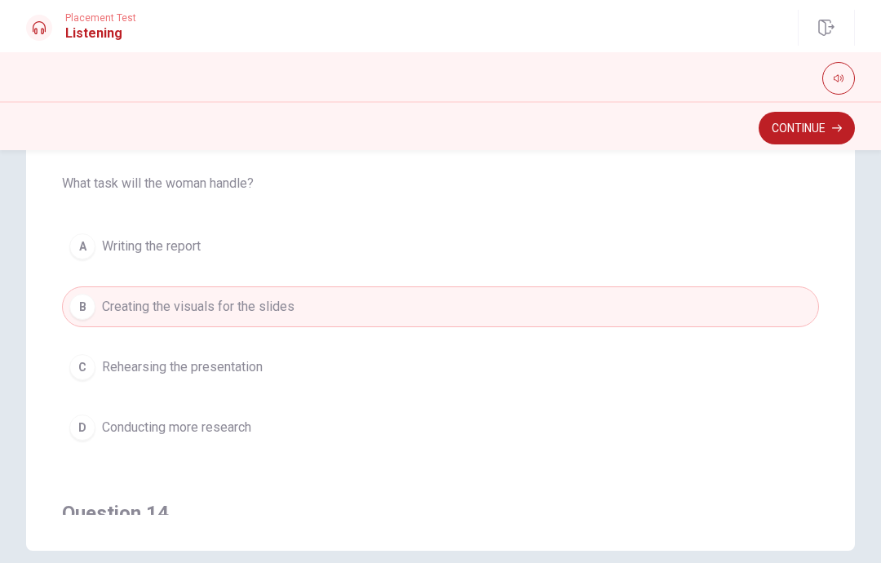
scroll to position [609, 0]
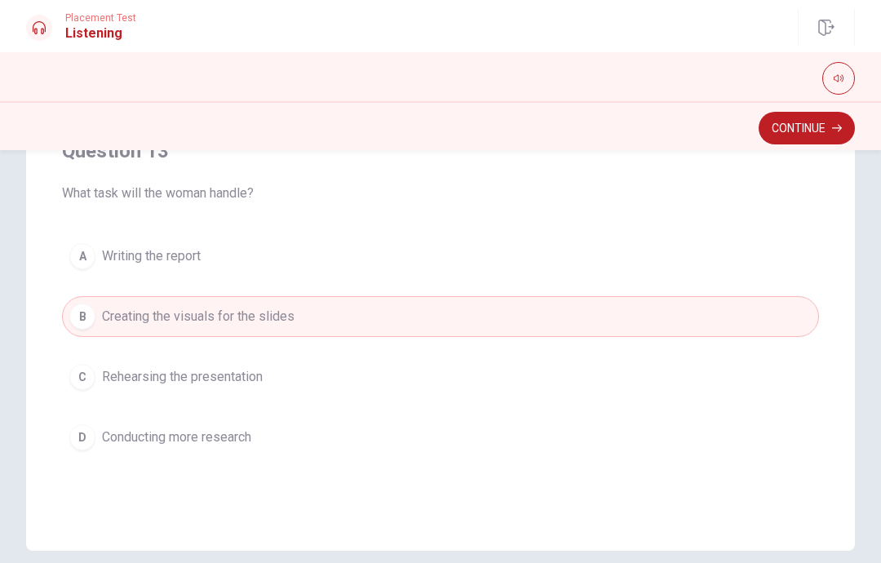
click at [454, 445] on button "D Conducting more research" at bounding box center [440, 437] width 757 height 41
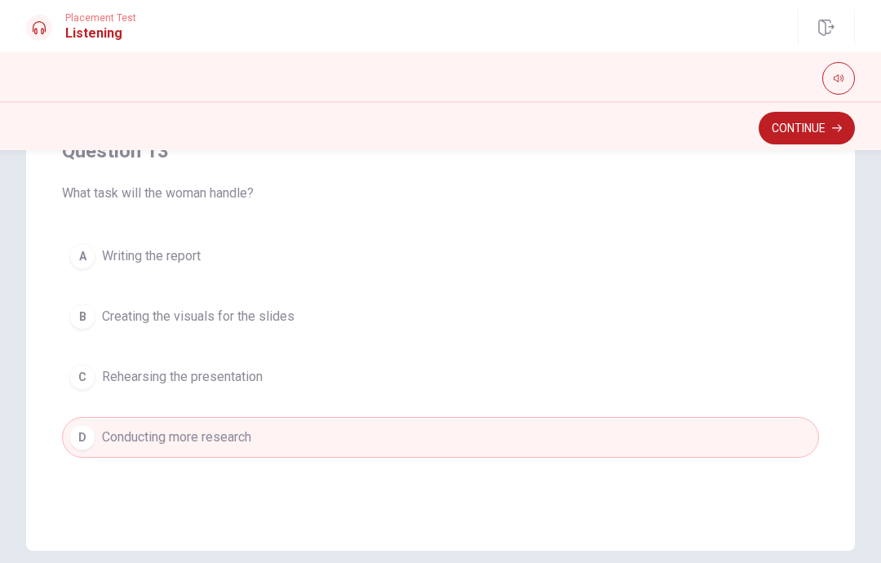
click at [508, 308] on button "B Creating the visuals for the slides" at bounding box center [440, 316] width 757 height 41
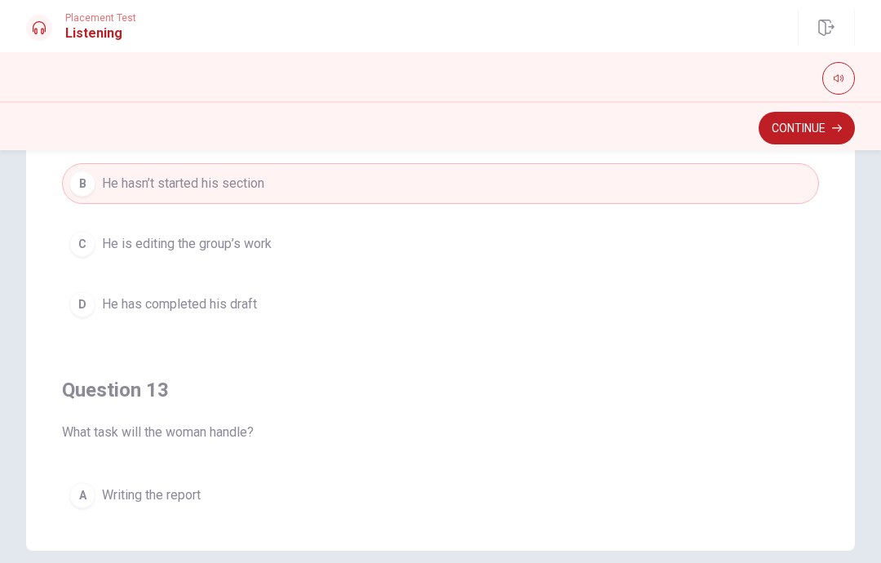
scroll to position [352, 0]
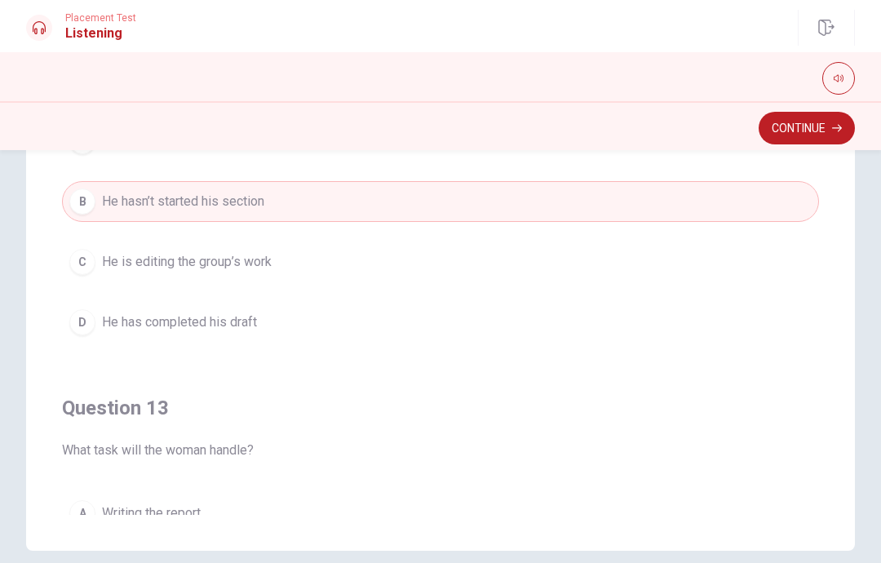
click at [804, 124] on button "Continue" at bounding box center [807, 128] width 96 height 33
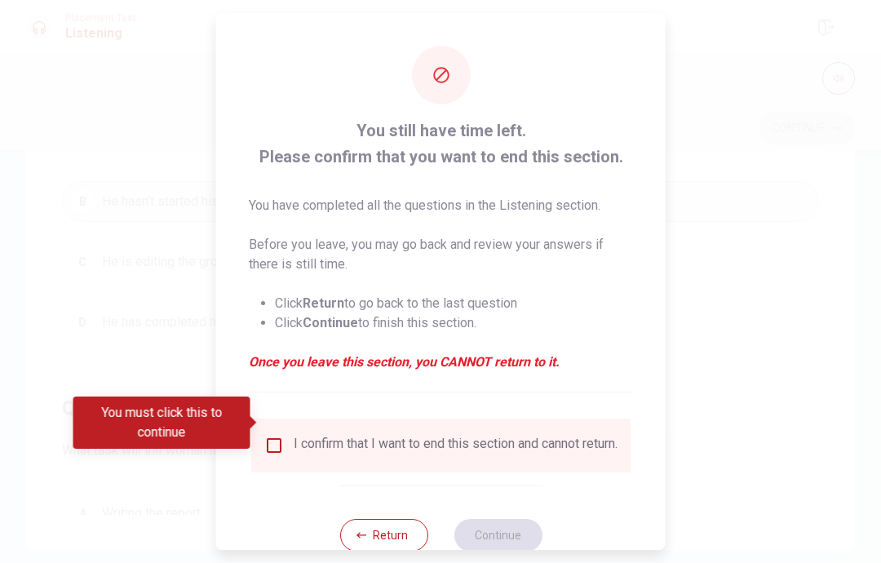
click at [348, 436] on div "I confirm that I want to end this section and cannot return." at bounding box center [456, 446] width 324 height 20
click at [280, 436] on input "You must click this to continue" at bounding box center [274, 446] width 20 height 20
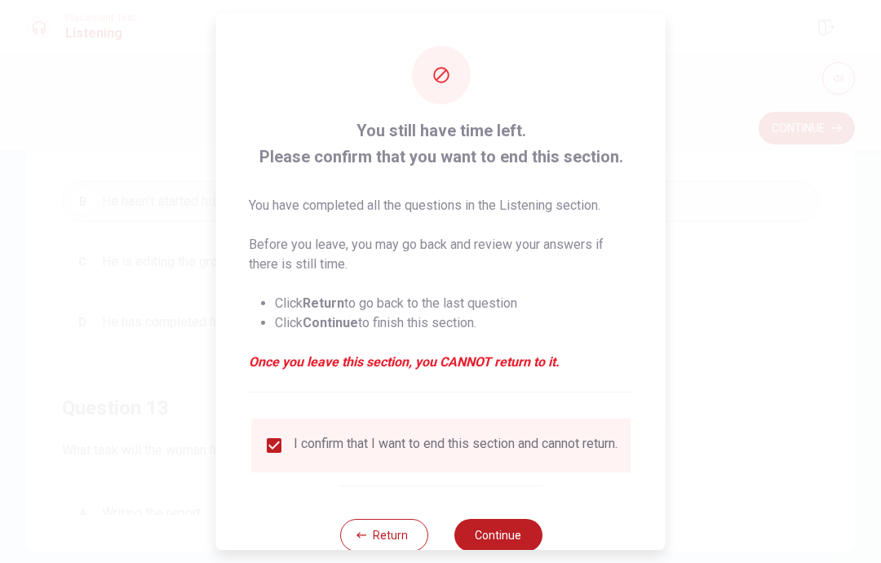
click at [516, 521] on button "Continue" at bounding box center [498, 535] width 88 height 33
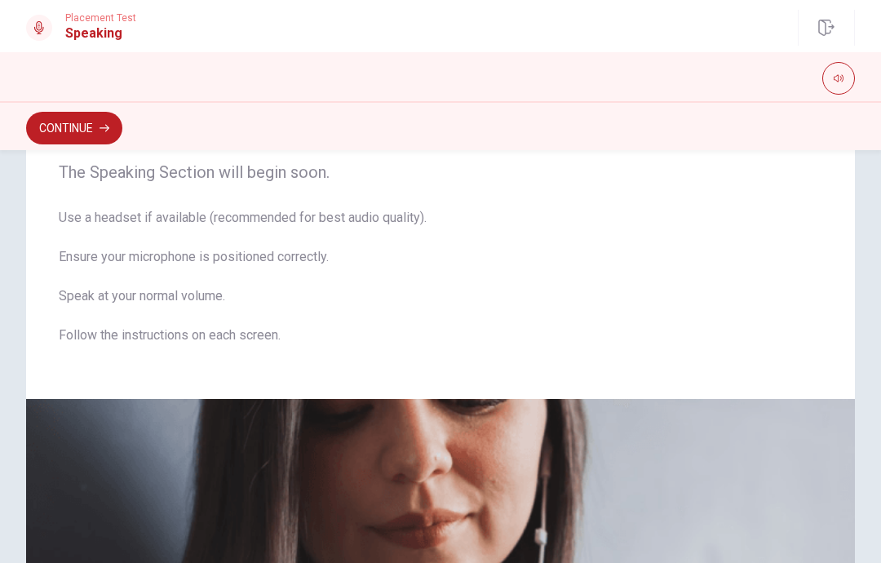
scroll to position [49, 0]
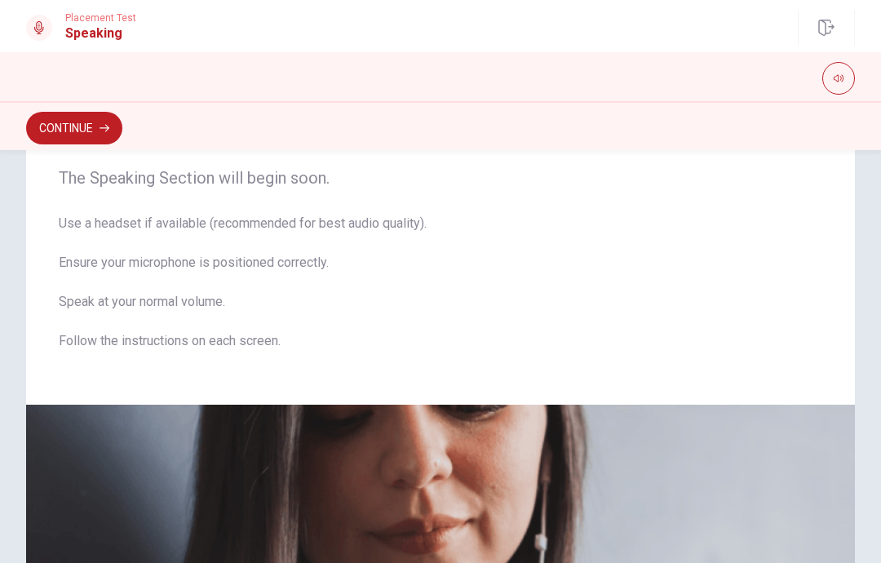
click at [62, 129] on button "Continue" at bounding box center [74, 128] width 96 height 33
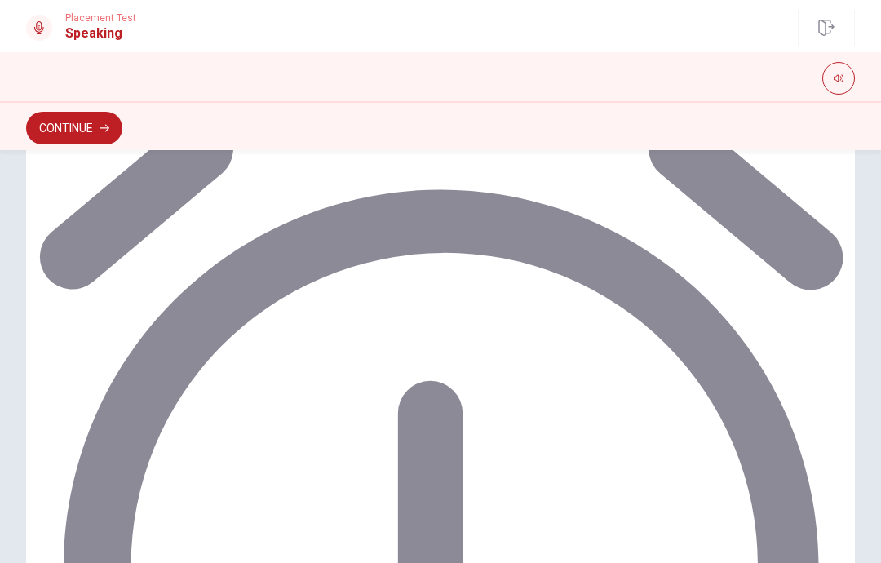
scroll to position [329, 0]
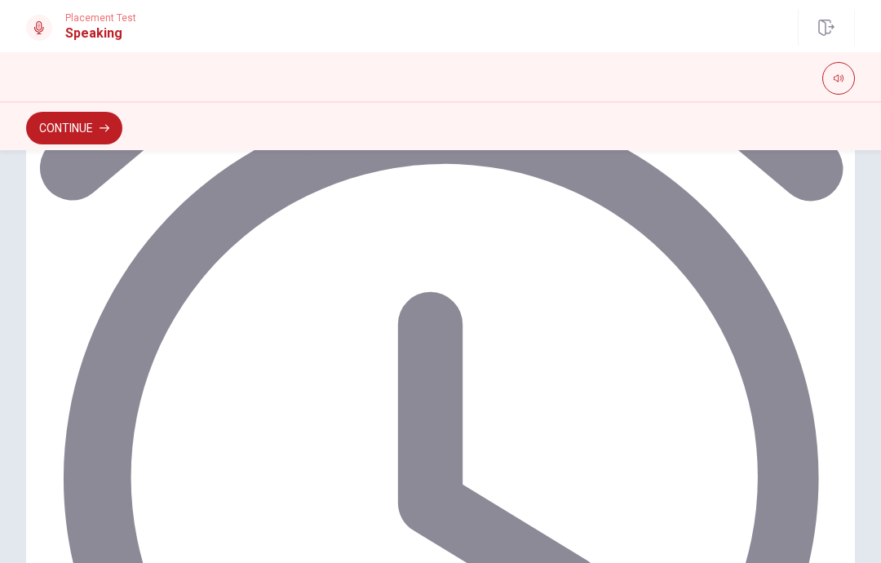
click at [101, 140] on button "Continue" at bounding box center [74, 128] width 96 height 33
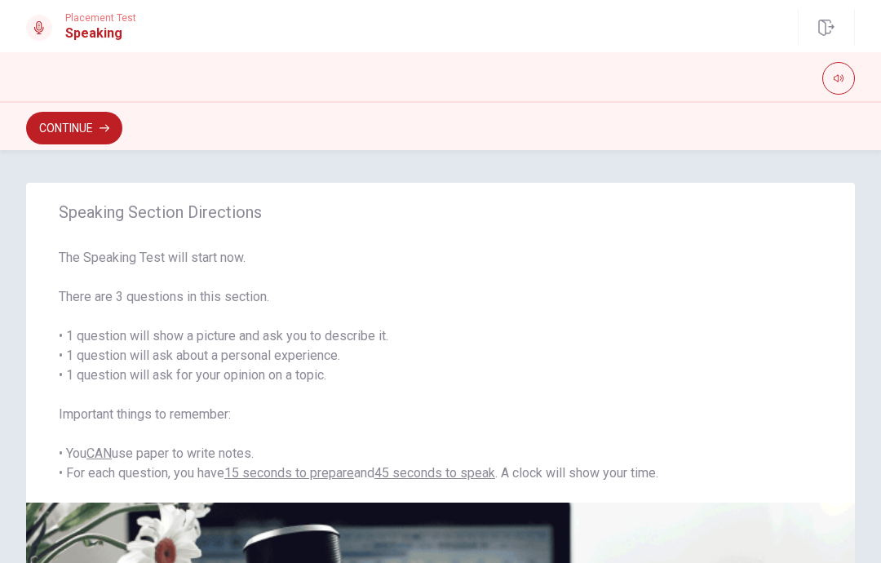
scroll to position [0, 0]
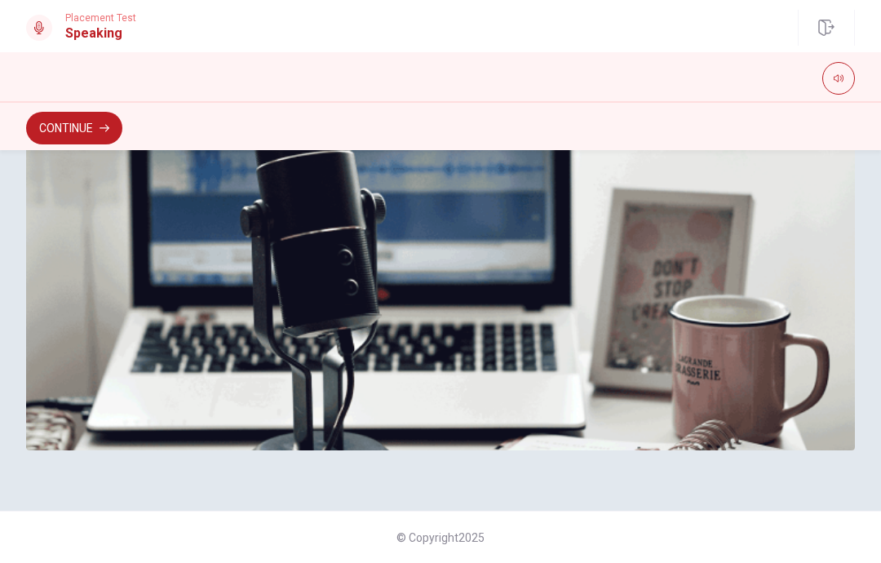
click at [84, 128] on button "Continue" at bounding box center [74, 128] width 96 height 33
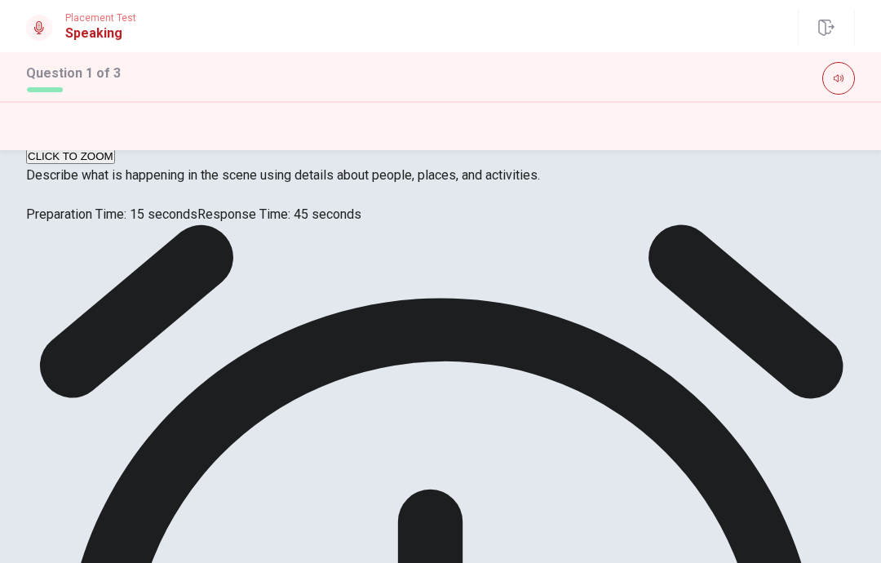
scroll to position [55, 0]
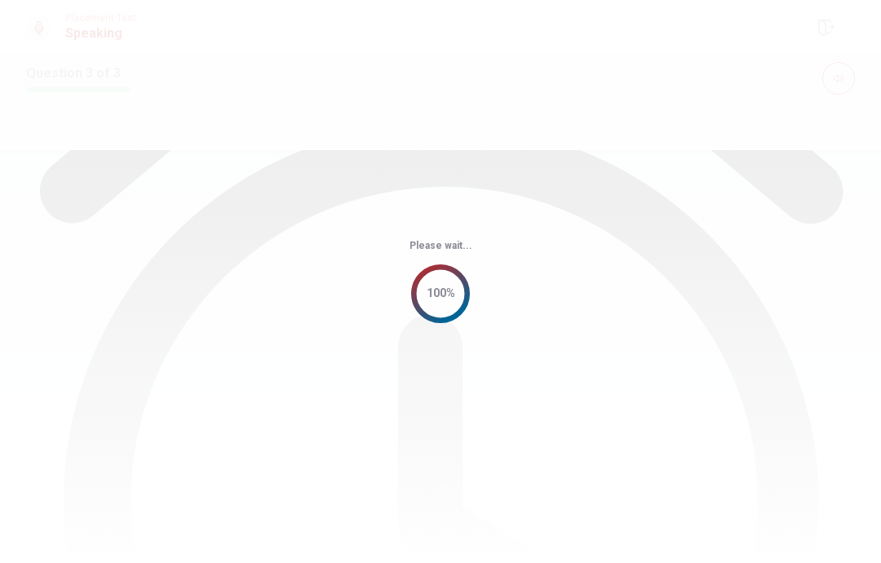
scroll to position [0, 0]
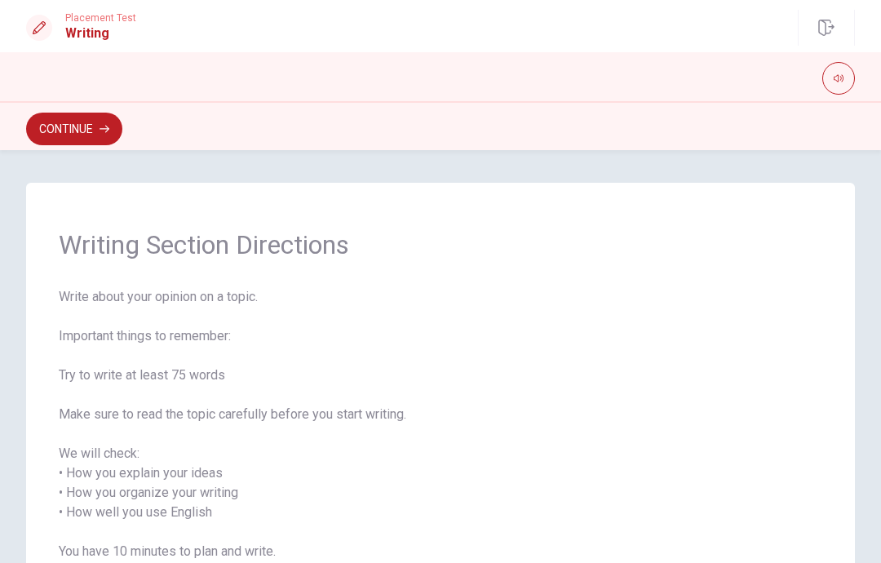
click at [122, 136] on button "Continue" at bounding box center [74, 129] width 96 height 33
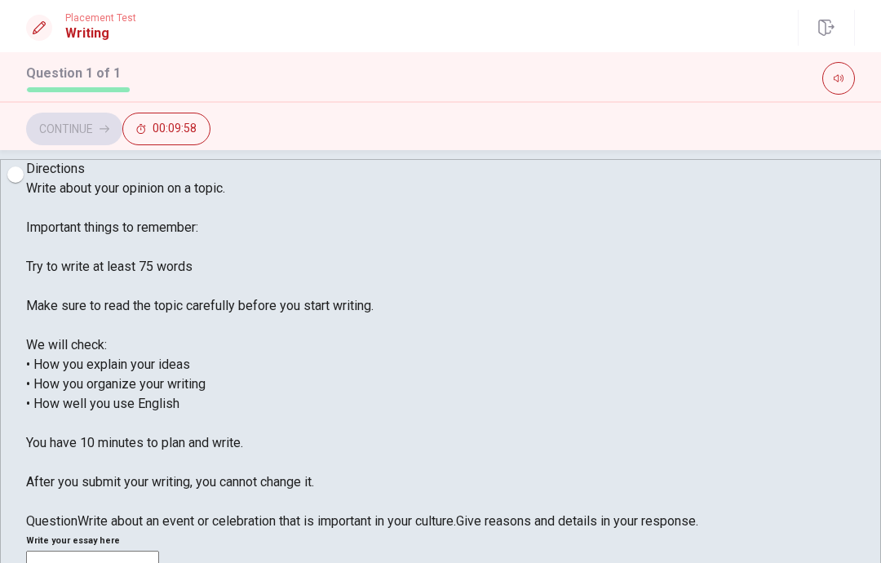
scroll to position [18, 0]
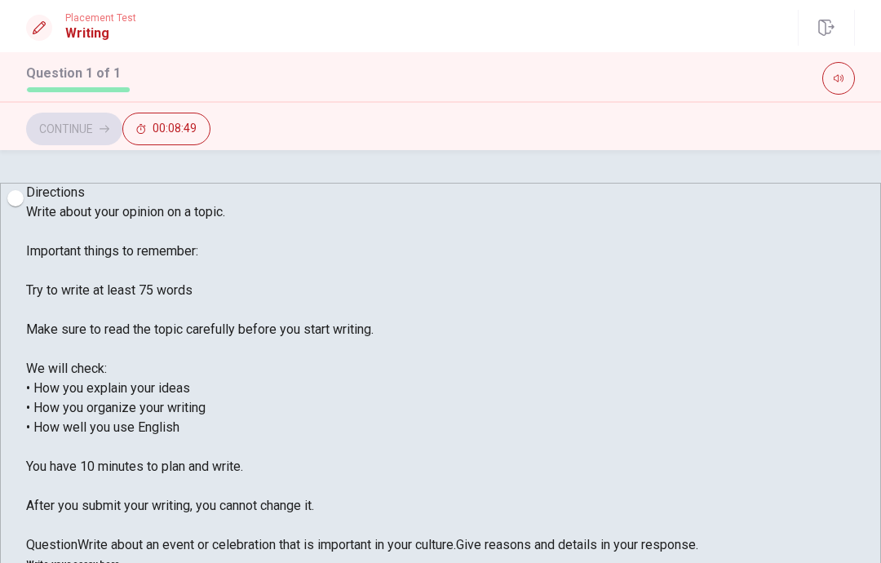
scroll to position [-1, 0]
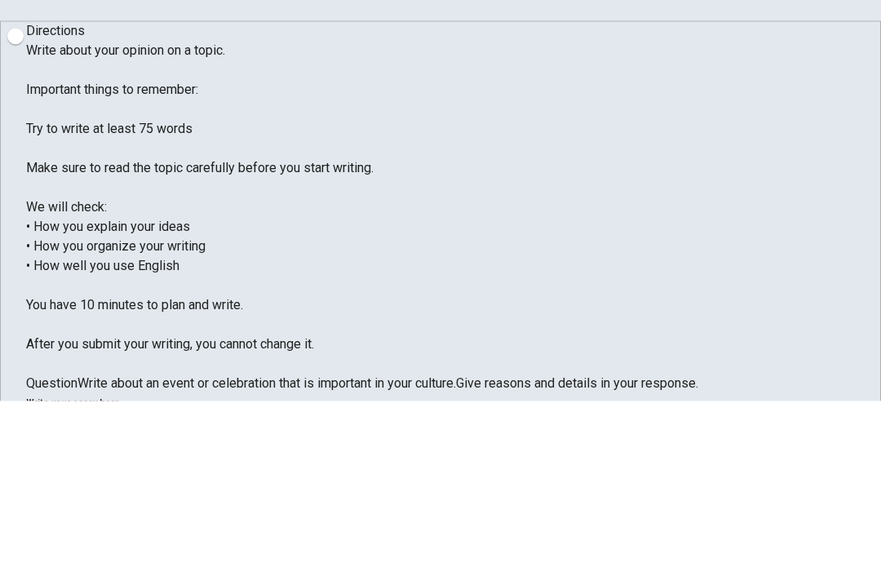
scroll to position [0, 0]
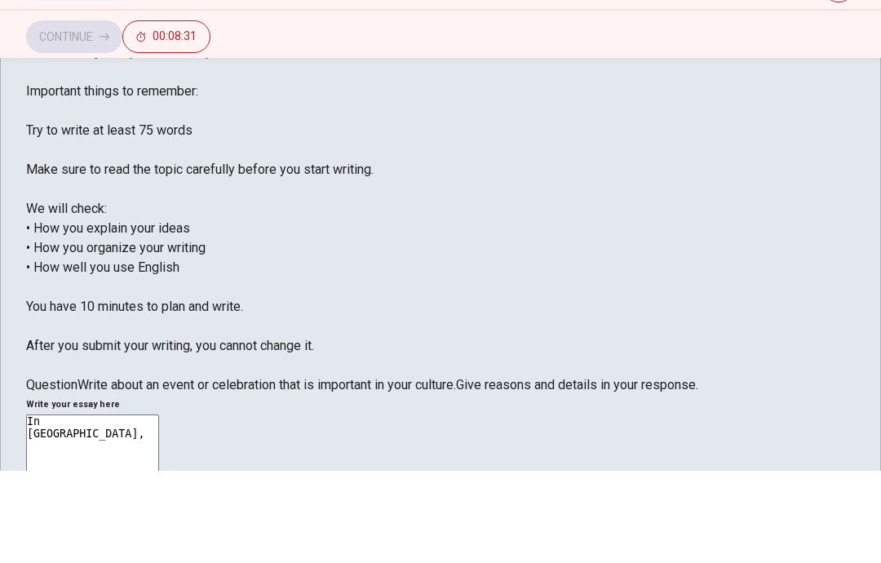
scroll to position [67, 0]
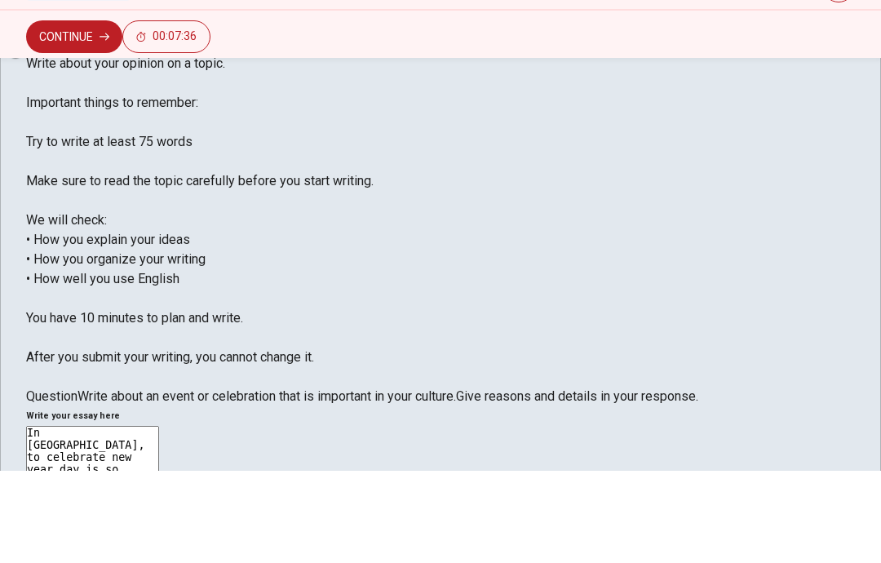
scroll to position [55, 0]
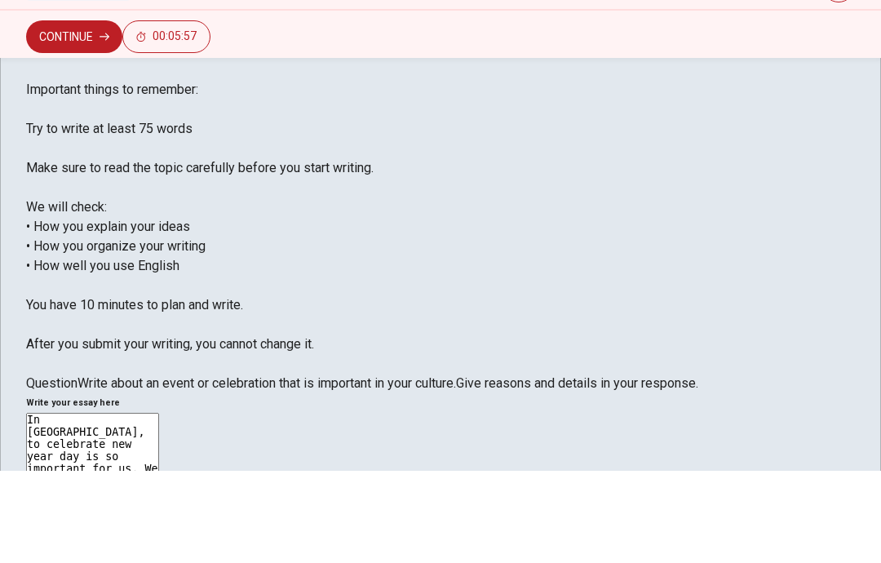
scroll to position [66, 0]
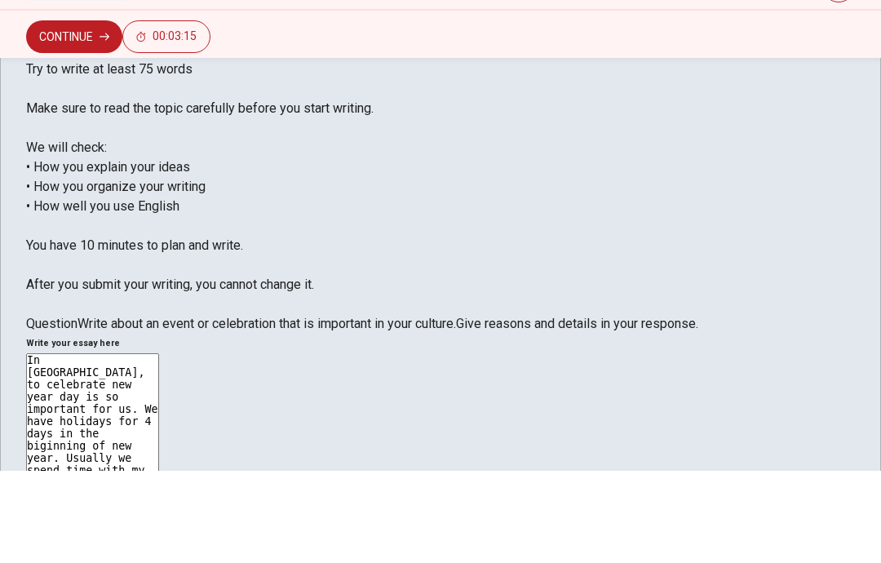
type textarea "In [GEOGRAPHIC_DATA], to celebrate new year day is so important for us. We have…"
